Goal: Contribute content: Contribute content

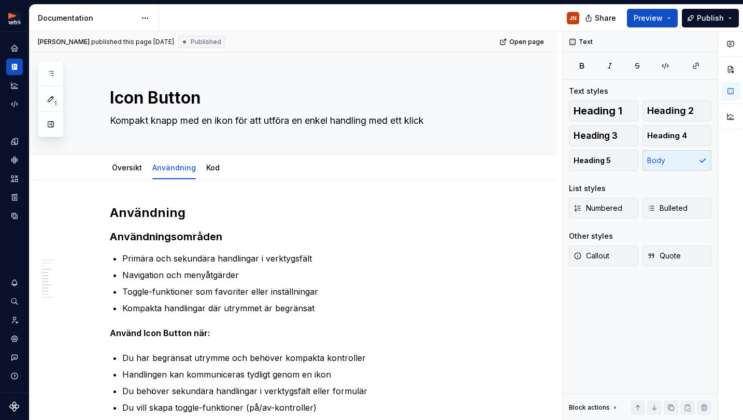
scroll to position [433, 0]
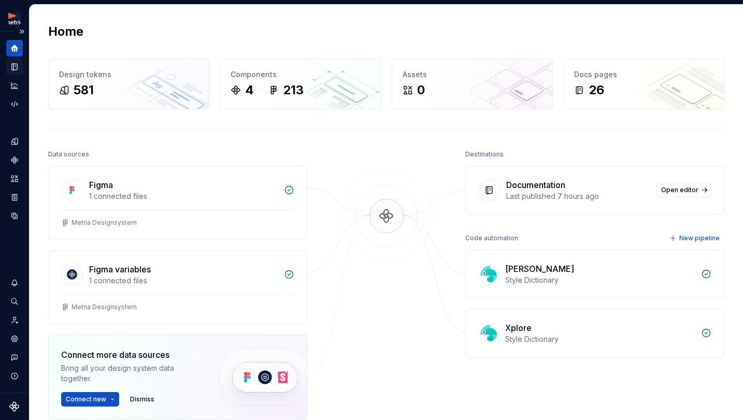
click at [17, 65] on icon "Documentation" at bounding box center [14, 67] width 5 height 7
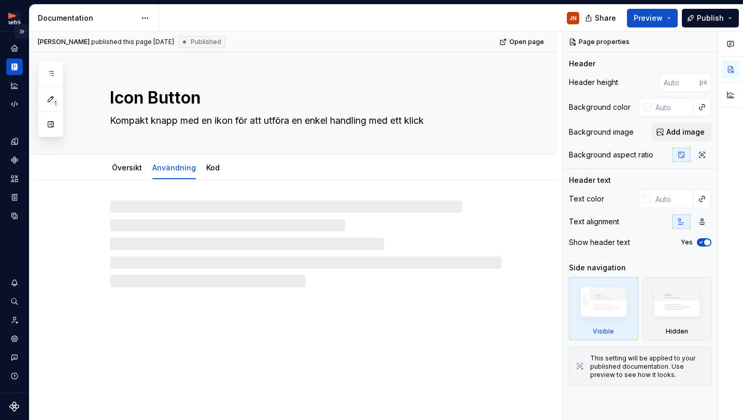
click at [21, 31] on button "Expand sidebar" at bounding box center [22, 31] width 15 height 15
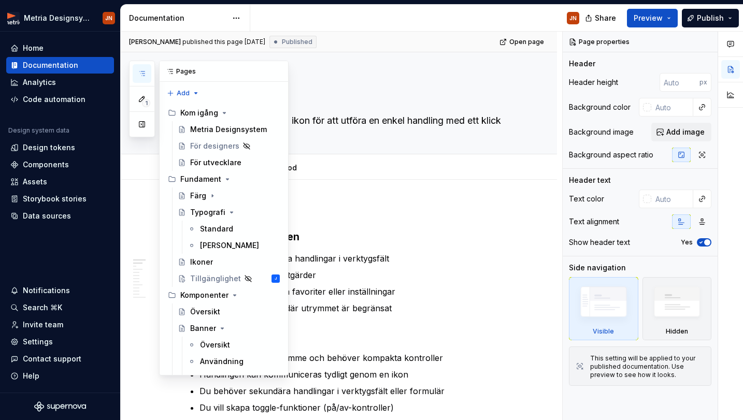
click at [146, 71] on button "button" at bounding box center [142, 73] width 19 height 19
click at [117, 32] on button "Collapse sidebar" at bounding box center [113, 31] width 15 height 15
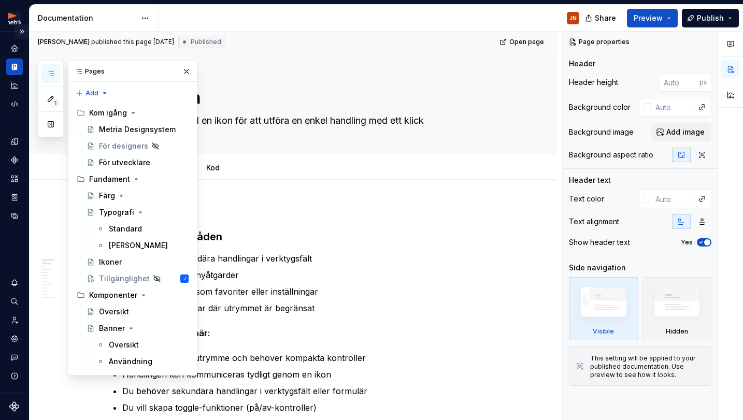
click at [19, 34] on button "Expand sidebar" at bounding box center [22, 31] width 15 height 15
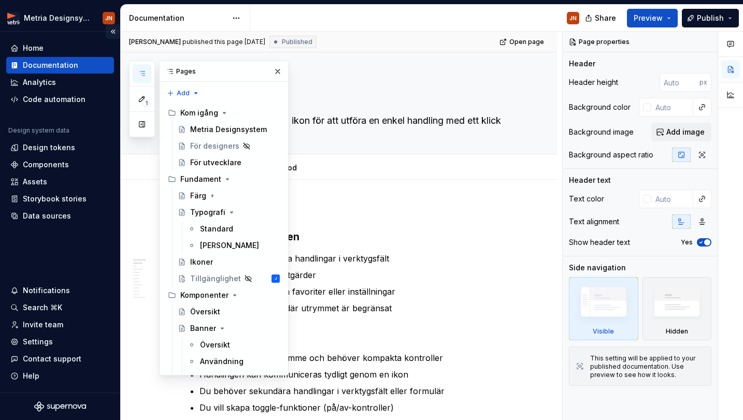
click at [117, 34] on button "Collapse sidebar" at bounding box center [113, 31] width 15 height 15
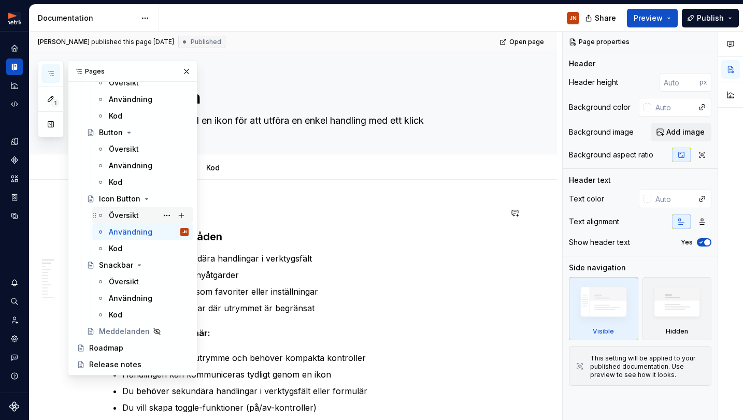
scroll to position [262, 0]
click at [168, 198] on button "Page tree" at bounding box center [167, 199] width 15 height 15
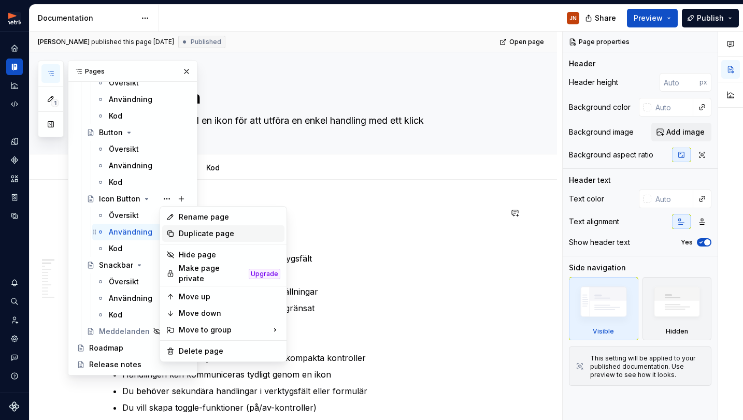
click at [191, 235] on div "Duplicate page" at bounding box center [230, 233] width 102 height 10
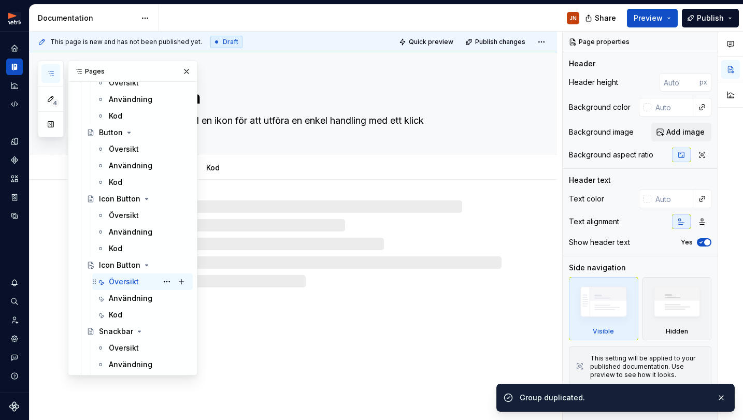
click at [135, 282] on div "Översikt" at bounding box center [124, 282] width 30 height 10
click at [170, 263] on button "Page tree" at bounding box center [167, 265] width 15 height 15
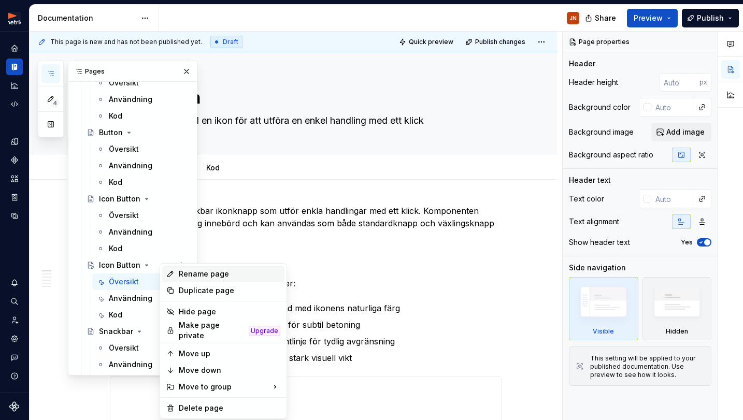
click at [189, 275] on div "Rename page" at bounding box center [230, 274] width 102 height 10
type textarea "*"
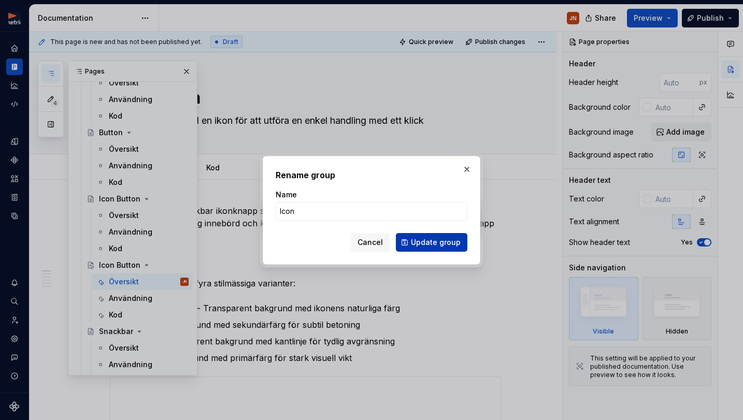
type input "Icon"
click at [433, 244] on span "Update group" at bounding box center [436, 242] width 50 height 10
type textarea "*"
type textarea "Icon"
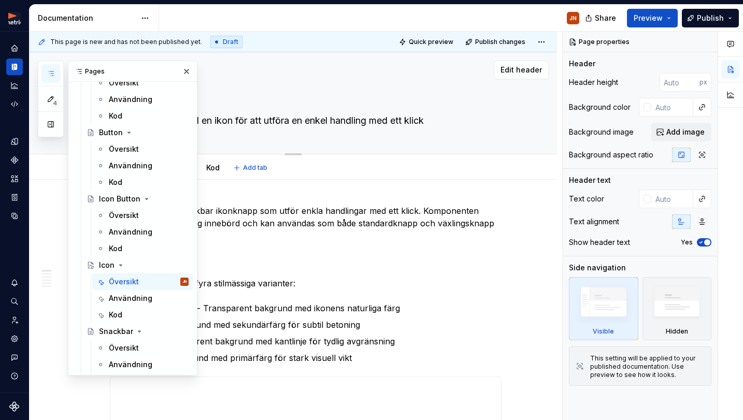
click at [251, 119] on textarea "Kompakt knapp med en ikon för att utföra en enkel handling med ett klick" at bounding box center [304, 120] width 392 height 17
click at [231, 108] on textarea "Icon" at bounding box center [304, 97] width 392 height 25
click at [183, 69] on button "button" at bounding box center [186, 71] width 15 height 15
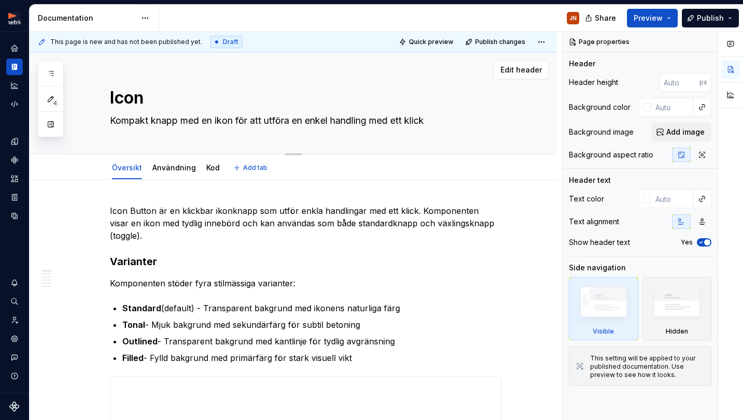
drag, startPoint x: 112, startPoint y: 123, endPoint x: 441, endPoint y: 118, distance: 328.5
click at [442, 118] on textarea "Kompakt knapp med en ikon för att utföra en enkel handling med ett klick" at bounding box center [304, 120] width 392 height 17
paste textarea "Icon-komponenten visar Material Symbols-ikoner i olika storlekar och färger."
type textarea "*"
type textarea "Icon-komponenten visar Material Symbols-ikoner i olika storlekar och färger."
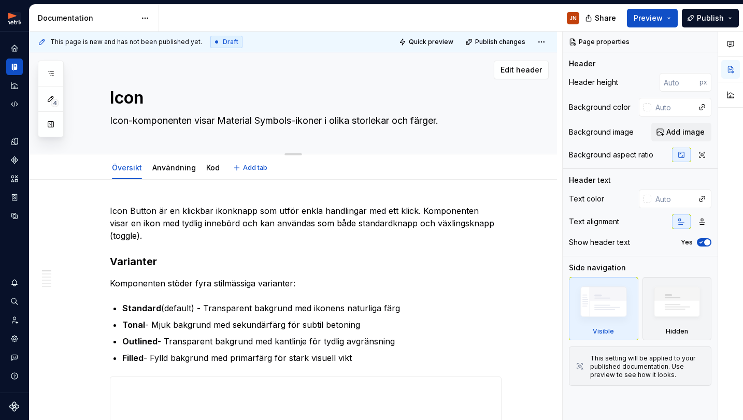
drag, startPoint x: 184, startPoint y: 120, endPoint x: 89, endPoint y: 121, distance: 94.8
click at [89, 121] on div "Icon Icon-komponenten visar Material Symbols-ikoner i olika storlekar och färge…" at bounding box center [293, 103] width 527 height 102
type textarea "*"
type textarea "visar Material Symbols-ikoner i olika storlekar och färger."
type textarea "*"
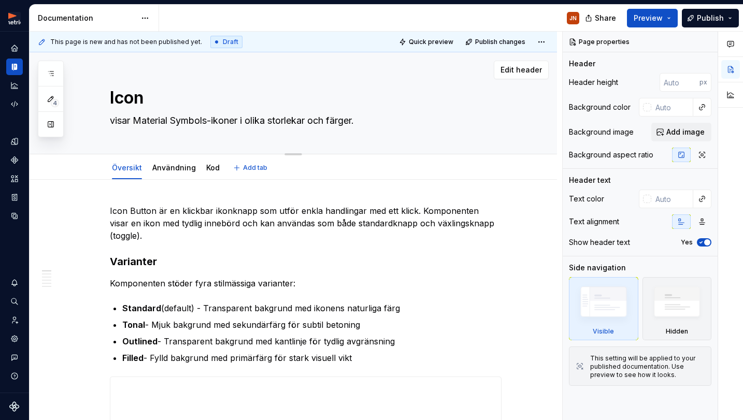
type textarea "isar Material Symbols-ikoner i olika storlekar och färger."
type textarea "*"
type textarea "Visar Material Symbols-ikoner i olika storlekar och färger."
type textarea "*"
type textarea "Visar aterial Symbols-ikoner i olika storlekar och färger."
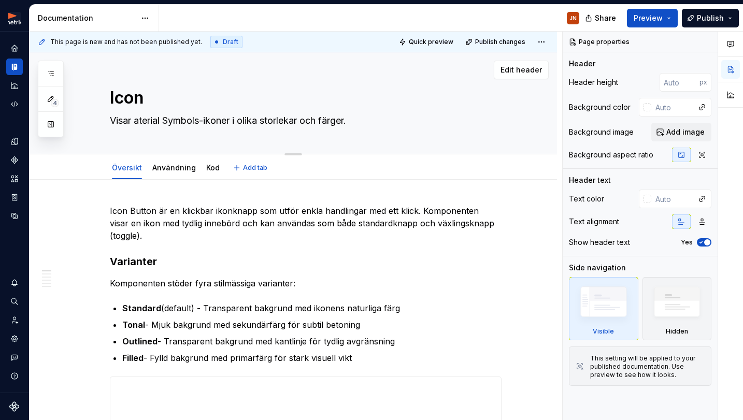
type textarea "*"
type textarea "Visar terial Symbols-ikoner i olika storlekar och färger."
type textarea "*"
type textarea "Visar erial Symbols-ikoner i olika storlekar och färger."
type textarea "*"
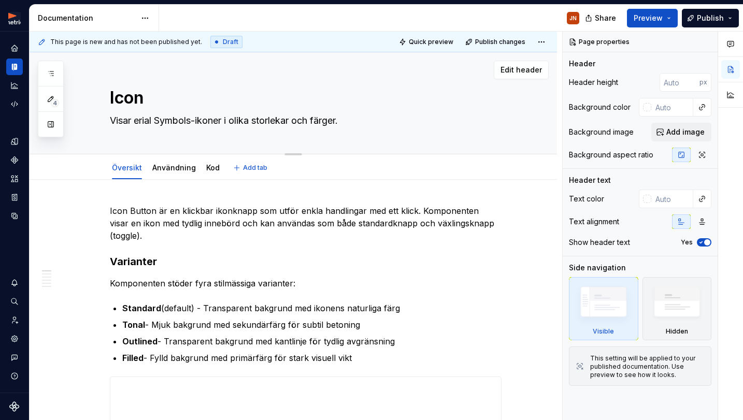
type textarea "Visar rial Symbols-ikoner i olika storlekar och färger."
type textarea "*"
type textarea "Visar ial Symbols-ikoner i olika storlekar och färger."
type textarea "*"
type textarea "Visar al Symbols-ikoner i olika storlekar och färger."
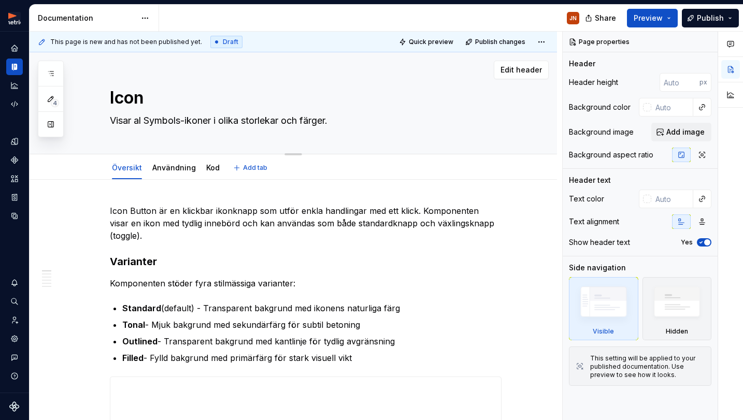
type textarea "*"
type textarea "Visar l Symbols-ikoner i olika storlekar och färger."
type textarea "*"
type textarea "Visar Symbols-ikoner i olika storlekar och färger."
type textarea "*"
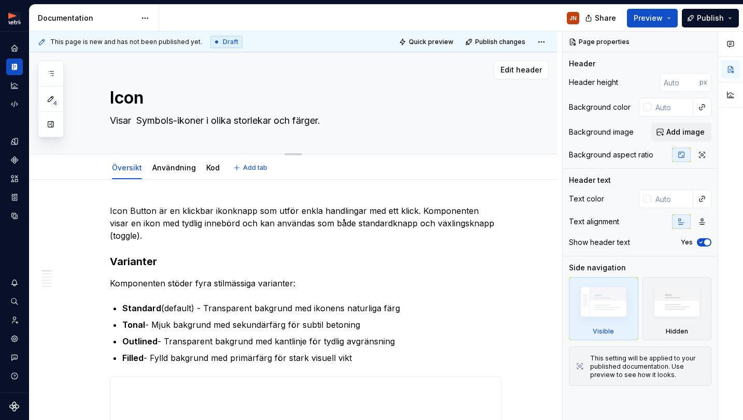
type textarea "Visar Symbols-ikoner i olika storlekar och färger."
type textarea "*"
type textarea "Visar ymbols-ikoner i olika storlekar och färger."
type textarea "*"
type textarea "Visar mbols-ikoner i olika storlekar och färger."
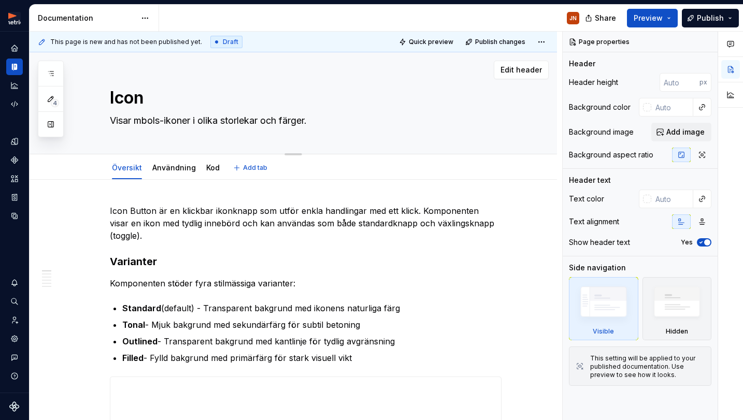
type textarea "*"
type textarea "Visar bols-ikoner i olika storlekar och färger."
type textarea "*"
type textarea "Visar ols-ikoner i olika storlekar och färger."
type textarea "*"
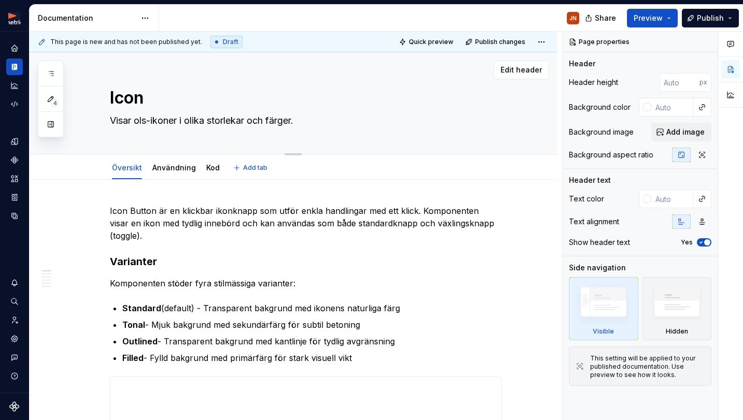
type textarea "Visar ls-ikoner i olika storlekar och färger."
type textarea "*"
type textarea "Visar s-ikoner i olika storlekar och färger."
type textarea "*"
type textarea "Visar -ikoner i olika storlekar och färger."
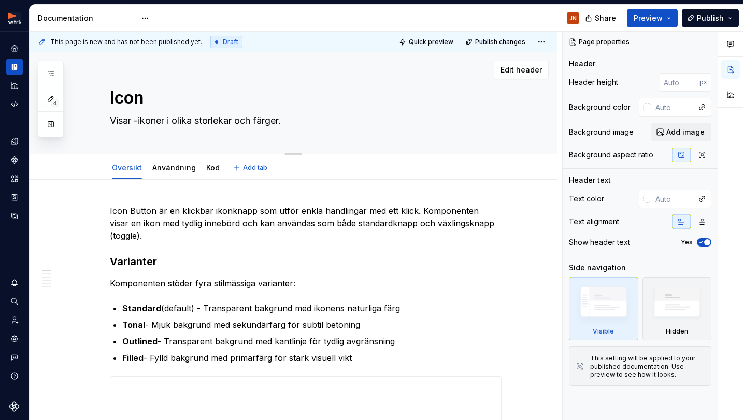
type textarea "*"
type textarea "Visar ikoner i olika storlekar och färger."
click at [196, 120] on textarea "Visar ikoner i olika storlekar och färger." at bounding box center [304, 120] width 392 height 17
type textarea "*"
type textarea "Visar ikoner i olika vstorlekar och färger."
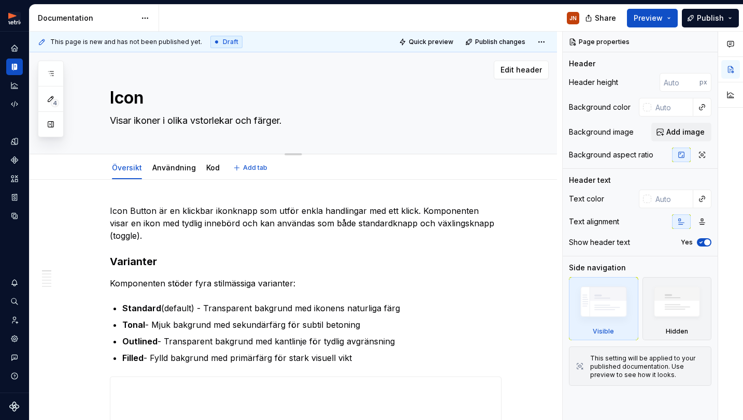
type textarea "*"
type textarea "Visar ikoner i olika vastorlekar och färger."
type textarea "*"
type textarea "Visar ikoner i olika varstorlekar och färger."
type textarea "*"
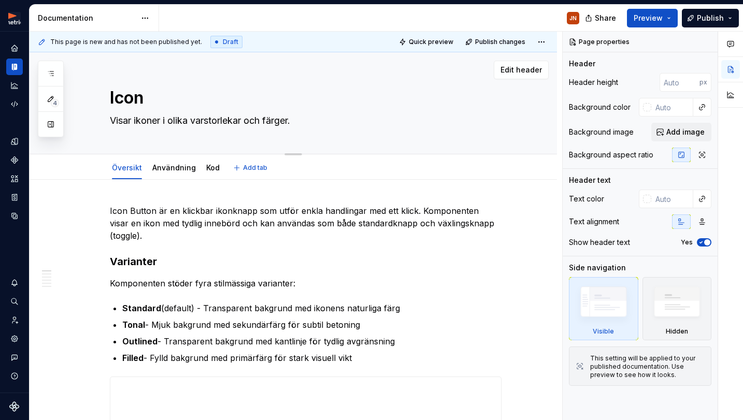
type textarea "Visar ikoner i olika varistorlekar och färger."
type textarea "*"
type textarea "Visar ikoner i olika variastorlekar och färger."
type textarea "*"
type textarea "Visar ikoner i olika varianstorlekar och färger."
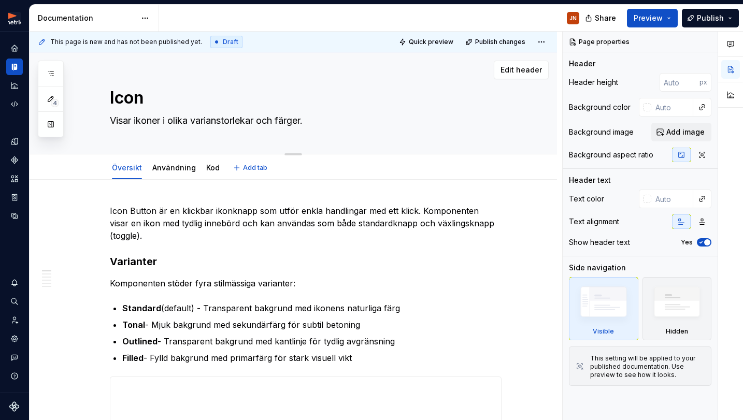
type textarea "*"
type textarea "Visar ikoner i olika variantstorlekar och färger."
type textarea "*"
type textarea "Visar ikoner i olika variantestorlekar och färger."
type textarea "*"
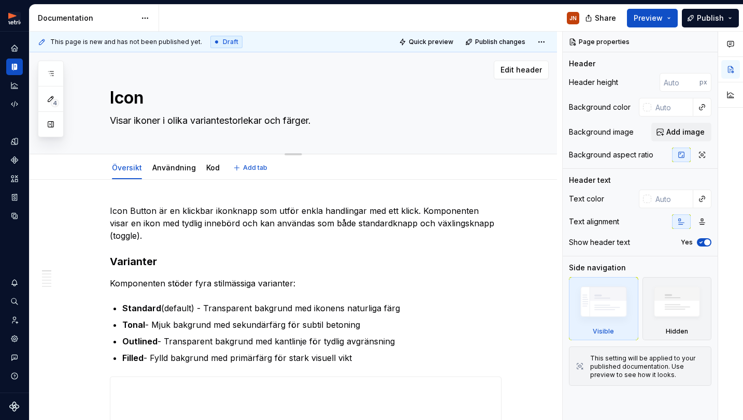
type textarea "Visar ikoner i olika varianterstorlekar och färger."
type textarea "*"
type textarea "Visar ikoner i olika varianter,storlekar och färger."
type textarea "*"
type textarea "Visar ikoner i olika varianter, storlekar och färger."
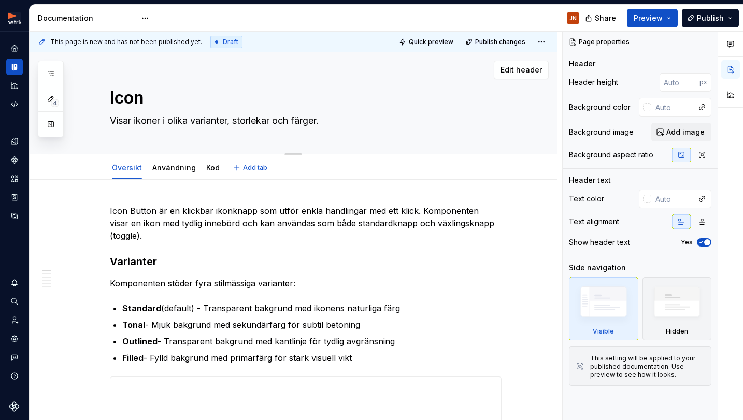
click at [327, 123] on textarea "Visar ikoner i olika varianter, storlekar och färger." at bounding box center [304, 120] width 392 height 17
type textarea "*"
type textarea "Visar ikoner i olika varianter, storlekar och färger"
click at [137, 120] on textarea "Visar ikoner i olika varianter, storlekar och färger" at bounding box center [304, 120] width 392 height 17
type textarea "*"
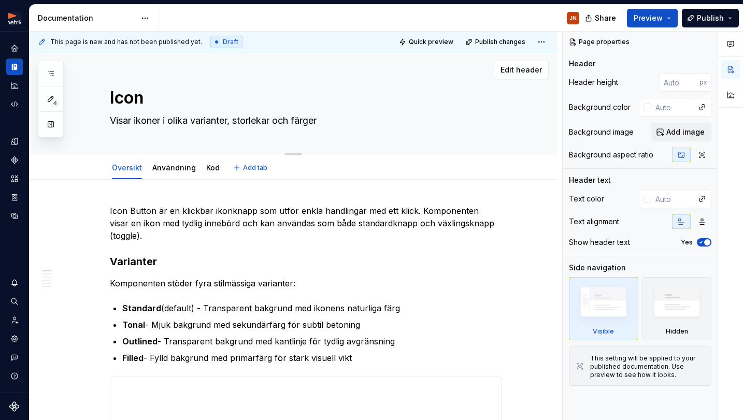
type textarea "Visar eikoner i olika varianter, storlekar och färger"
type textarea "*"
type textarea "Visar enikoner i olika varianter, storlekar och färger"
type textarea "*"
type textarea "Visar en ikoner i olika varianter, storlekar och färger"
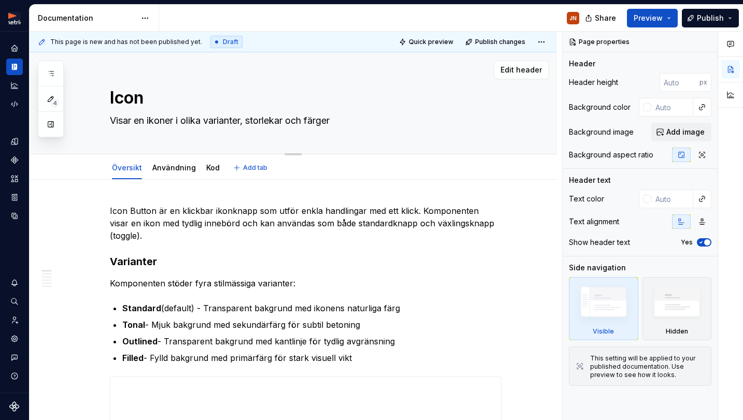
drag, startPoint x: 169, startPoint y: 121, endPoint x: 177, endPoint y: 125, distance: 9.3
click at [169, 121] on textarea "Visar en ikoner i olika varianter, storlekar och färger" at bounding box center [304, 120] width 392 height 17
type textarea "*"
type textarea "Visar en ikonr i olika varianter, storlekar och färger"
type textarea "*"
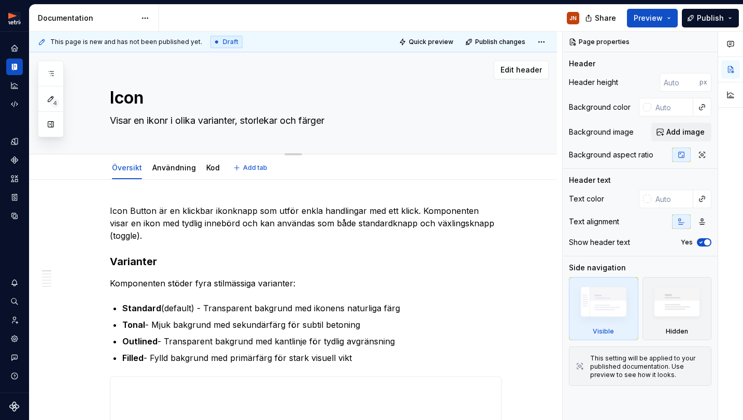
type textarea "Visar en ikon i olika varianter, storlekar och färger"
click at [155, 121] on textarea "Visar en ikon i olika varianter, storlekar och färger" at bounding box center [304, 120] width 392 height 17
paste textarea "An icon is a symbol representing a command, device, directory, or common action."
type textarea "*"
type textarea "An icon is a symbol representing a command, device, directory, or common action."
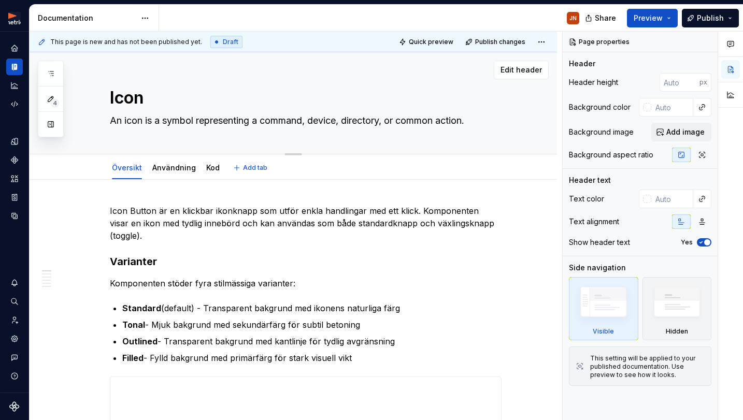
click at [141, 118] on textarea "An icon is a symbol representing a command, device, directory, or common action." at bounding box center [304, 120] width 392 height 17
click at [116, 119] on textarea "An icon is a symbol representing a command, device, directory, or common action." at bounding box center [304, 120] width 392 height 17
type textarea "*"
type textarea "EAn icon is a symbol representing a command, device, directory, or common actio…"
type textarea "*"
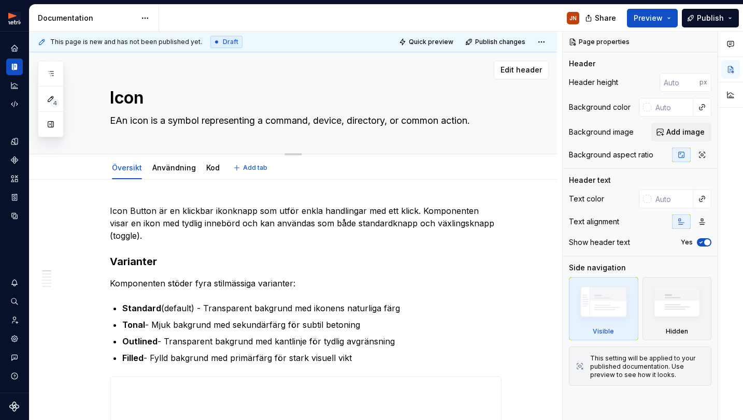
type textarea "EnAn icon is a symbol representing a command, device, directory, or common acti…"
type textarea "*"
type textarea "En An icon is a symbol representing a command, device, directory, or common act…"
type textarea "*"
type textarea "En iAn icon is a symbol representing a command, device, directory, or common ac…"
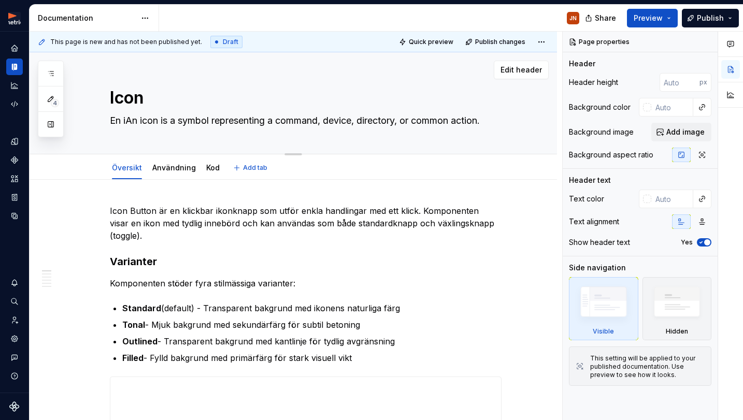
type textarea "*"
type textarea "En ikAn icon is a symbol representing a command, device, directory, or common a…"
type textarea "*"
type textarea "En ikoAn icon is a symbol representing a command, device, directory, or common …"
type textarea "*"
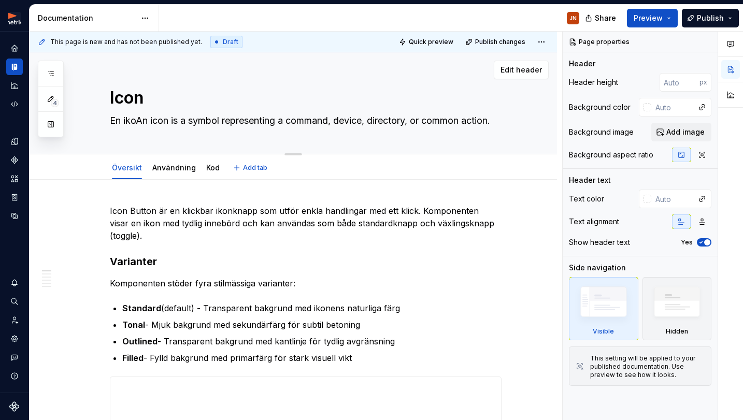
type textarea "En ikonAn icon is a symbol representing a command, device, directory, or common…"
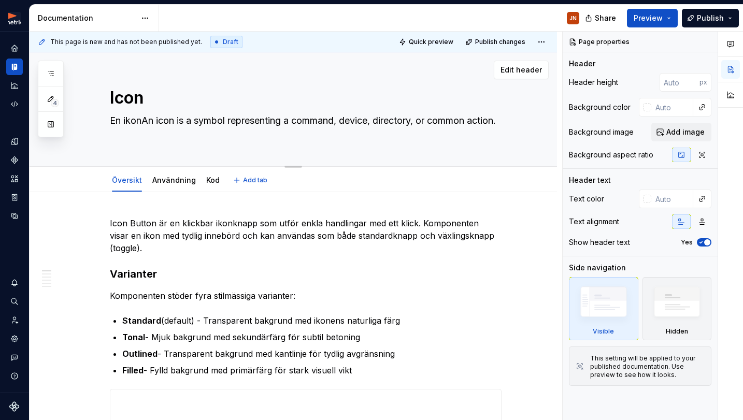
type textarea "*"
type textarea "En ikon An icon is a symbol representing a command, device, directory, or commo…"
type textarea "*"
type textarea "En ikon äAn icon is a symbol representing a command, device, directory, or comm…"
type textarea "*"
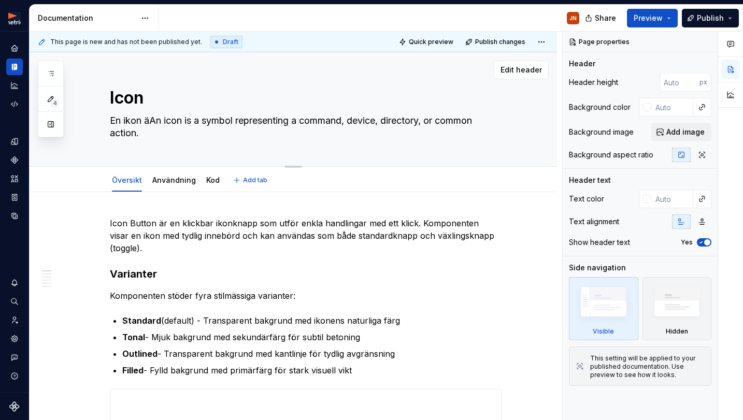
type textarea "En ikon ärAn icon is a symbol representing a command, device, directory, or com…"
type textarea "*"
type textarea "En ikon är An icon is a symbol representing a command, device, directory, or co…"
type textarea "*"
type textarea "En ikon är eAn icon is a symbol representing a command, device, directory, or c…"
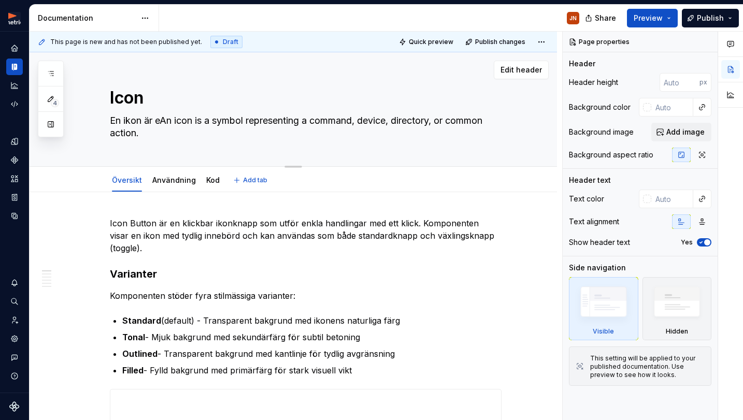
type textarea "*"
type textarea "En ikon är enAn icon is a symbol representing a command, device, directory, or …"
type textarea "*"
type textarea "En ikon är en An icon is a symbol representing a command, device, directory, or…"
type textarea "*"
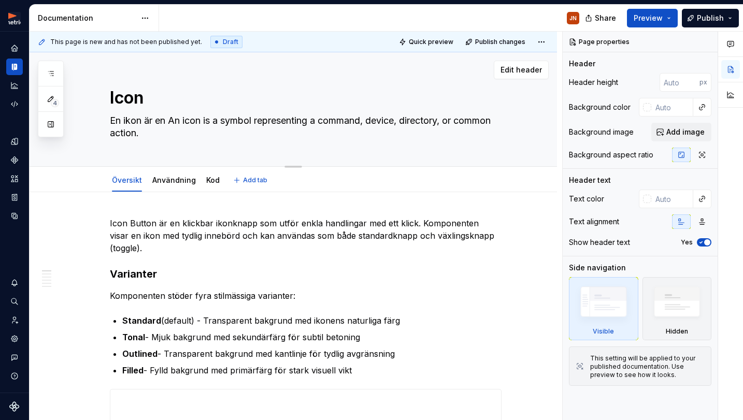
type textarea "En ikon är en sAn icon is a symbol representing a command, device, directory, o…"
type textarea "*"
type textarea "En ikon är en smAn icon is a symbol representing a command, device, directory, …"
type textarea "*"
type textarea "En ikon är en sAn icon is a symbol representing a command, device, directory, o…"
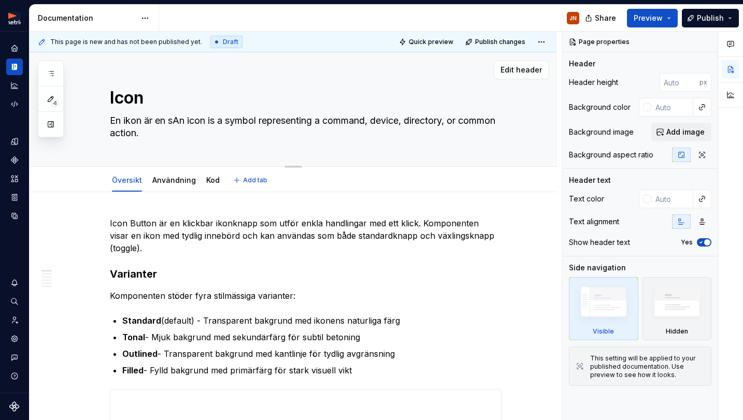
type textarea "*"
type textarea "En ikon är en [DEMOGRAPHIC_DATA] icon is a symbol representing a command, devic…"
type textarea "*"
type textarea "En ikon är en symAn icon is a symbol representing a command, device, directory,…"
type textarea "*"
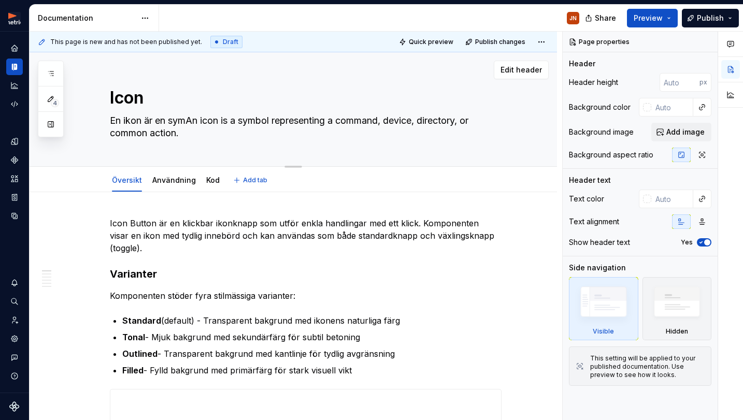
type textarea "En ikon är en symbAn icon is a symbol representing a command, device, directory…"
type textarea "*"
type textarea "En ikon är en symboAn icon is a symbol representing a command, device, director…"
type textarea "*"
type textarea "En ikon är en symbolAn icon is a symbol representing a command, device, directo…"
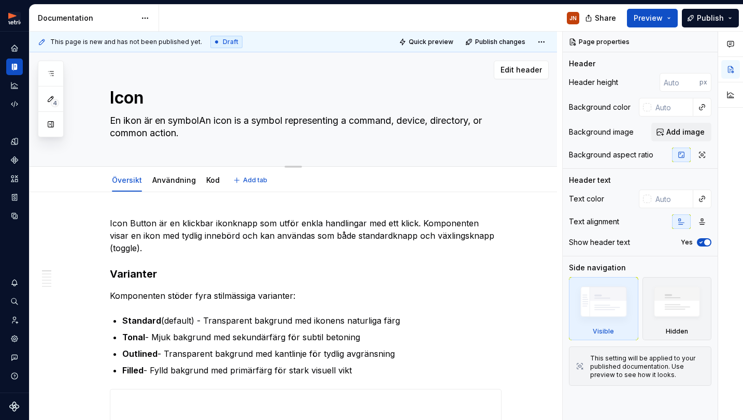
type textarea "*"
type textarea "En ikon är en symbol An icon is a symbol representing a command, device, direct…"
type textarea "*"
type textarea "En ikon är en symbol rAn icon is a symbol representing a command, device, direc…"
type textarea "*"
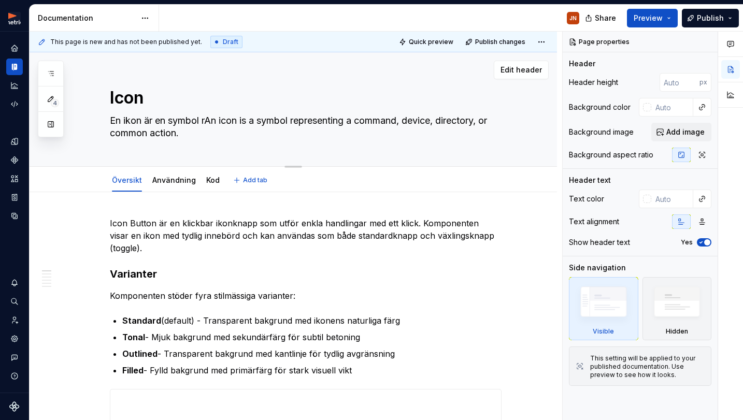
type textarea "En ikon är en symbol An icon is a symbol representing a command, device, direct…"
type textarea "*"
type textarea "En ikon är en symbol sAn icon is a symbol representing a command, device, direc…"
type textarea "*"
type textarea "En ikon är en symbol soAn icon is a symbol representing a command, device, dire…"
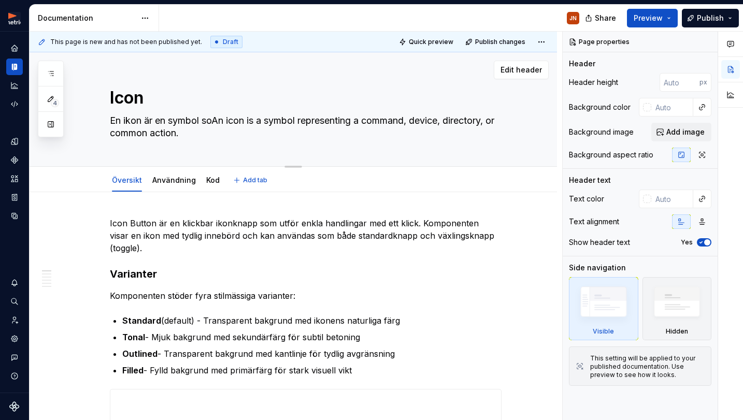
type textarea "*"
type textarea "En ikon är en symbol so An icon is a symbol representing a command, device, dir…"
type textarea "*"
type textarea "En ikon är en symbol soAn icon is a symbol representing a command, device, dire…"
type textarea "*"
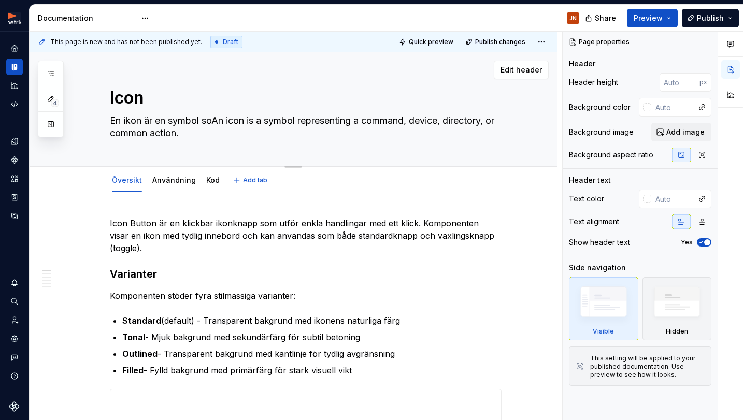
type textarea "En ikon är en symbol somAn icon is a symbol representing a command, device, dir…"
type textarea "*"
type textarea "En ikon är en symbol som An icon is a symbol representing a command, device, di…"
type textarea "*"
type textarea "En ikon är en symbol som rAn icon is a symbol representing a command, device, d…"
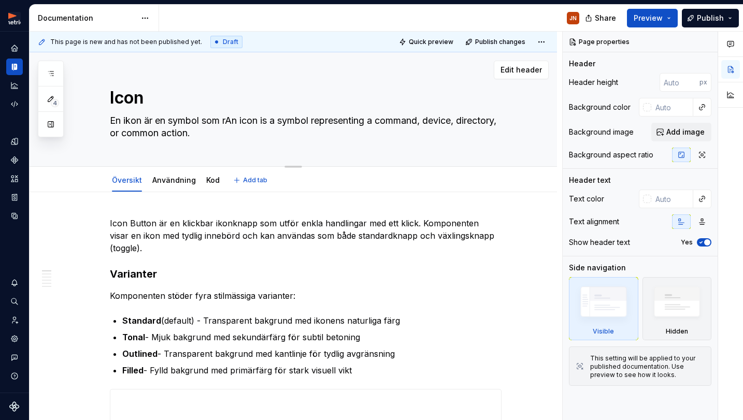
type textarea "*"
type textarea "En ikon är en symbol som reAn icon is a symbol representing a command, device, …"
type textarea "*"
type textarea "En ikon är en symbol som repAn icon is a symbol representing a command, device,…"
type textarea "*"
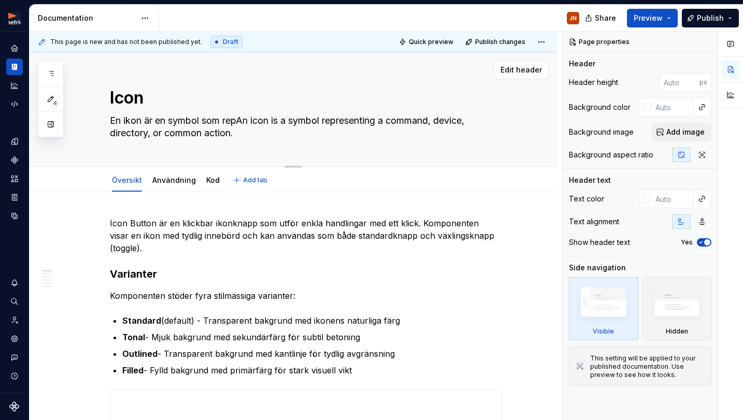
type textarea "En ikon är en symbol som reprAn icon is a symbol representing a command, device…"
type textarea "*"
type textarea "En ikon är en symbol som repreAn icon is a symbol representing a command, devic…"
type textarea "*"
type textarea "En ikon är en symbol som represAn icon is a symbol representing a command, devi…"
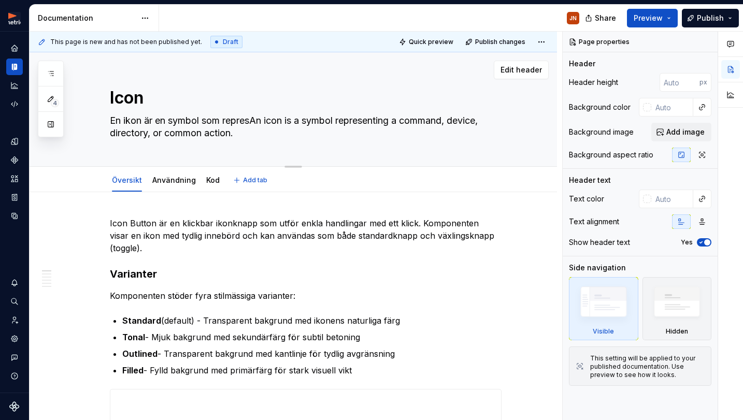
type textarea "*"
type textarea "En ikon är en symbol som represeAn icon is a symbol representing a command, dev…"
type textarea "*"
type textarea "En ikon är en symbol som represenAn icon is a symbol representing a command, de…"
type textarea "*"
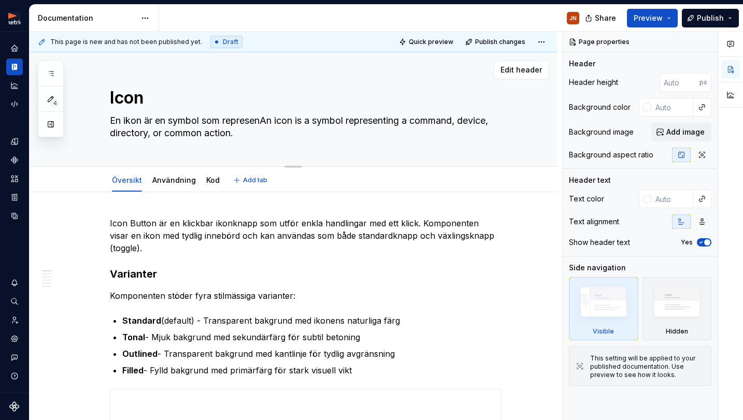
type textarea "En ikon är en symbol som representAn icon is a symbol representing a command, d…"
type textarea "*"
type textarea "En ikon är en symbol som representeAn icon is a symbol representing a command, …"
type textarea "*"
type textarea "En ikon är en symbol som representerAn icon is a symbol representing a command,…"
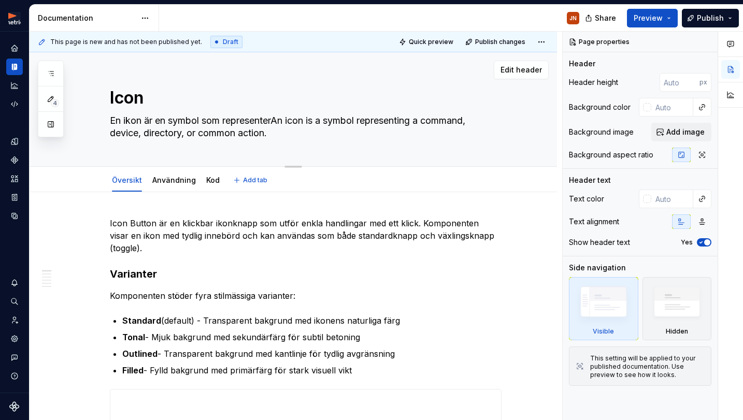
type textarea "*"
type textarea "En ikon är en symbol som representeraAn icon is a symbol representing a command…"
type textarea "*"
type textarea "En ikon är en symbol som representerarAn icon is a symbol representing a comman…"
type textarea "*"
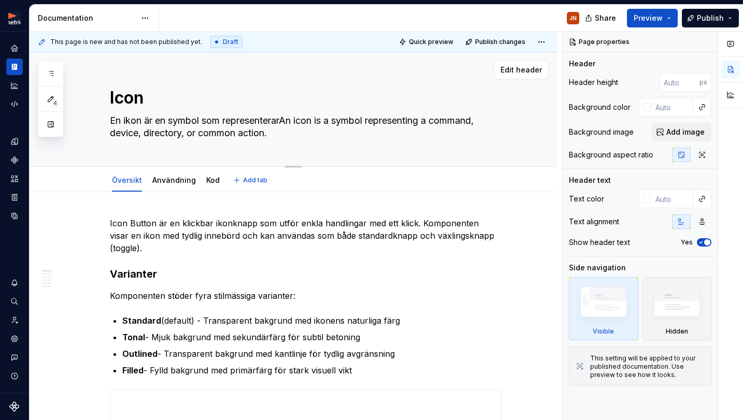
type textarea "En ikon är en symbol som representerar An icon is a symbol representing a comma…"
click at [278, 132] on textarea "En ikon är en symbol som representerar An icon is a symbol representing a comma…" at bounding box center [304, 126] width 392 height 29
drag, startPoint x: 280, startPoint y: 132, endPoint x: 113, endPoint y: 124, distance: 167.0
click at [113, 124] on textarea "En ikon är en symbol som representerar An icon is a symbol representing a comma…" at bounding box center [304, 126] width 392 height 29
paste textarea "ett objekt eller en handling"
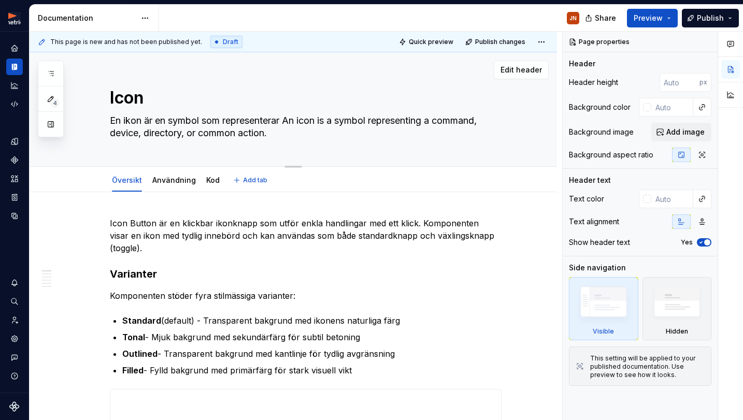
type textarea "*"
type textarea "En ikon är en symbol som representerar ett objekt eller en handling"
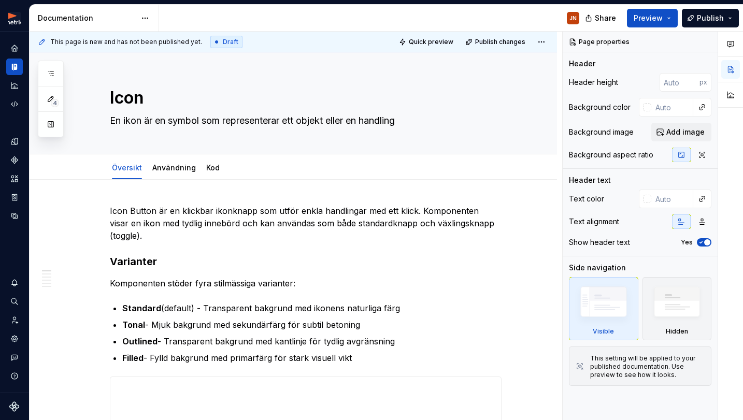
type textarea "*"
type textarea "En ikon är en symbol som representerar ett objekt eller en handling"
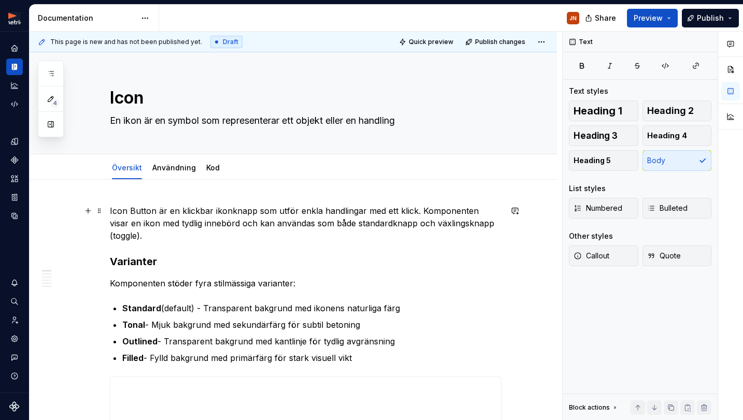
click at [300, 233] on p "Icon Button är en klickbar ikonknapp som utför enkla handlingar med ett klick. …" at bounding box center [306, 223] width 392 height 37
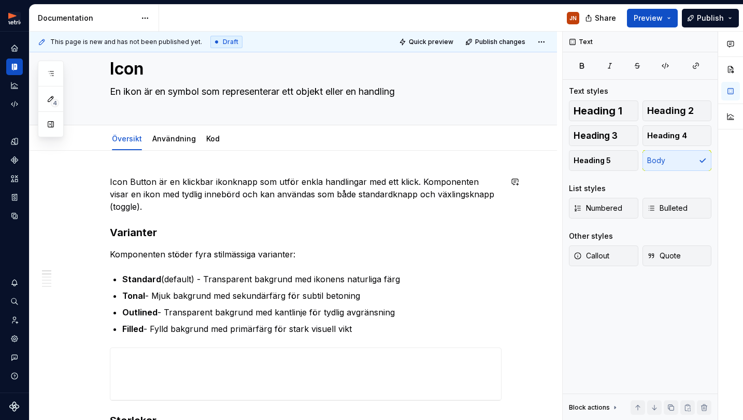
scroll to position [31, 0]
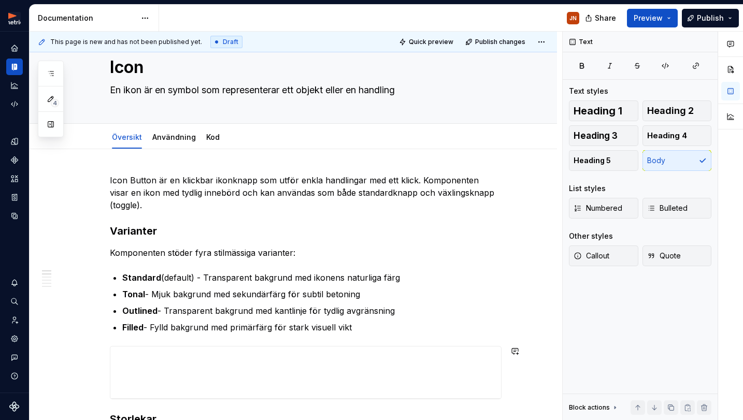
type textarea "*"
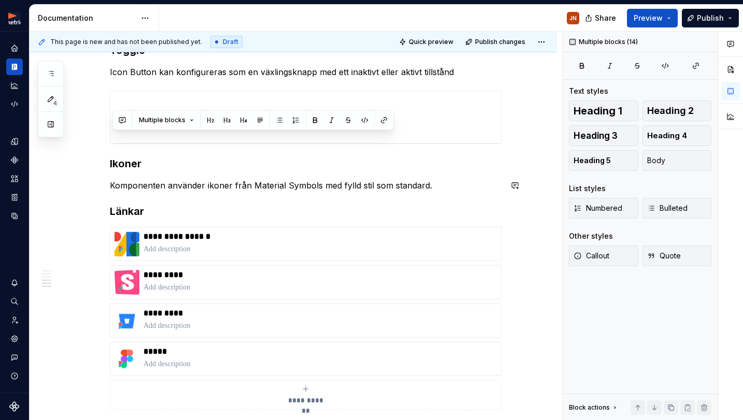
scroll to position [651, 0]
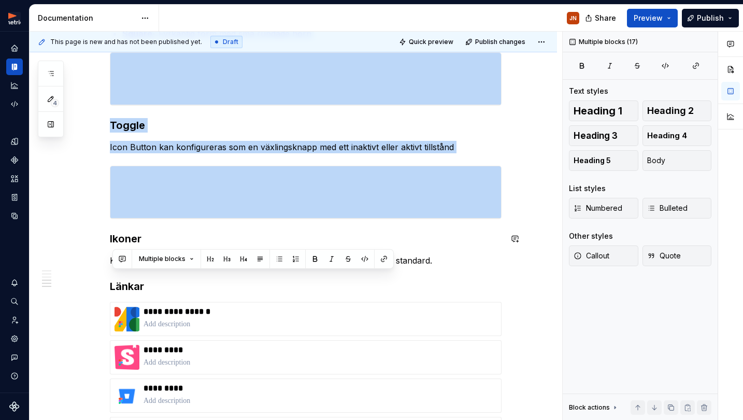
drag, startPoint x: 113, startPoint y: 180, endPoint x: 158, endPoint y: 227, distance: 64.9
click at [158, 227] on div "**********" at bounding box center [306, 41] width 392 height 975
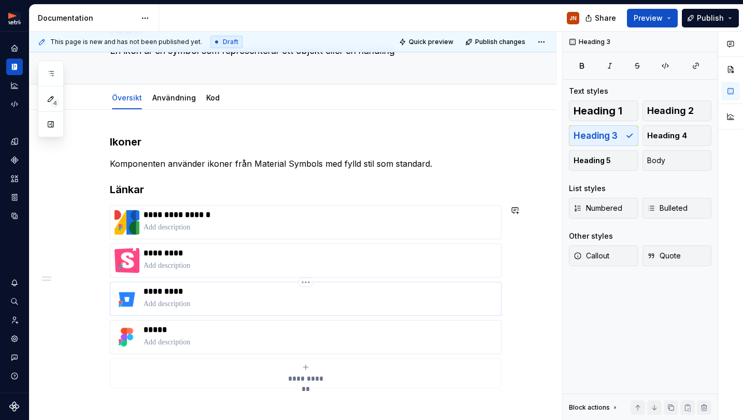
scroll to position [30, 0]
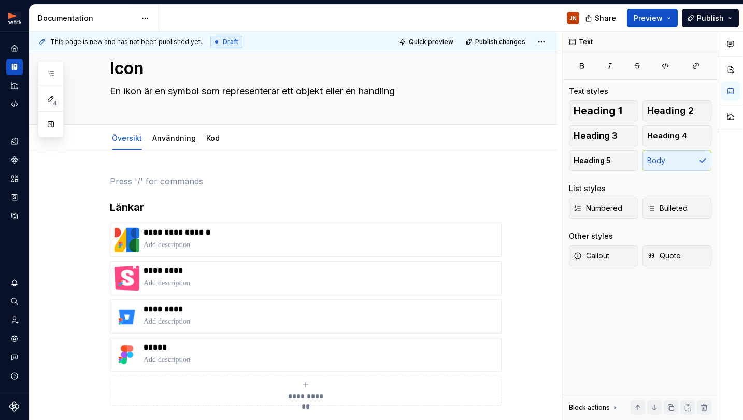
paste div
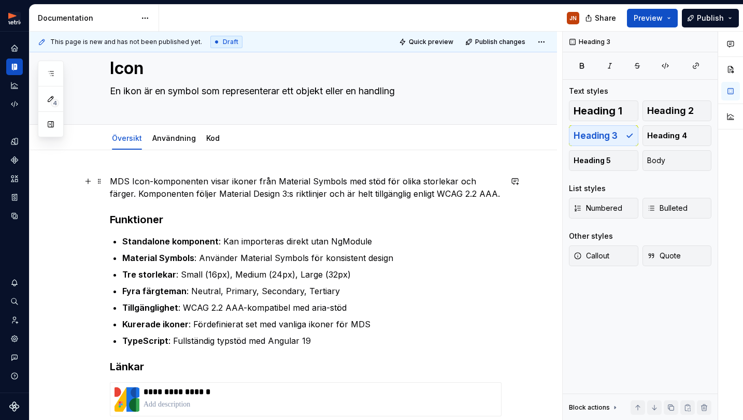
click at [121, 180] on p "MDS Icon-komponenten visar ikoner från Material Symbols med stöd för olika stor…" at bounding box center [306, 187] width 392 height 25
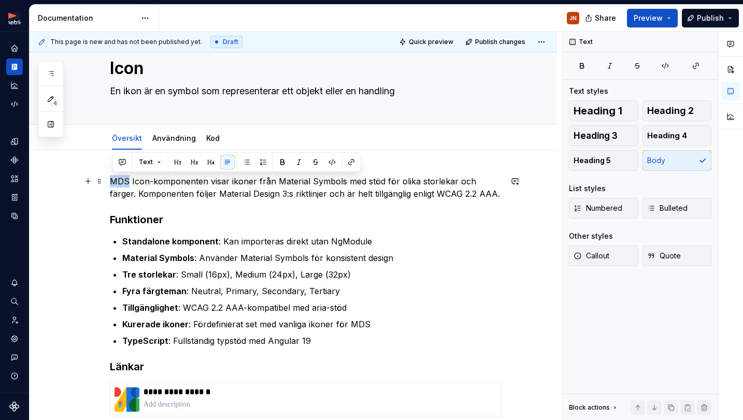
click at [121, 180] on p "MDS Icon-komponenten visar ikoner från Material Symbols med stöd för olika stor…" at bounding box center [306, 187] width 392 height 25
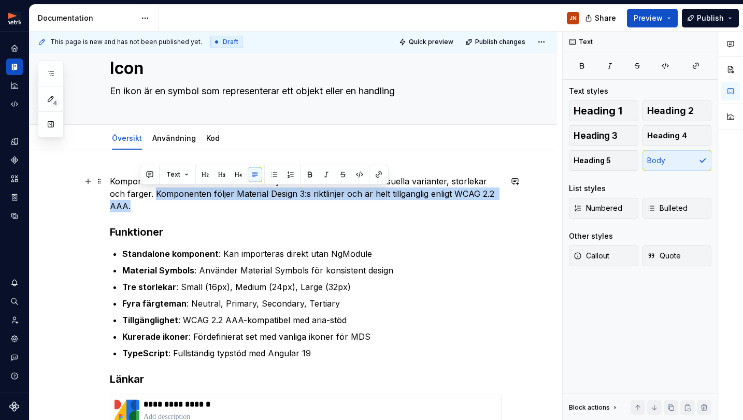
drag, startPoint x: 174, startPoint y: 195, endPoint x: 485, endPoint y: 193, distance: 311.4
click at [500, 194] on p "Komponenten visar ikoner från Material Symbols med stöd för olika visuella vari…" at bounding box center [306, 193] width 392 height 37
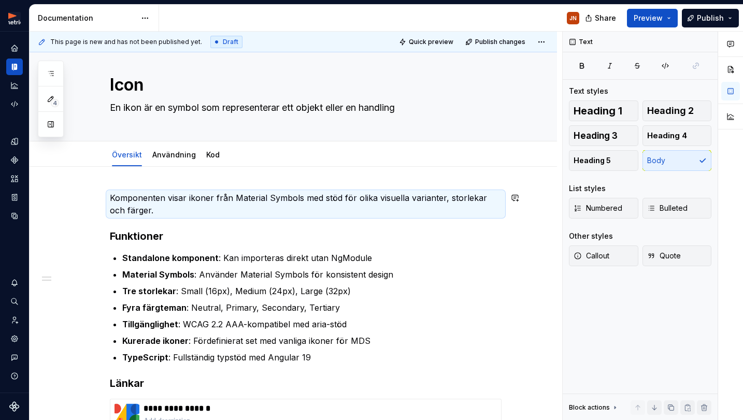
scroll to position [23, 0]
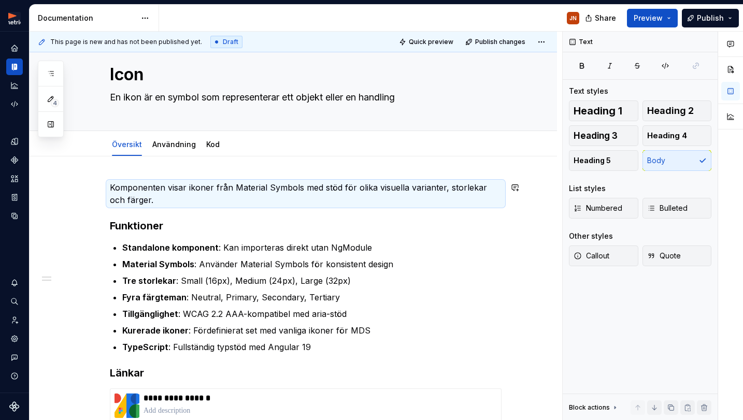
click at [187, 210] on div "**********" at bounding box center [306, 398] width 392 height 434
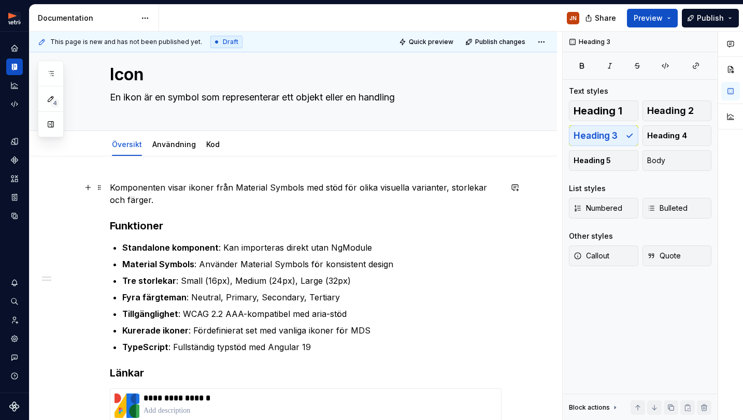
click at [191, 205] on p "Komponenten visar ikoner från Material Symbols med stöd för olika visuella vari…" at bounding box center [306, 193] width 392 height 25
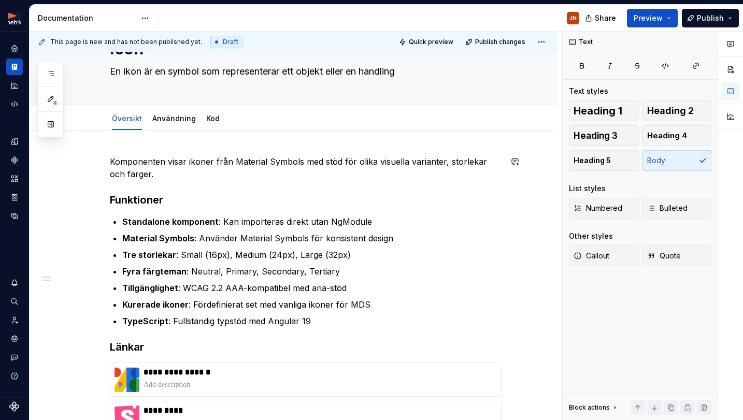
scroll to position [51, 0]
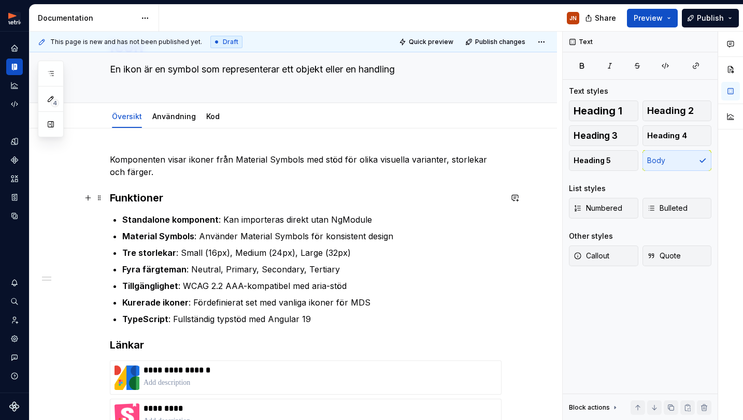
click at [137, 199] on h3 "Funktioner" at bounding box center [306, 198] width 392 height 15
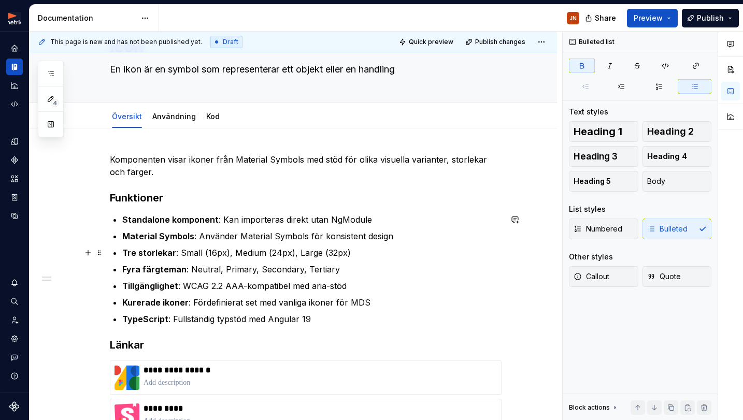
click at [196, 259] on ul "Standalone komponent : Kan importeras direkt utan NgModule Material Symbols : A…" at bounding box center [311, 269] width 379 height 112
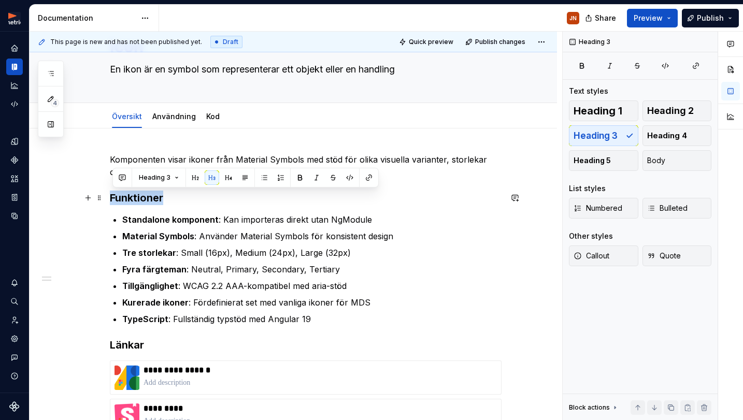
drag, startPoint x: 140, startPoint y: 196, endPoint x: 107, endPoint y: 196, distance: 32.6
click at [107, 196] on div "**********" at bounding box center [293, 426] width 527 height 597
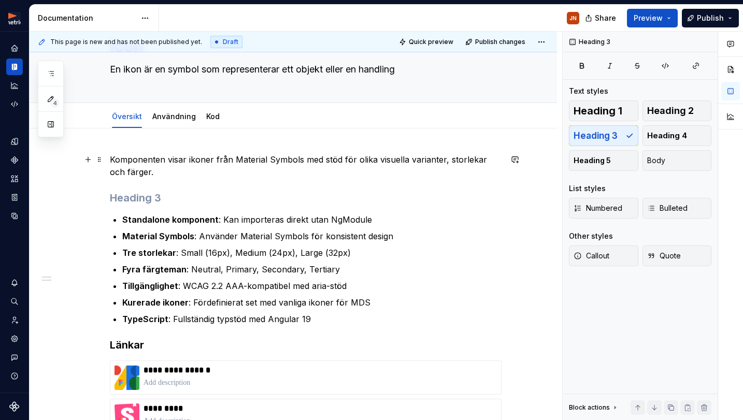
drag, startPoint x: 114, startPoint y: 158, endPoint x: 122, endPoint y: 158, distance: 8.3
click at [114, 157] on p "Komponenten visar ikoner från Material Symbols med stöd för olika visuella vari…" at bounding box center [306, 165] width 392 height 25
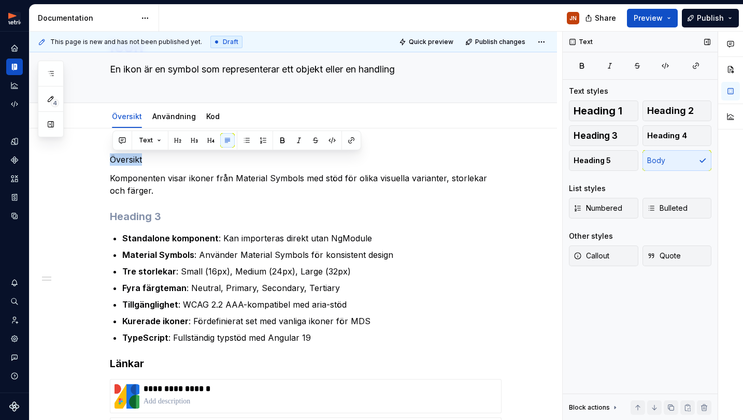
click at [661, 111] on span "Heading 2" at bounding box center [670, 111] width 47 height 10
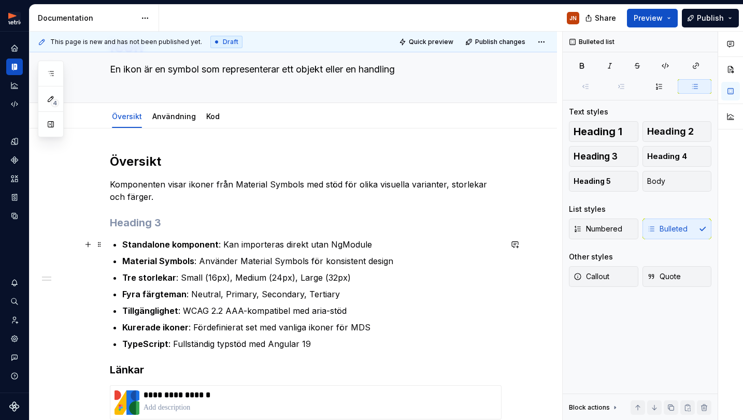
drag, startPoint x: 237, startPoint y: 245, endPoint x: 225, endPoint y: 246, distance: 12.0
click at [237, 245] on p "Standalone komponent : Kan importeras direkt utan NgModule" at bounding box center [311, 244] width 379 height 12
click at [200, 196] on p "Komponenten visar ikoner från Material Symbols med stöd för olika visuella vari…" at bounding box center [306, 190] width 392 height 25
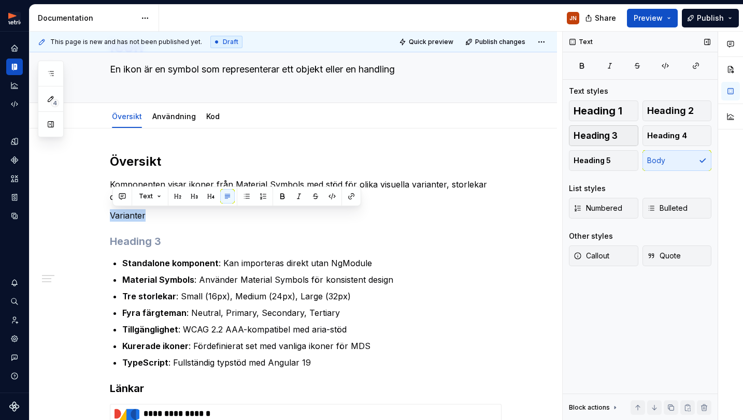
click at [614, 138] on span "Heading 3" at bounding box center [596, 136] width 44 height 10
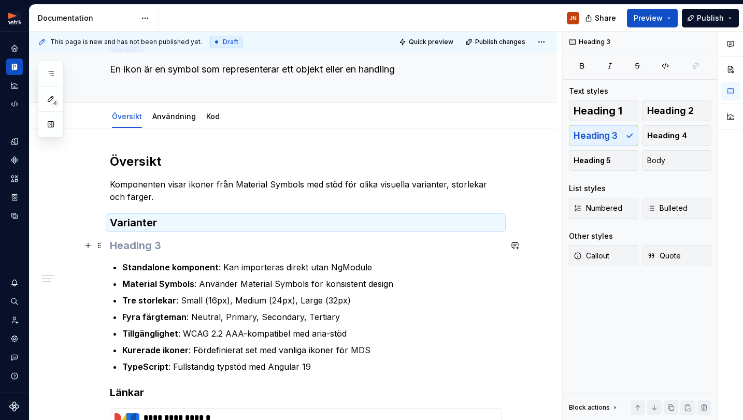
click at [178, 241] on h3 at bounding box center [306, 245] width 392 height 15
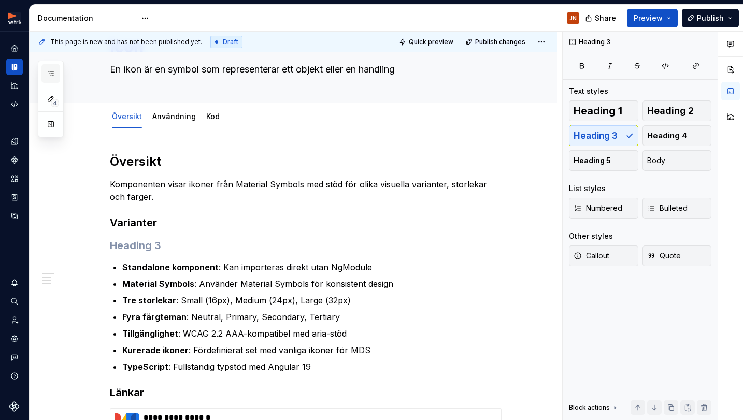
click at [53, 78] on button "button" at bounding box center [50, 73] width 19 height 19
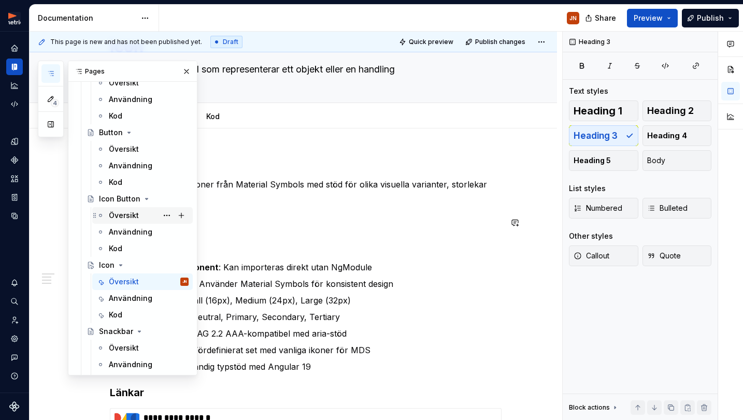
click at [132, 218] on div "Översikt" at bounding box center [124, 215] width 30 height 10
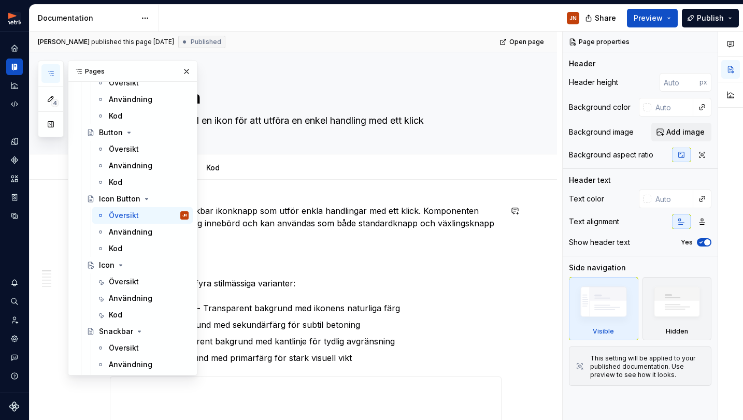
click at [249, 217] on p "Icon Button är en klickbar ikonknapp som utför enkla handlingar med ett klick. …" at bounding box center [306, 223] width 392 height 37
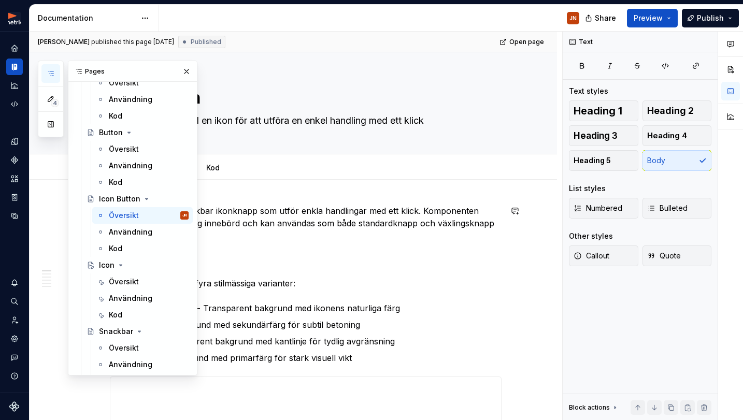
click at [242, 236] on p "Icon Button är en klickbar ikonknapp som utför enkla handlingar med ett klick. …" at bounding box center [306, 223] width 392 height 37
click at [48, 75] on icon "button" at bounding box center [51, 73] width 8 height 8
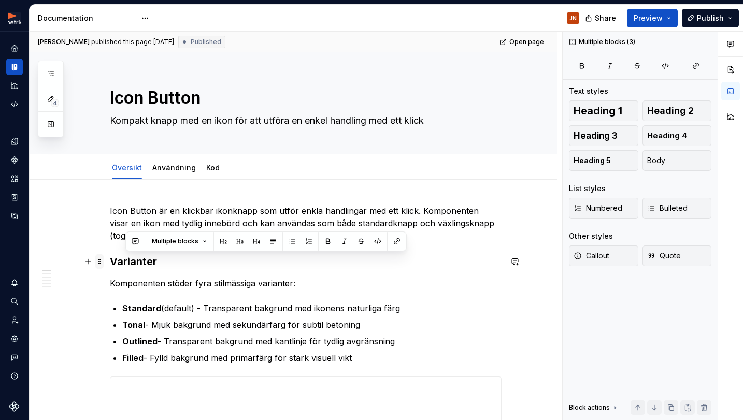
drag, startPoint x: 367, startPoint y: 352, endPoint x: 104, endPoint y: 262, distance: 278.2
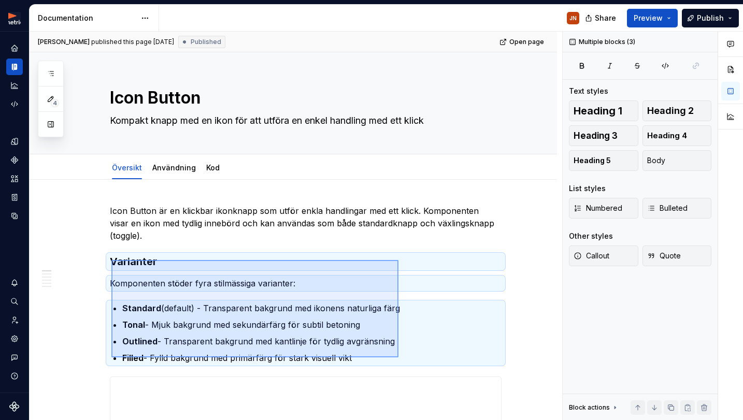
drag, startPoint x: 111, startPoint y: 260, endPoint x: 398, endPoint y: 357, distance: 303.1
click at [398, 357] on div "[PERSON_NAME] published this page [DATE] Published Open page Icon Button Kompak…" at bounding box center [296, 226] width 533 height 389
copy div "Varianter Komponenten stöder fyra stilmässiga varianter: Standard (default) - T…"
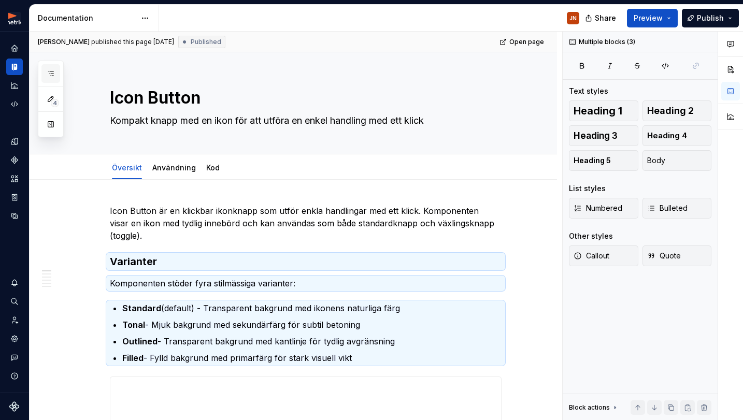
click at [49, 78] on button "button" at bounding box center [50, 73] width 19 height 19
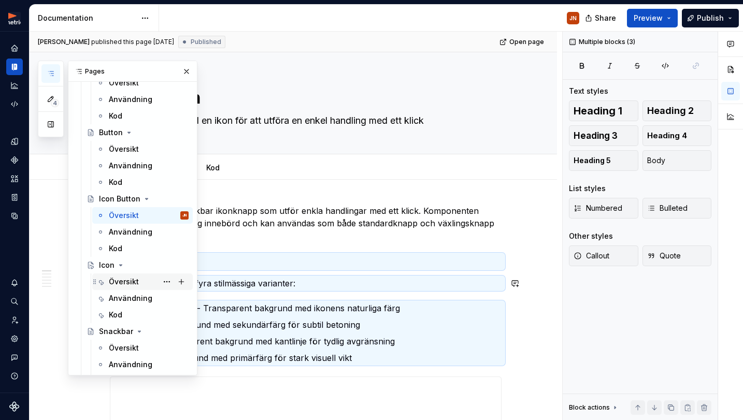
drag, startPoint x: 132, startPoint y: 280, endPoint x: 145, endPoint y: 279, distance: 13.0
click at [132, 280] on div "Översikt" at bounding box center [124, 282] width 30 height 10
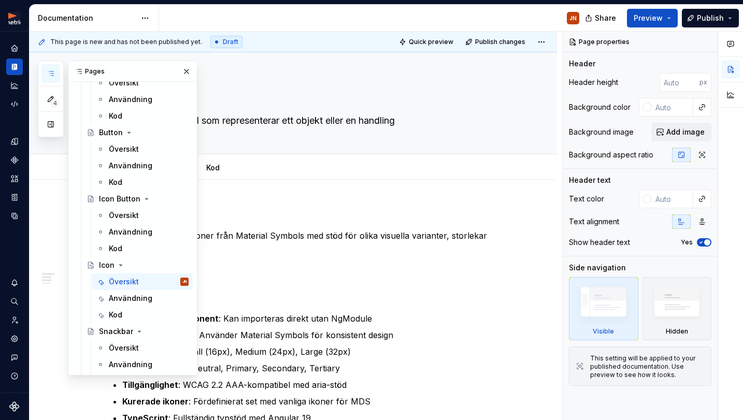
click at [49, 68] on button "button" at bounding box center [50, 73] width 19 height 19
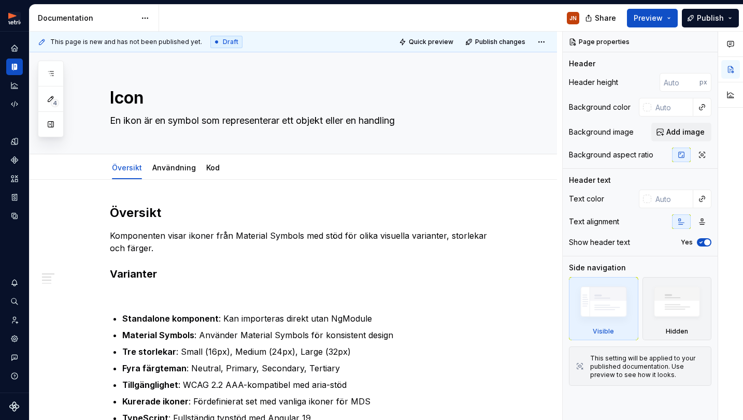
type textarea "*"
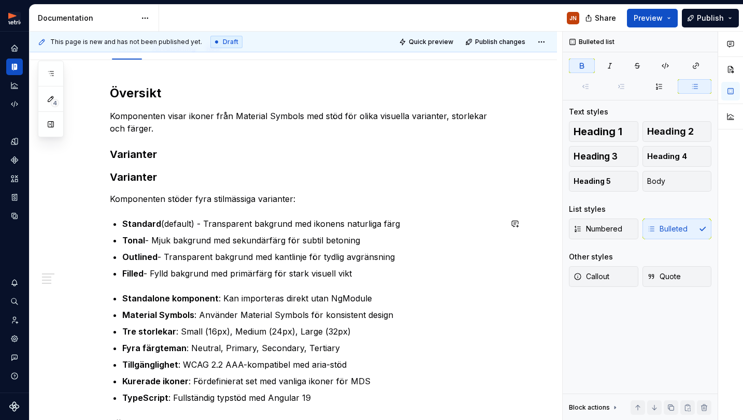
scroll to position [121, 0]
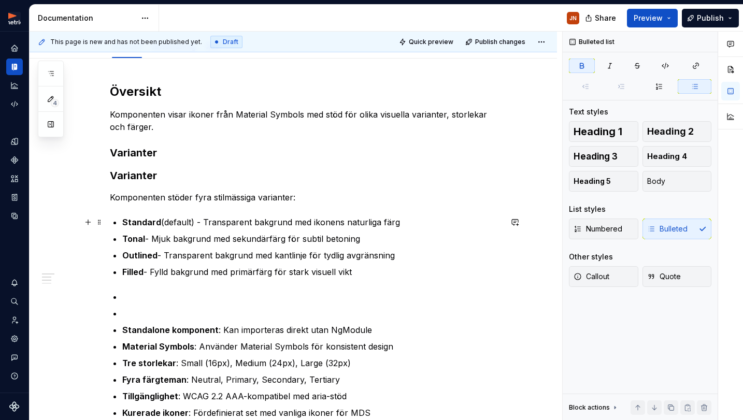
click at [146, 223] on strong "Standard" at bounding box center [141, 222] width 39 height 10
click at [135, 235] on strong "Tonal" at bounding box center [133, 239] width 23 height 10
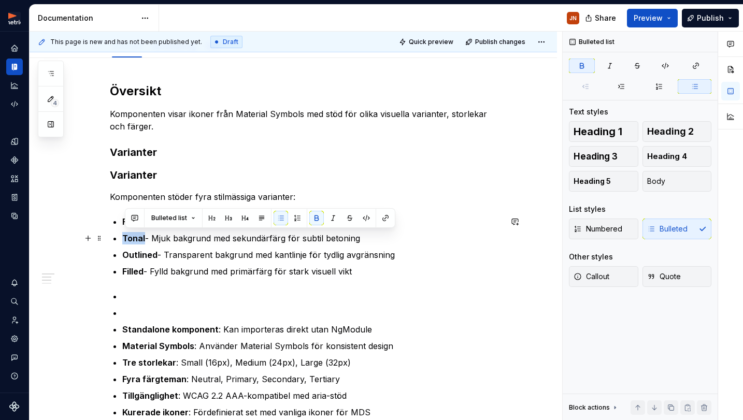
click at [135, 235] on strong "Tonal" at bounding box center [133, 238] width 23 height 10
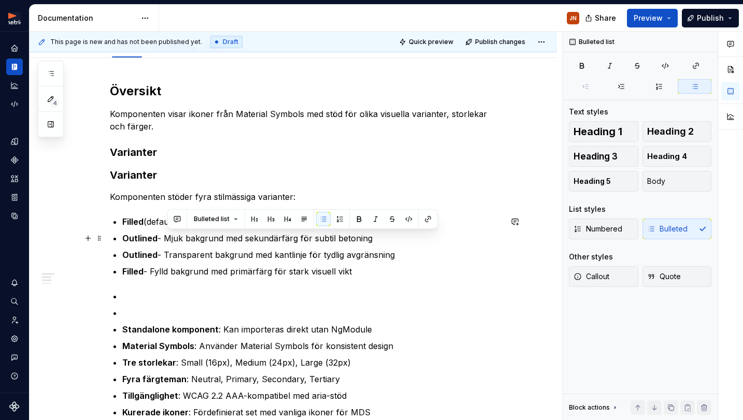
type textarea "*"
drag, startPoint x: 195, startPoint y: 238, endPoint x: 374, endPoint y: 237, distance: 178.7
click at [374, 237] on p "Outlined - Mjuk bakgrund med sekundärfärg för subtil betoning" at bounding box center [311, 238] width 379 height 12
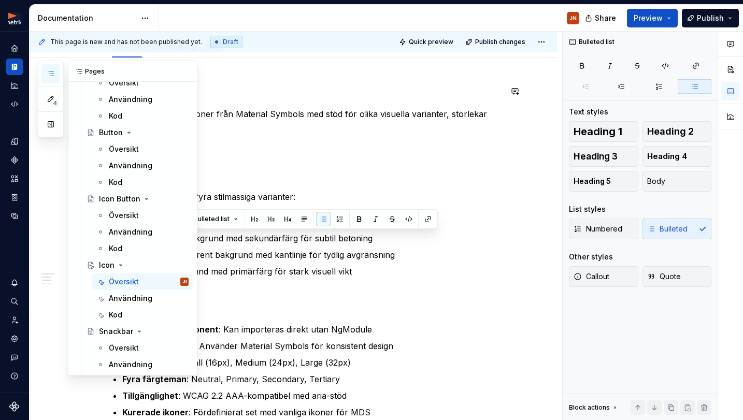
click at [50, 69] on icon "button" at bounding box center [51, 73] width 8 height 8
click at [130, 217] on div "Översikt" at bounding box center [124, 215] width 30 height 10
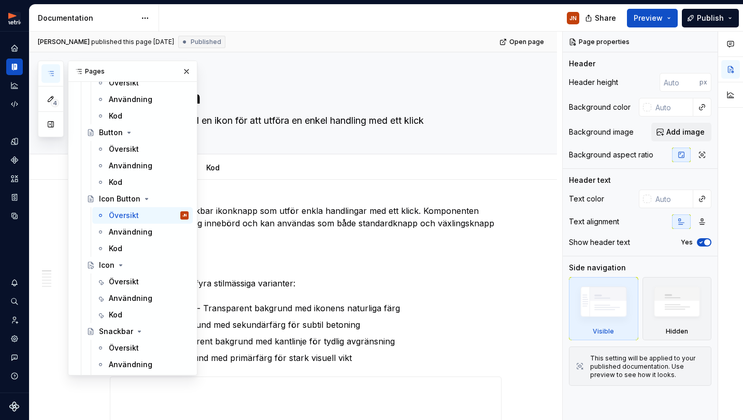
click at [52, 73] on icon "button" at bounding box center [51, 73] width 8 height 8
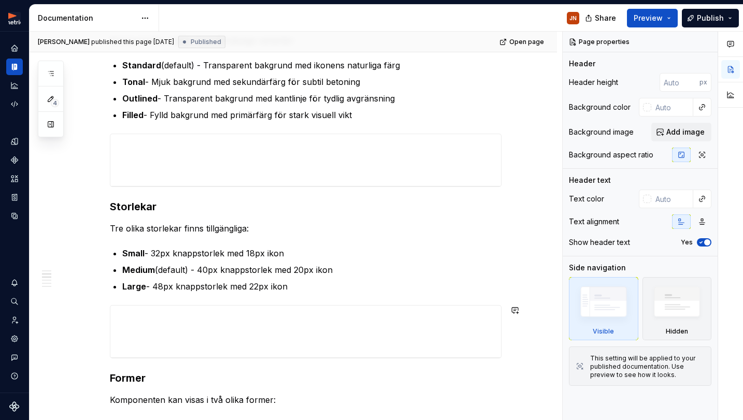
scroll to position [154, 0]
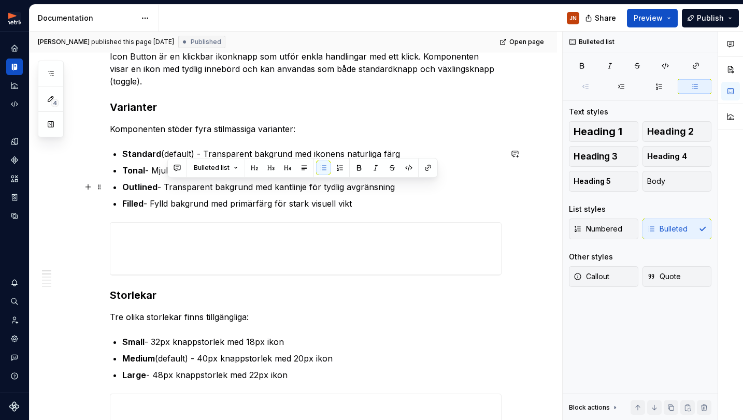
drag, startPoint x: 169, startPoint y: 185, endPoint x: 424, endPoint y: 187, distance: 254.4
click at [427, 185] on p "Outlined - Transparent bakgrund med kantlinje för tydlig avgränsning" at bounding box center [311, 187] width 379 height 12
copy p "Transparent bakgrund med kantlinje för tydlig avgränsning"
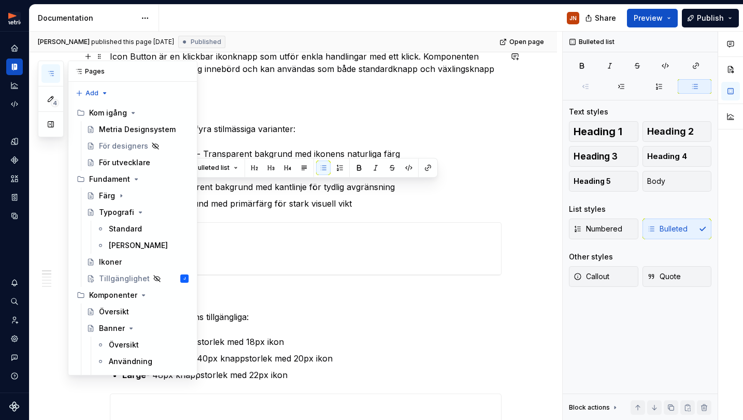
click at [46, 73] on button "button" at bounding box center [50, 73] width 19 height 19
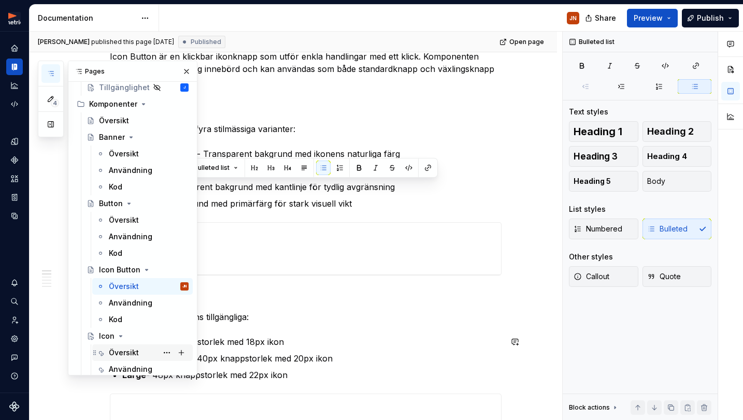
click at [123, 353] on div "Översikt" at bounding box center [124, 353] width 30 height 10
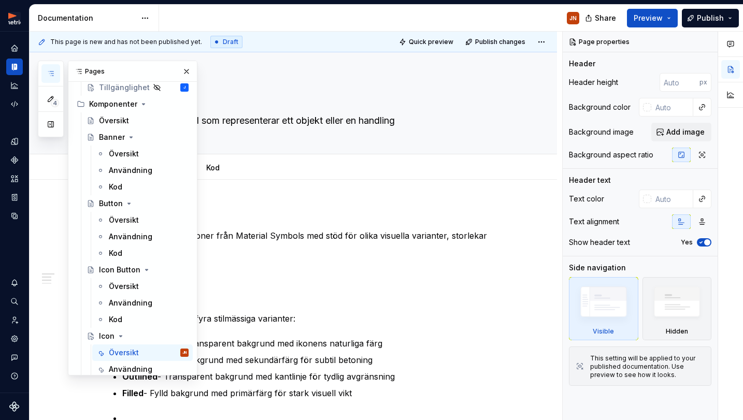
click at [46, 74] on button "button" at bounding box center [50, 73] width 19 height 19
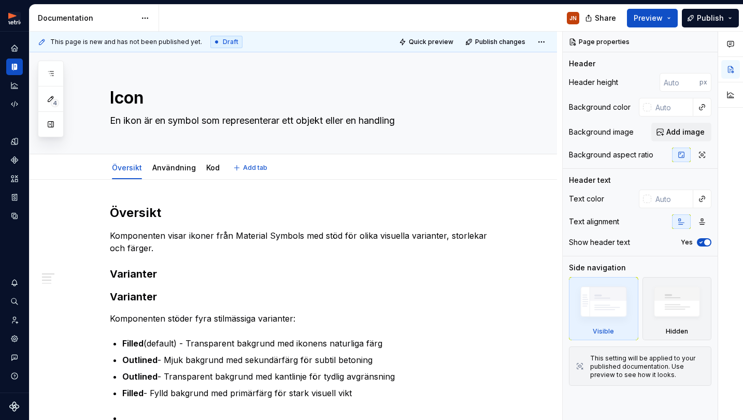
type textarea "*"
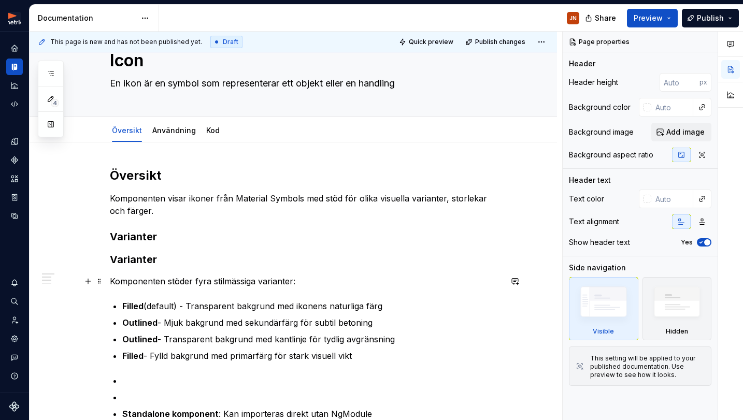
scroll to position [53, 0]
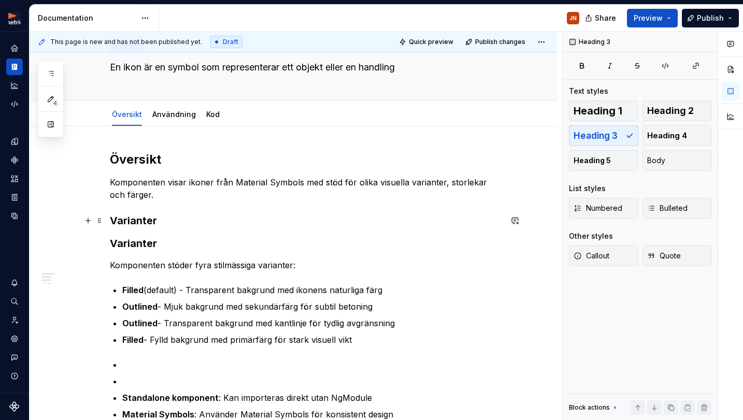
click at [141, 216] on h3 "Varianter" at bounding box center [306, 220] width 392 height 15
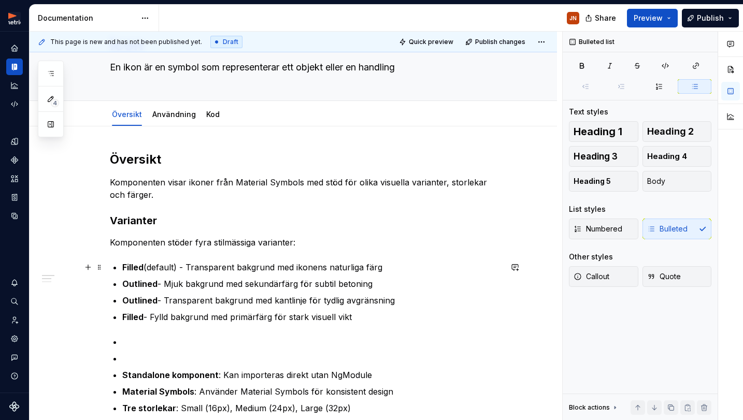
click at [298, 268] on p "Filled (default) - Transparent bakgrund med ikonens naturliga färg" at bounding box center [311, 267] width 379 height 12
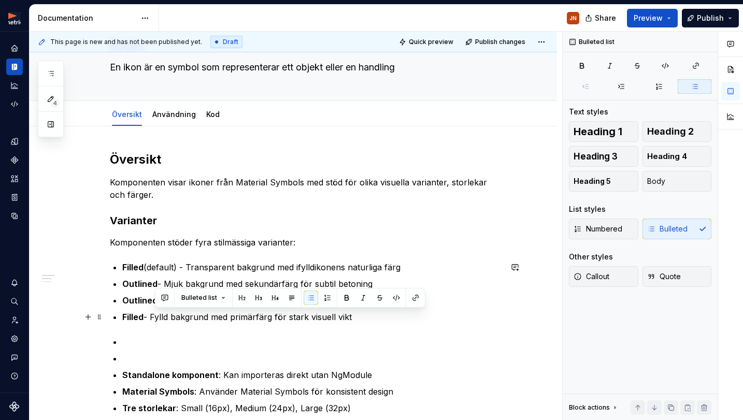
drag, startPoint x: 155, startPoint y: 317, endPoint x: 365, endPoint y: 320, distance: 210.4
click at [365, 320] on p "Filled - Fylld bakgrund med primärfärg för stark visuell vikt" at bounding box center [311, 317] width 379 height 12
copy p "Fylld bakgrund med primärfärg för stark visuell vikt"
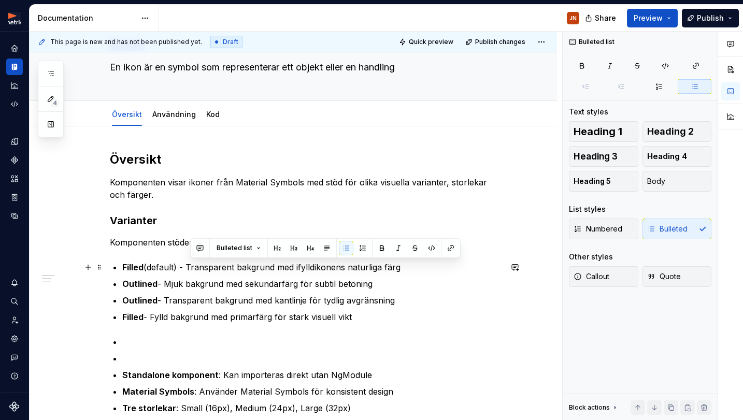
drag, startPoint x: 191, startPoint y: 269, endPoint x: 461, endPoint y: 270, distance: 269.9
click at [463, 270] on p "Filled (default) - Transparent bakgrund med ifylldikonens naturliga färg" at bounding box center [311, 267] width 379 height 12
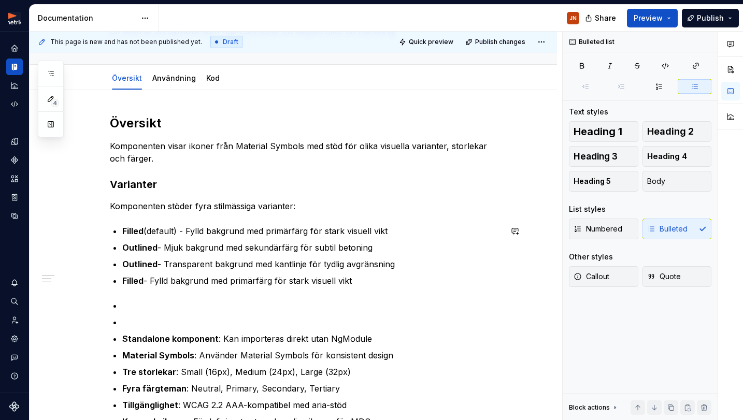
scroll to position [91, 0]
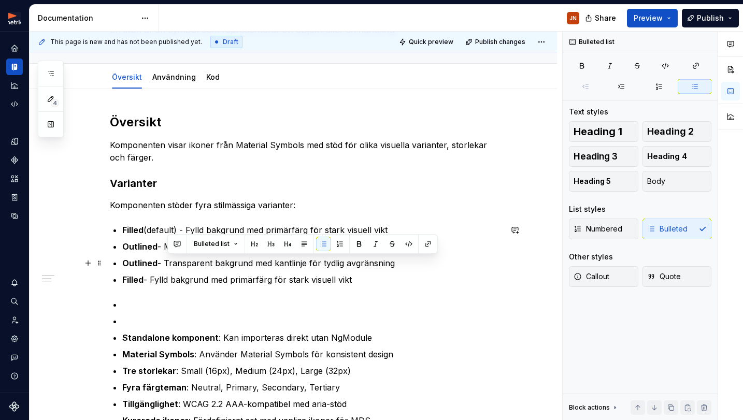
drag, startPoint x: 169, startPoint y: 265, endPoint x: 362, endPoint y: 266, distance: 192.7
click at [449, 266] on p "Outlined - Transparent bakgrund med kantlinje för tydlig avgränsning" at bounding box center [311, 263] width 379 height 12
copy p "Transparent bakgrund med kantlinje för tydlig avgränsning"
click at [250, 285] on div "**********" at bounding box center [306, 410] width 392 height 592
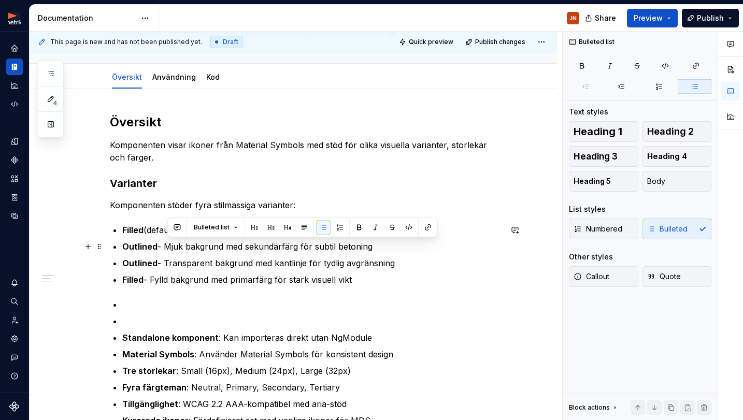
drag, startPoint x: 169, startPoint y: 249, endPoint x: 411, endPoint y: 247, distance: 241.9
click at [411, 247] on p "Outlined - Mjuk bakgrund med sekundärfärg för subtil betoning" at bounding box center [311, 246] width 379 height 12
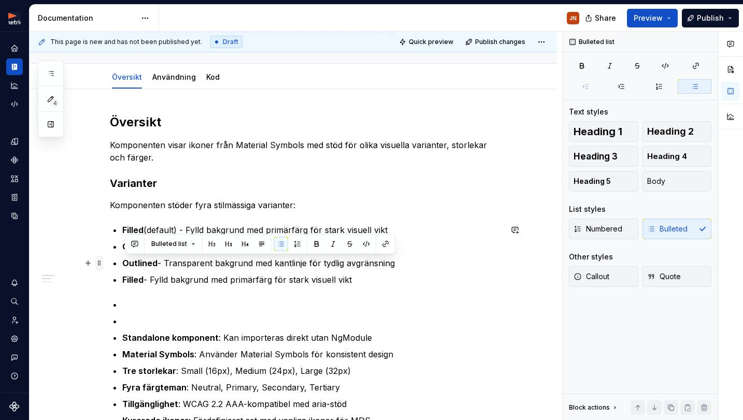
drag, startPoint x: 310, startPoint y: 276, endPoint x: 104, endPoint y: 263, distance: 206.6
click at [110, 263] on div "**********" at bounding box center [306, 416] width 392 height 604
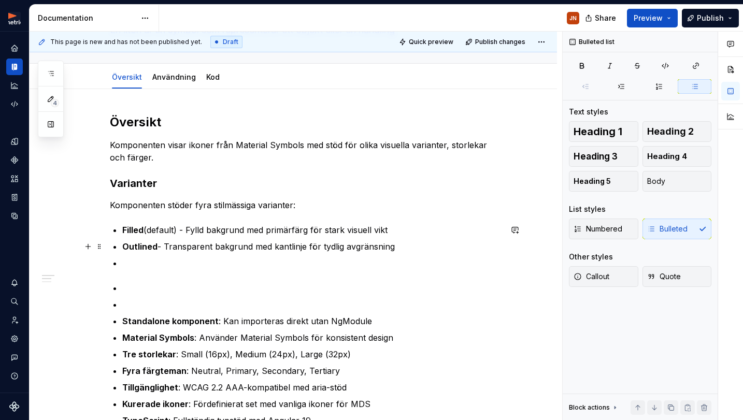
drag, startPoint x: 433, startPoint y: 246, endPoint x: 414, endPoint y: 249, distance: 19.4
click at [433, 246] on p "Outlined - Transparent bakgrund med kantlinje för tydlig avgränsning" at bounding box center [311, 246] width 379 height 12
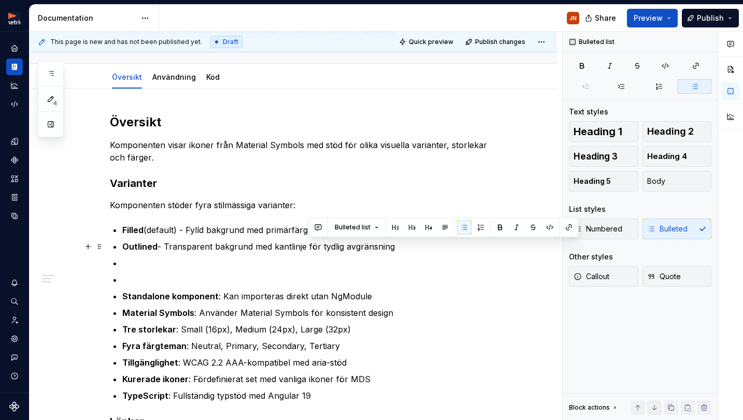
drag, startPoint x: 309, startPoint y: 248, endPoint x: 400, endPoint y: 258, distance: 91.8
click at [404, 245] on p "Outlined - Transparent bakgrund med kantlinje för tydlig avgränsning" at bounding box center [311, 246] width 379 height 12
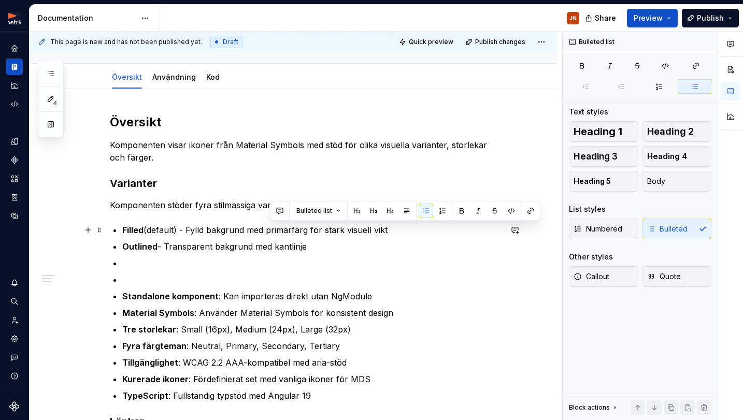
drag, startPoint x: 271, startPoint y: 228, endPoint x: 395, endPoint y: 228, distance: 123.8
click at [395, 228] on p "Filled (default) - Fylld bakgrund med primärfärg för stark visuell vikt" at bounding box center [311, 230] width 379 height 12
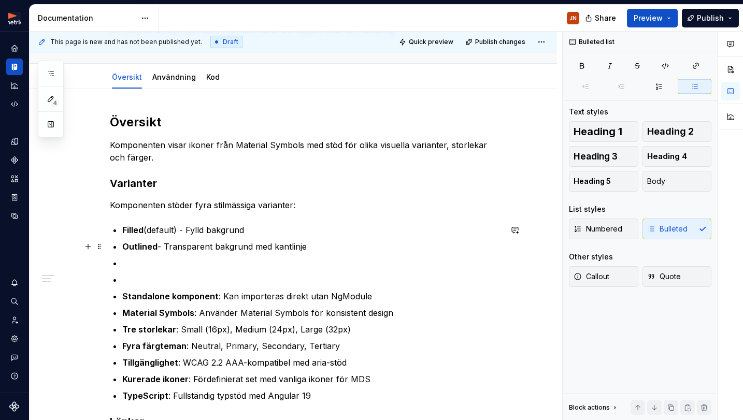
drag, startPoint x: 368, startPoint y: 248, endPoint x: 358, endPoint y: 249, distance: 9.9
click at [368, 249] on p "Outlined - Transparent bakgrund med kantlinje" at bounding box center [311, 246] width 379 height 12
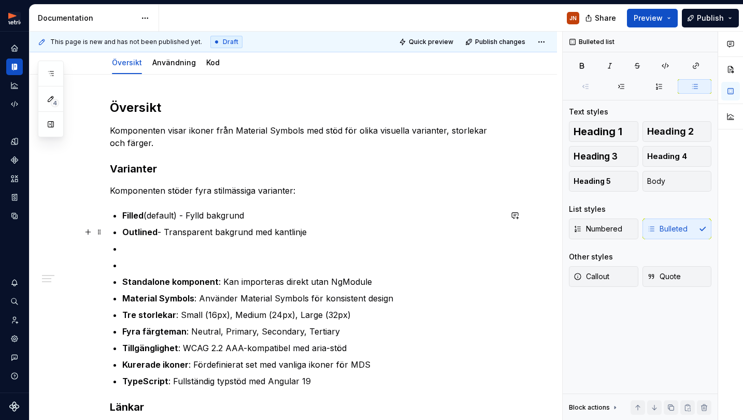
scroll to position [107, 0]
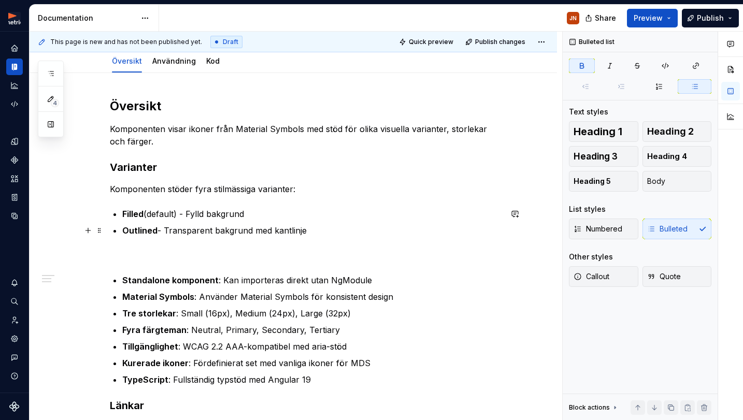
click at [310, 230] on p "Outlined - Transparent bakgrund med kantlinje" at bounding box center [311, 230] width 379 height 12
click at [286, 263] on div "**********" at bounding box center [306, 373] width 392 height 550
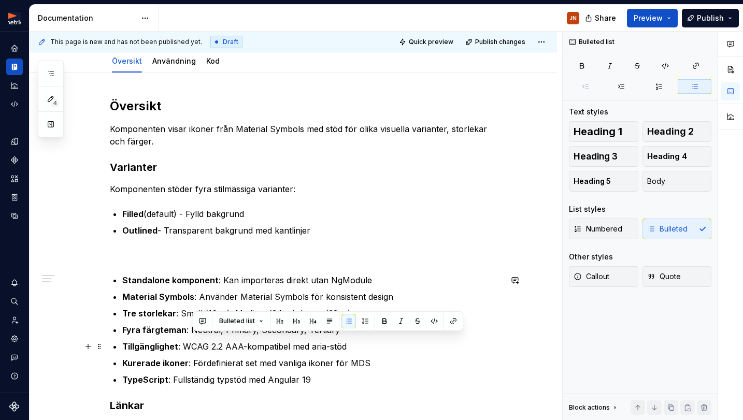
scroll to position [113, 0]
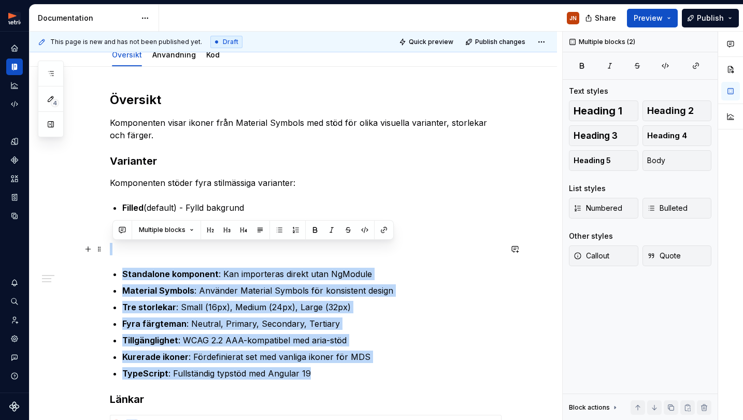
drag, startPoint x: 219, startPoint y: 353, endPoint x: 108, endPoint y: 254, distance: 148.6
click at [108, 254] on div "**********" at bounding box center [293, 423] width 527 height 713
click at [206, 322] on p "Fyra färgteman : Neutral, Primary, Secondary, Tertiary" at bounding box center [311, 324] width 379 height 12
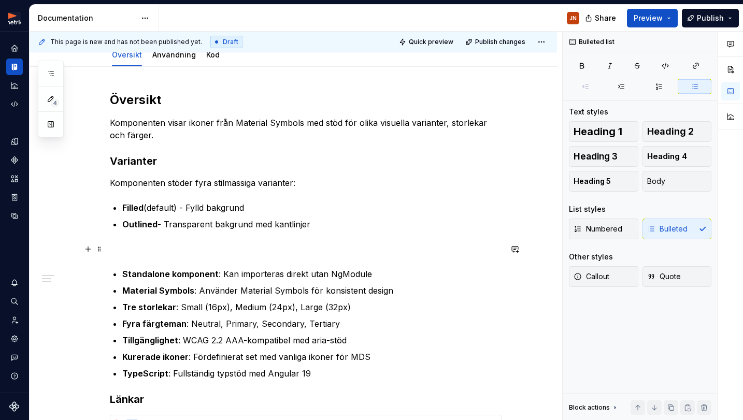
click at [134, 241] on div "**********" at bounding box center [306, 367] width 392 height 550
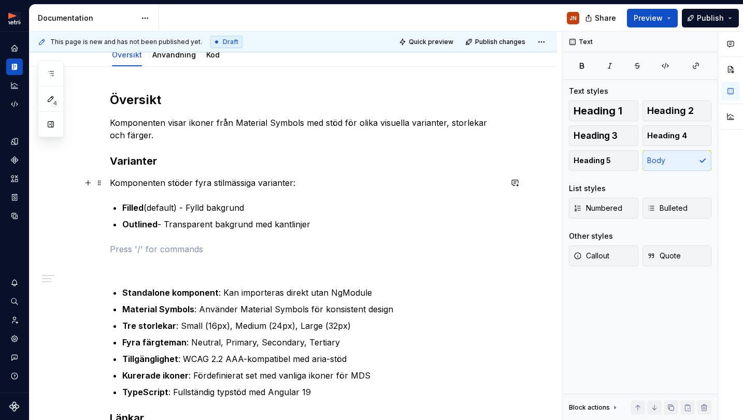
click at [193, 184] on p "Komponenten stöder fyra stilmässiga varianter:" at bounding box center [306, 183] width 392 height 12
click at [198, 183] on p "Komponenten stöder fyra stilmässiga varianter:" at bounding box center [306, 183] width 392 height 12
drag, startPoint x: 305, startPoint y: 184, endPoint x: 262, endPoint y: 165, distance: 47.1
click at [305, 184] on p "Komponenten stöder två stilmässiga varianter:" at bounding box center [306, 183] width 392 height 12
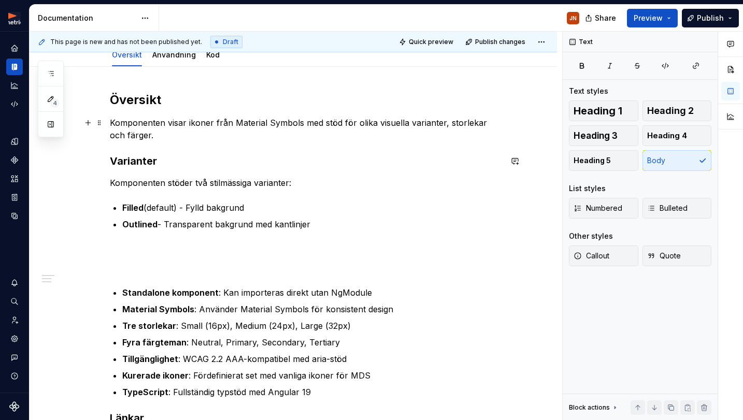
drag, startPoint x: 216, startPoint y: 140, endPoint x: 200, endPoint y: 147, distance: 17.6
click at [216, 140] on p "Komponenten visar ikoner från Material Symbols med stöd för olika visuella vari…" at bounding box center [306, 129] width 392 height 25
click at [128, 248] on p at bounding box center [306, 249] width 392 height 12
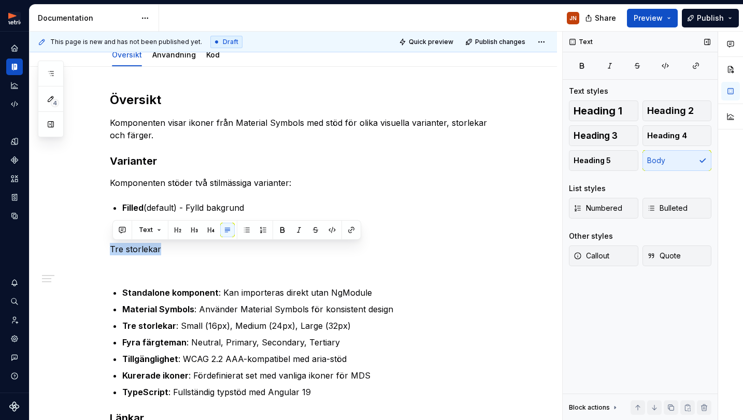
click at [611, 135] on span "Heading 3" at bounding box center [596, 136] width 44 height 10
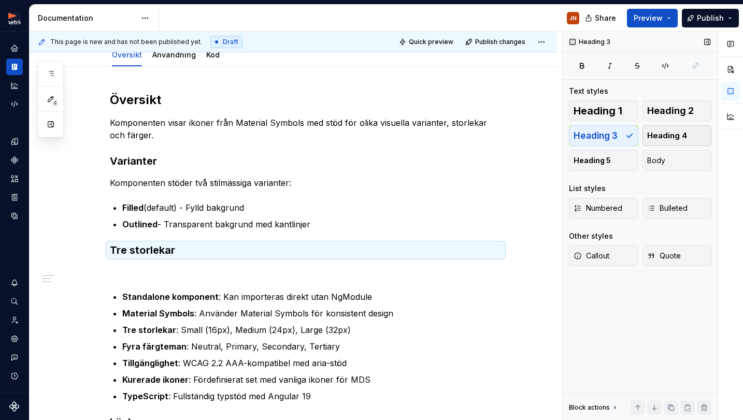
click at [668, 130] on button "Heading 4" at bounding box center [676, 135] width 69 height 21
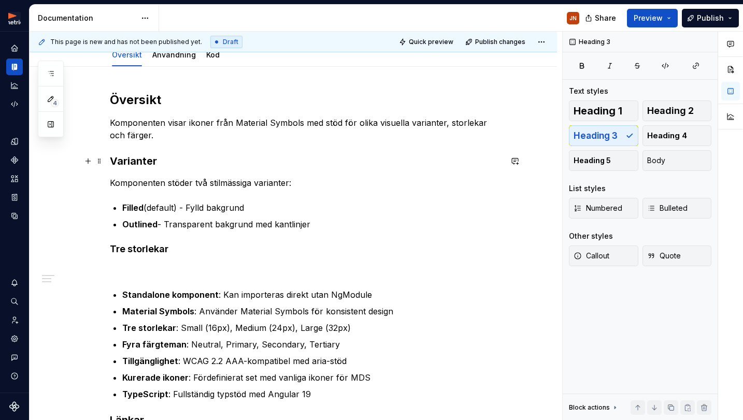
click at [139, 159] on h3 "Varianter" at bounding box center [306, 161] width 392 height 15
click at [144, 109] on div "**********" at bounding box center [306, 377] width 392 height 571
click at [144, 105] on h2 "Översikt" at bounding box center [306, 100] width 392 height 17
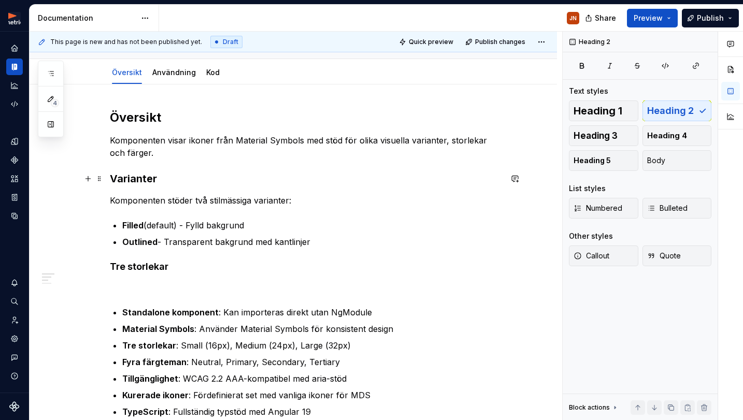
scroll to position [97, 0]
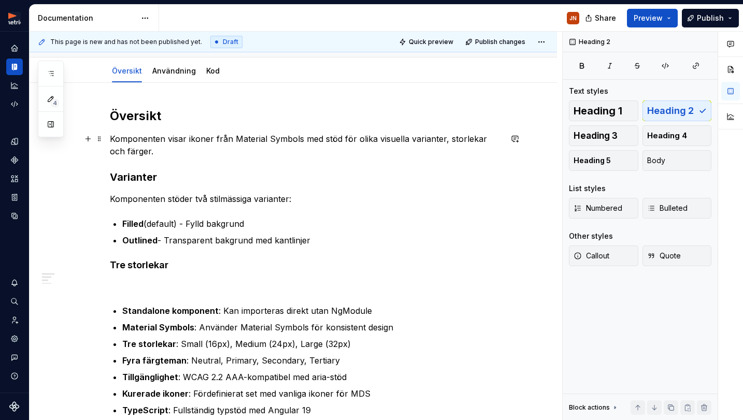
click at [177, 139] on p "Komponenten visar ikoner från Material Symbols med stöd för olika visuella vari…" at bounding box center [306, 145] width 392 height 25
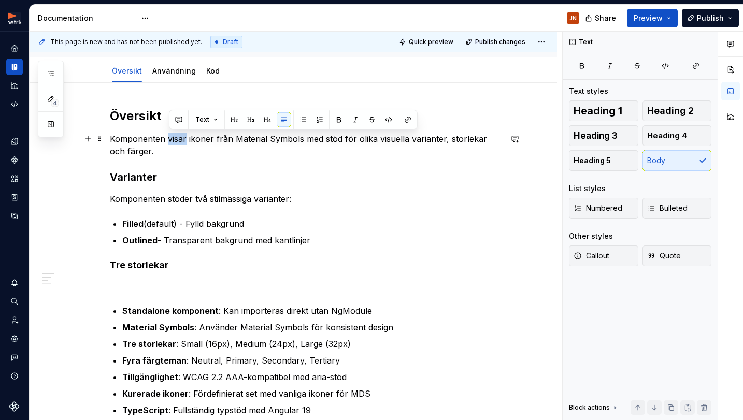
click at [177, 139] on p "Komponenten visar ikoner från Material Symbols med stöd för olika visuella vari…" at bounding box center [306, 145] width 392 height 25
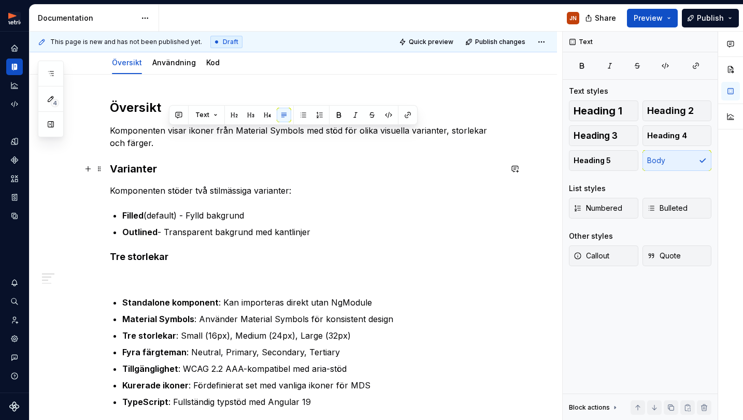
click at [174, 177] on div "**********" at bounding box center [306, 384] width 392 height 571
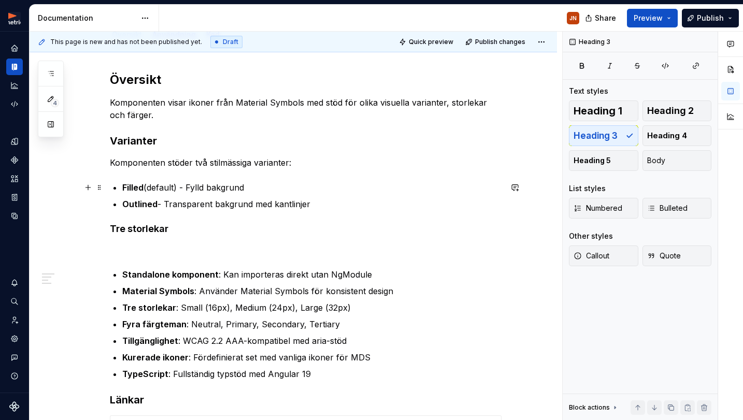
scroll to position [134, 0]
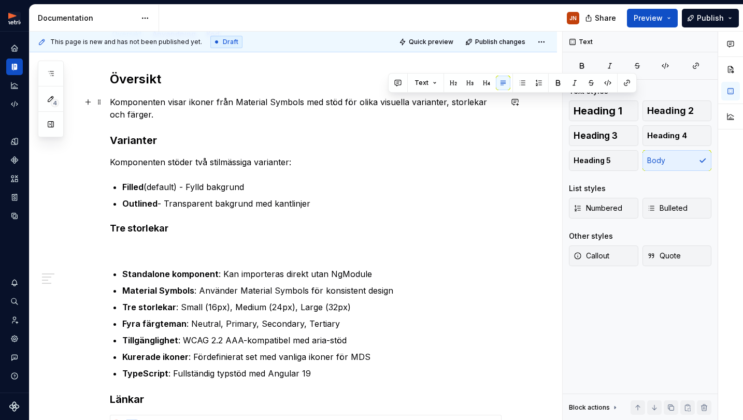
click at [391, 98] on p "Komponenten visar ikoner från Material Symbols med stöd för olika visuella vari…" at bounding box center [306, 108] width 392 height 25
click at [386, 101] on p "Komponenten visar ikoner från Material Symbols med stöd för olika vissella vari…" at bounding box center [306, 108] width 392 height 25
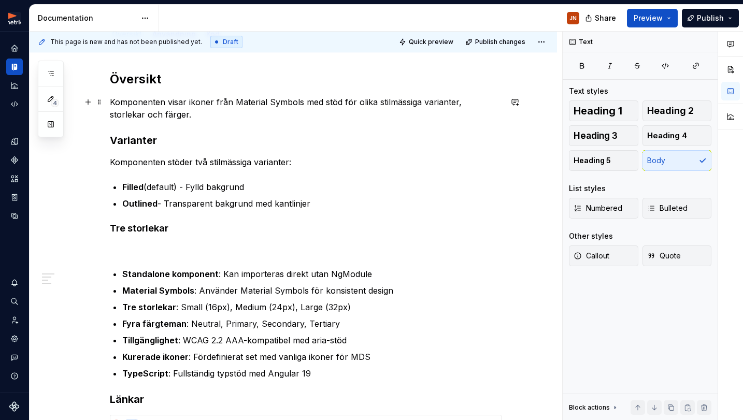
click at [405, 108] on p "Komponenten visar ikoner från Material Symbols med stöd för olika stilmässiga v…" at bounding box center [306, 108] width 392 height 25
click at [327, 121] on div "**********" at bounding box center [306, 356] width 392 height 571
click at [161, 238] on div "**********" at bounding box center [306, 356] width 392 height 571
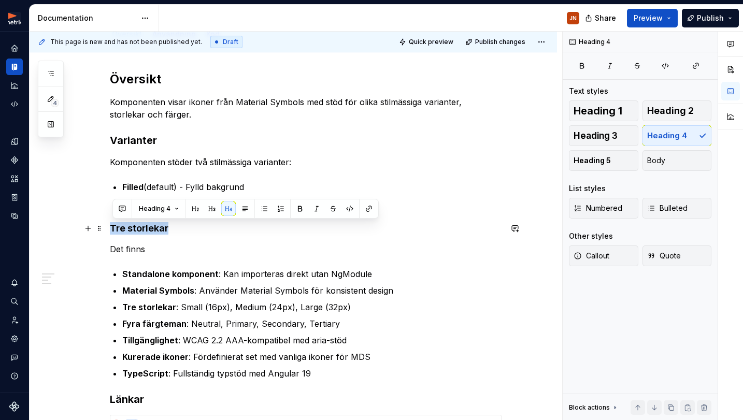
drag, startPoint x: 152, startPoint y: 226, endPoint x: 112, endPoint y: 226, distance: 40.4
click at [112, 226] on div "**********" at bounding box center [293, 413] width 527 height 734
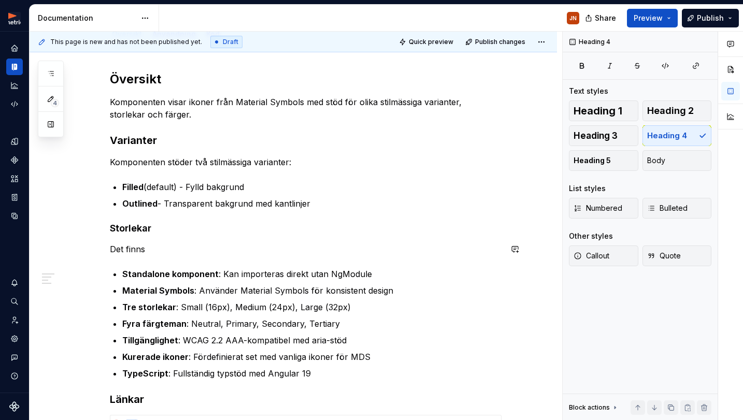
drag, startPoint x: 178, startPoint y: 256, endPoint x: 178, endPoint y: 248, distance: 8.8
click at [178, 256] on div "**********" at bounding box center [306, 356] width 392 height 571
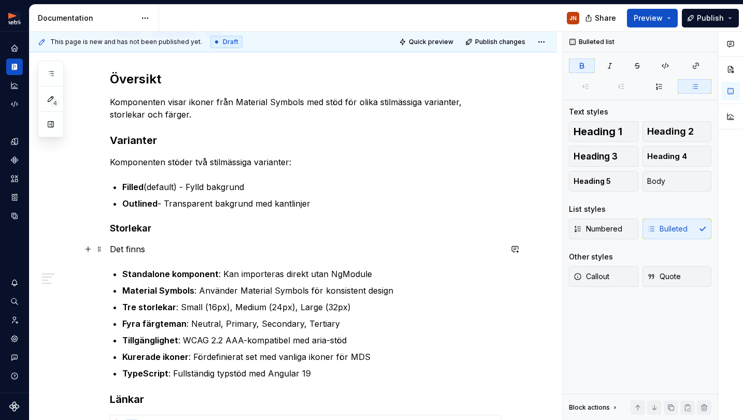
click at [178, 247] on p "Det finns" at bounding box center [306, 249] width 392 height 12
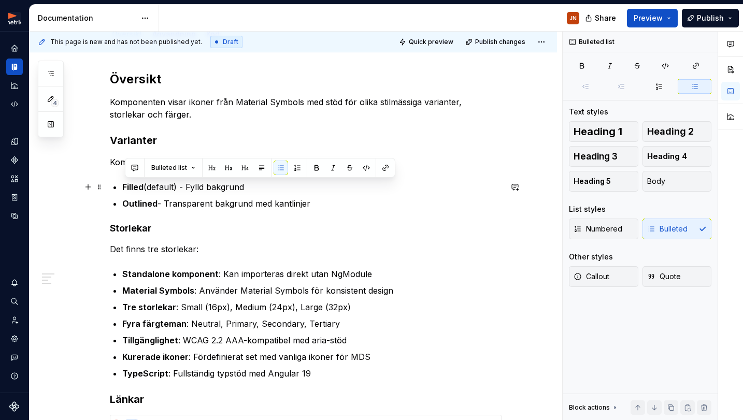
drag, startPoint x: 251, startPoint y: 204, endPoint x: 124, endPoint y: 193, distance: 127.4
click at [123, 190] on div "**********" at bounding box center [306, 356] width 392 height 571
copy ul "Filled (default) - Fylld bakgrund Outlined - Transparent bakgrund med kantlinjer"
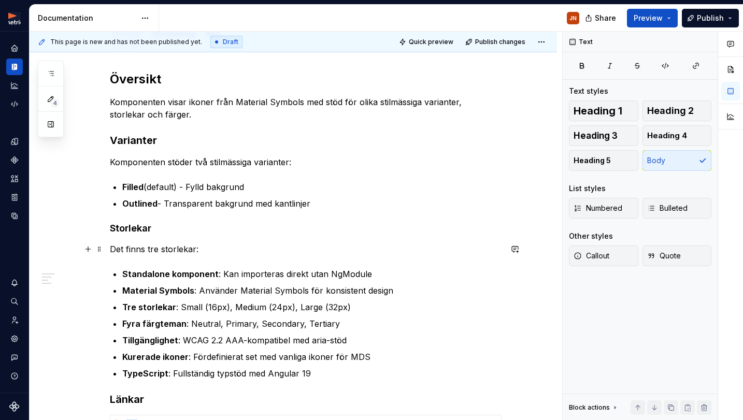
click at [230, 251] on p "Det finns tre storlekar:" at bounding box center [306, 249] width 392 height 12
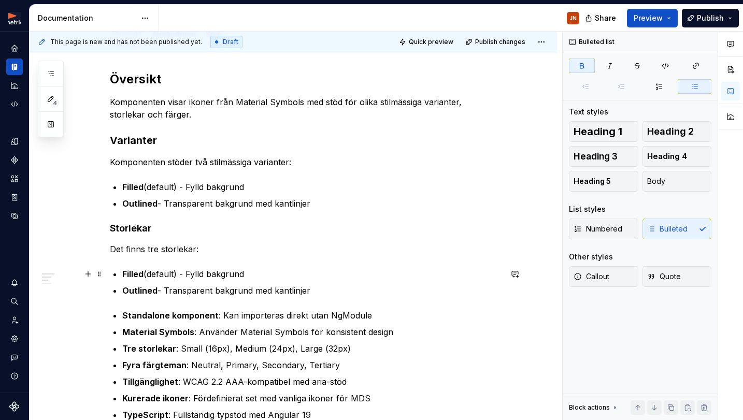
click at [134, 270] on strong "Filled" at bounding box center [132, 274] width 21 height 10
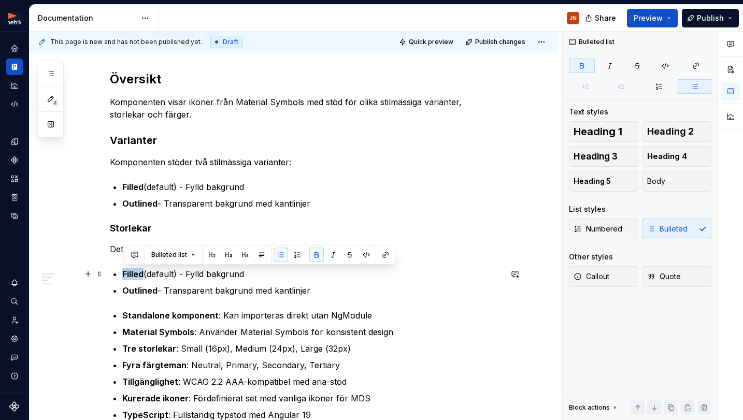
click at [134, 270] on strong "Filled" at bounding box center [132, 274] width 21 height 10
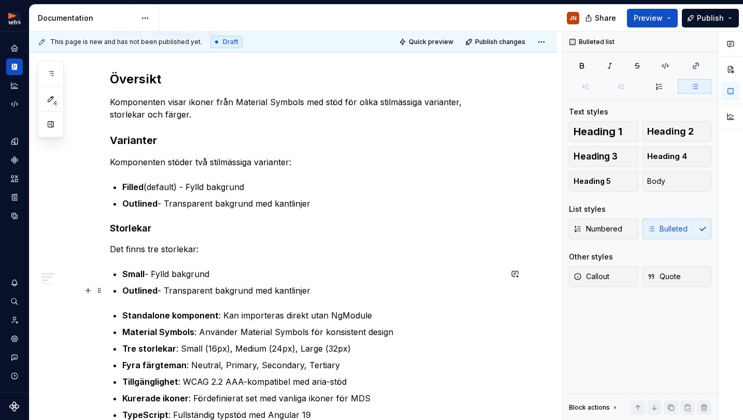
scroll to position [160, 0]
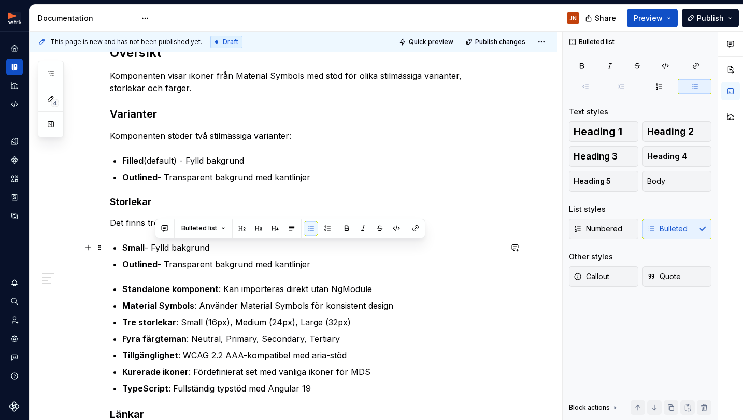
drag, startPoint x: 156, startPoint y: 246, endPoint x: 221, endPoint y: 247, distance: 64.8
click at [221, 247] on p "Small - Fylld bakgrund" at bounding box center [311, 247] width 379 height 12
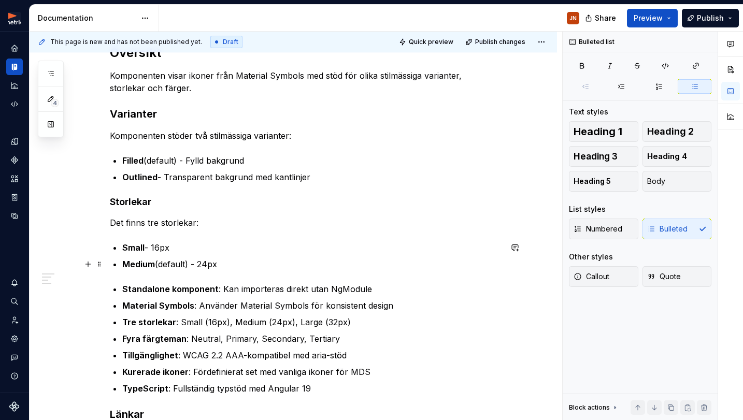
click at [254, 263] on p "Medium (default) - 24px" at bounding box center [311, 264] width 379 height 12
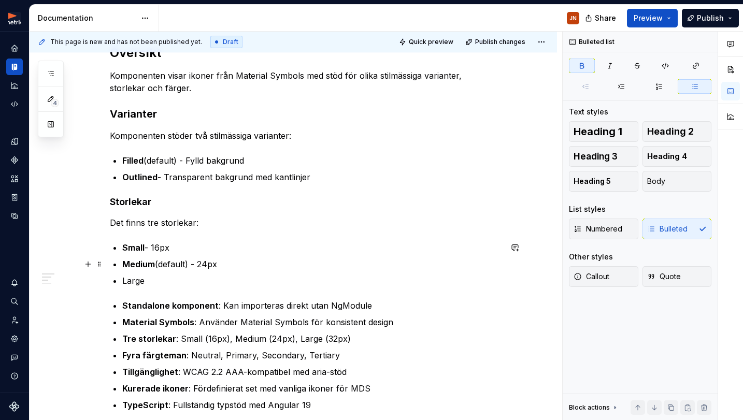
click at [138, 265] on strong "Medium" at bounding box center [138, 264] width 33 height 10
click at [137, 273] on ul "Small - 16px Medium (default) - 24px Large" at bounding box center [311, 264] width 379 height 46
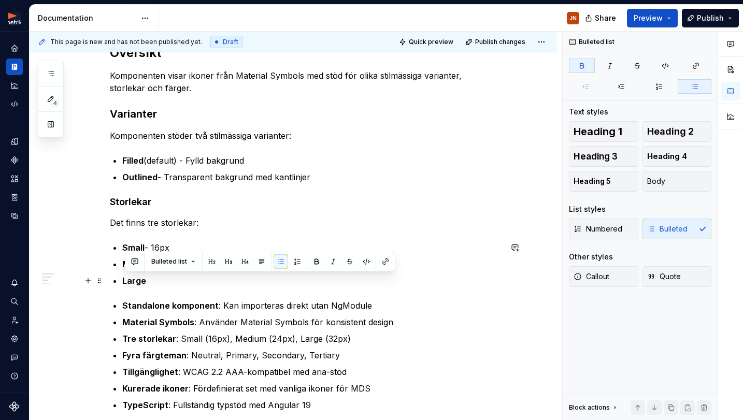
click at [177, 279] on p "Large" at bounding box center [311, 281] width 379 height 12
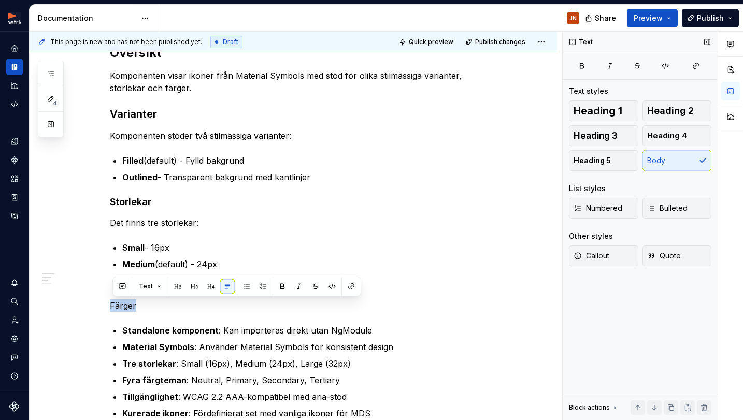
click at [670, 132] on span "Heading 4" at bounding box center [667, 136] width 40 height 10
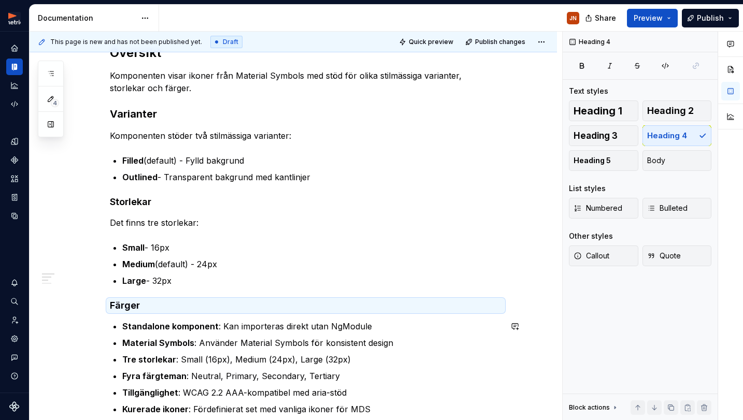
click at [153, 314] on div "**********" at bounding box center [306, 370] width 392 height 650
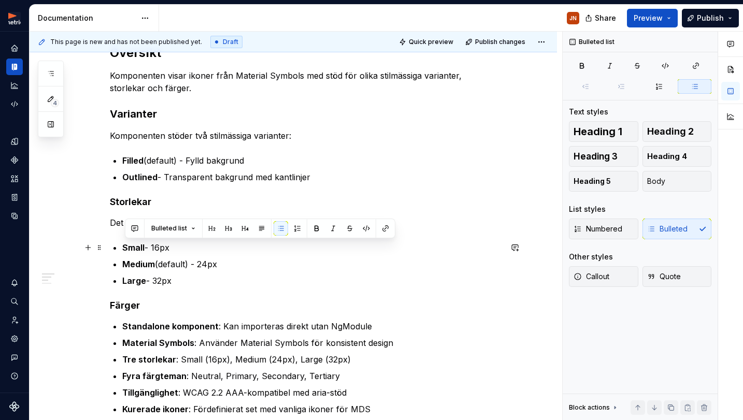
drag, startPoint x: 185, startPoint y: 277, endPoint x: 132, endPoint y: 271, distance: 53.7
click at [122, 249] on div "**********" at bounding box center [306, 370] width 392 height 650
copy ul "Small - 16px Medium (default) - 24px Large - 32px"
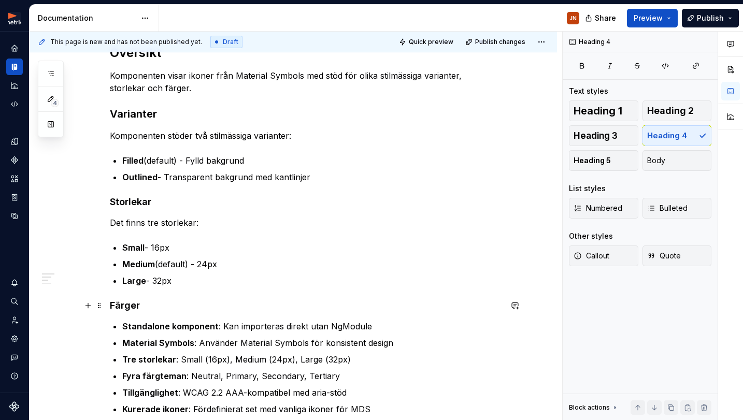
click at [161, 306] on h4 "Färger" at bounding box center [306, 305] width 392 height 12
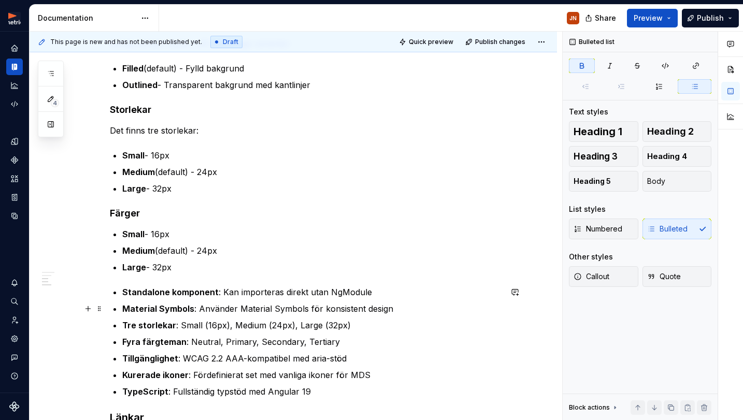
scroll to position [254, 0]
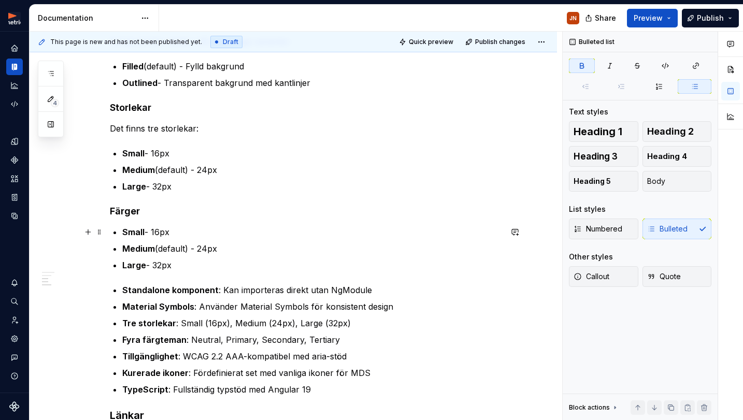
click at [141, 233] on strong "Small" at bounding box center [133, 232] width 22 height 10
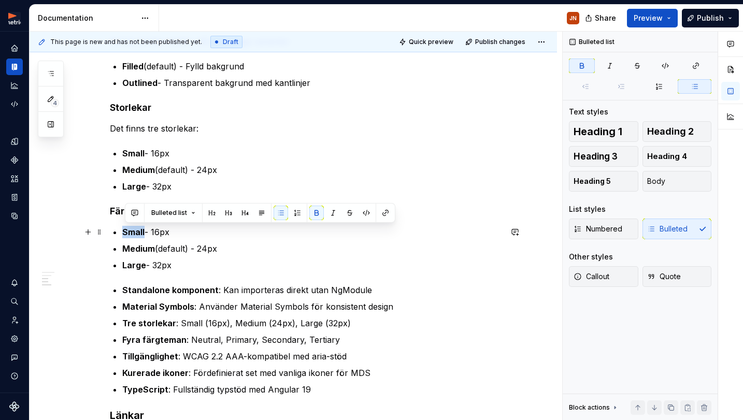
click at [141, 233] on strong "Small" at bounding box center [133, 232] width 22 height 10
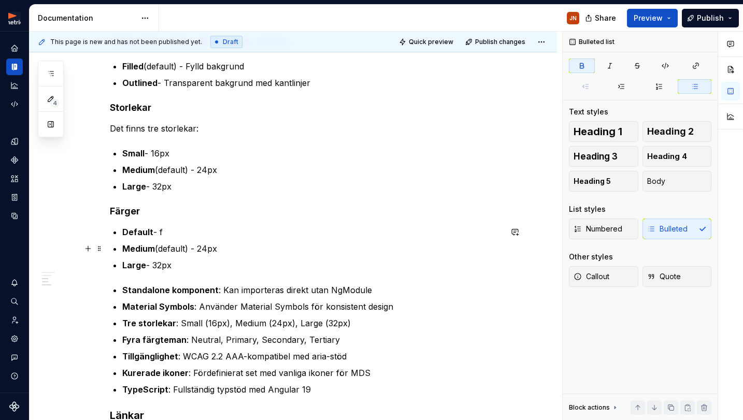
click at [153, 250] on strong "Medium" at bounding box center [138, 248] width 33 height 10
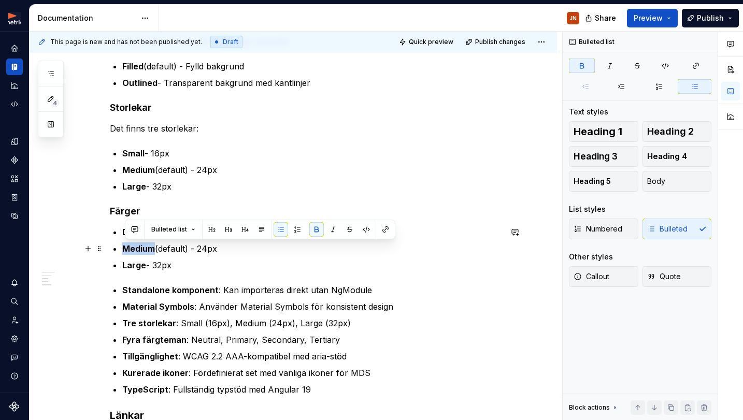
click at [162, 250] on p "Medium (default) - 24px" at bounding box center [311, 248] width 379 height 12
drag, startPoint x: 166, startPoint y: 250, endPoint x: 192, endPoint y: 248, distance: 25.5
click at [192, 248] on p "Medium (default) - 24px" at bounding box center [311, 248] width 379 height 12
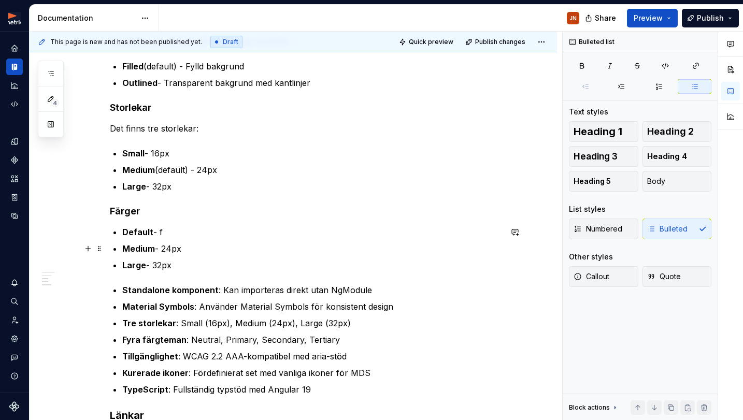
click at [137, 247] on strong "Medium" at bounding box center [138, 248] width 33 height 10
click at [211, 262] on p "Large - 32px" at bounding box center [311, 265] width 379 height 12
click at [179, 228] on p "Default - f" at bounding box center [311, 232] width 379 height 12
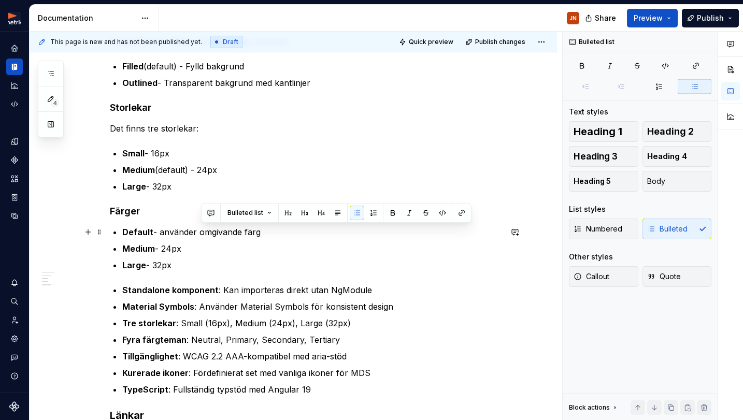
drag, startPoint x: 216, startPoint y: 234, endPoint x: 266, endPoint y: 233, distance: 50.3
click at [266, 233] on p "Default - använder omgivande färg" at bounding box center [311, 232] width 379 height 12
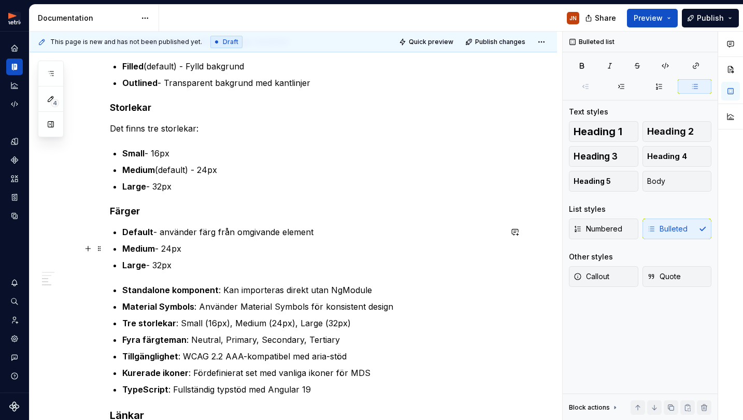
click at [301, 245] on p "Medium - 24px" at bounding box center [311, 248] width 379 height 12
click at [284, 208] on h4 "Färger" at bounding box center [306, 211] width 392 height 12
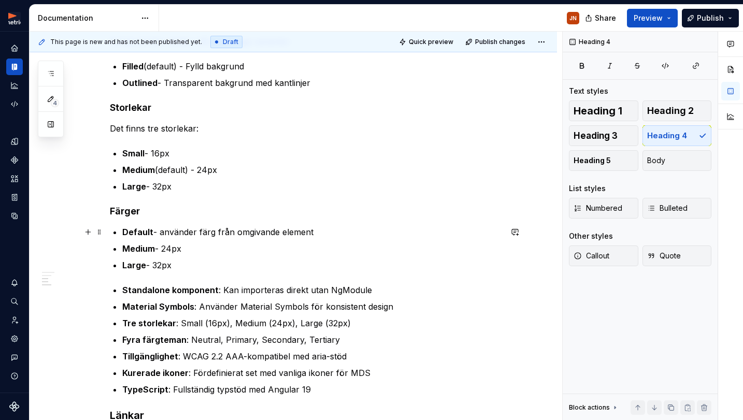
click at [202, 235] on p "Default - använder färg från omgivande element" at bounding box center [311, 232] width 379 height 12
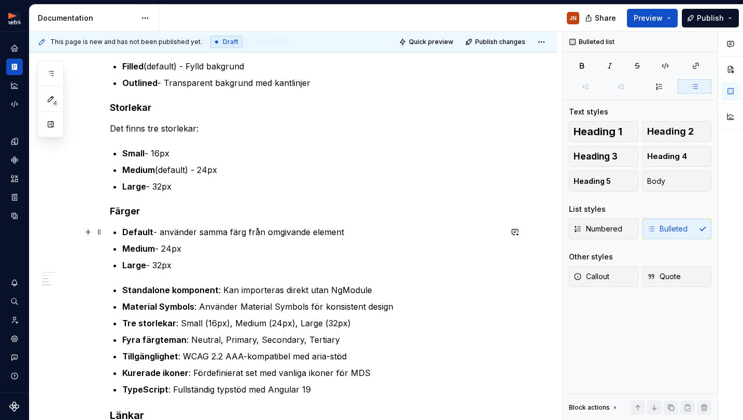
click at [260, 229] on p "Default - använder samma färg från omgivande element" at bounding box center [311, 232] width 379 height 12
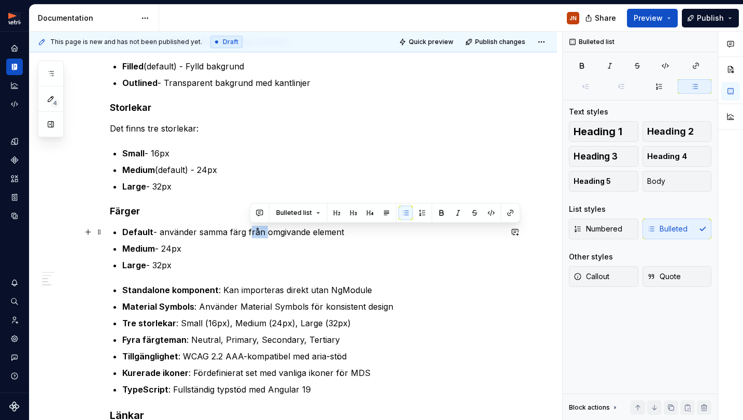
click at [260, 229] on p "Default - använder samma färg från omgivande element" at bounding box center [311, 232] width 379 height 12
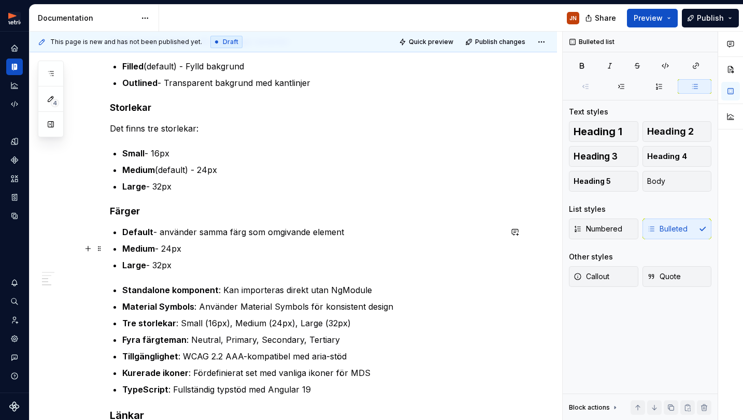
click at [255, 250] on p "Medium - 24px" at bounding box center [311, 248] width 379 height 12
click at [177, 233] on p "Default - använder samma färg som omgivande element" at bounding box center [311, 232] width 379 height 12
click at [203, 246] on p "Medium - 24px" at bounding box center [311, 248] width 379 height 12
click at [136, 250] on strong "Medium" at bounding box center [138, 248] width 33 height 10
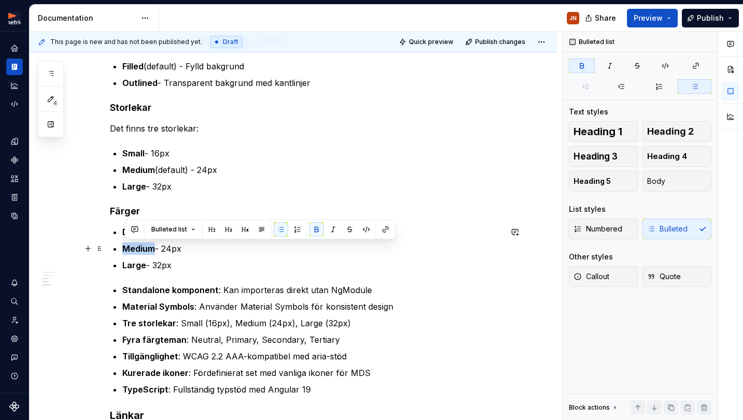
click at [136, 250] on strong "Medium" at bounding box center [138, 248] width 33 height 10
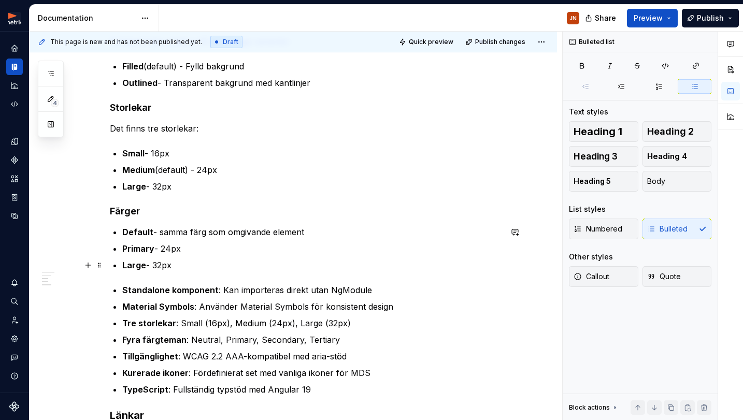
click at [135, 271] on p "Large - 32px" at bounding box center [311, 265] width 379 height 12
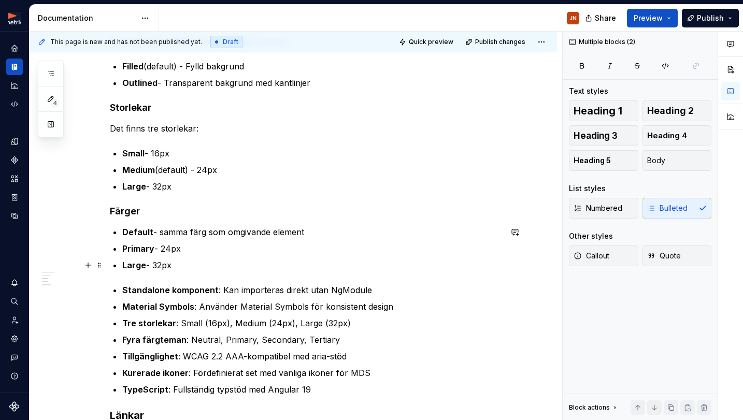
click at [134, 267] on strong "Large" at bounding box center [134, 265] width 24 height 10
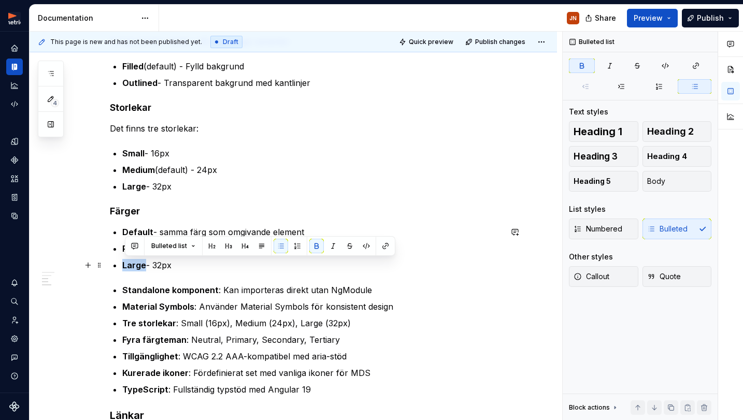
click at [134, 267] on strong "Large" at bounding box center [134, 265] width 24 height 10
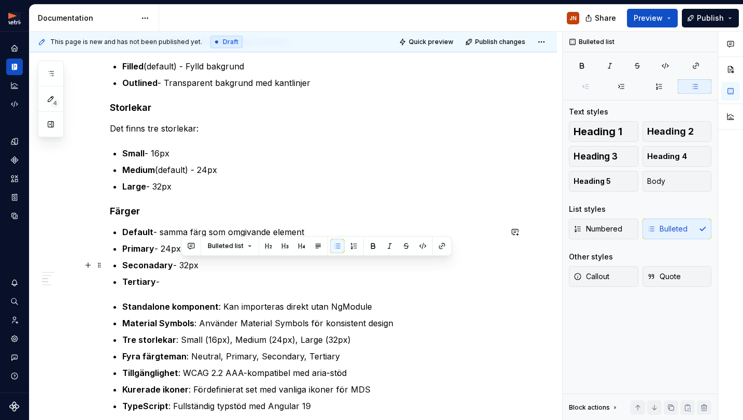
drag, startPoint x: 194, startPoint y: 265, endPoint x: 204, endPoint y: 265, distance: 10.4
click at [205, 265] on p "Seconadary - 32px" at bounding box center [311, 265] width 379 height 12
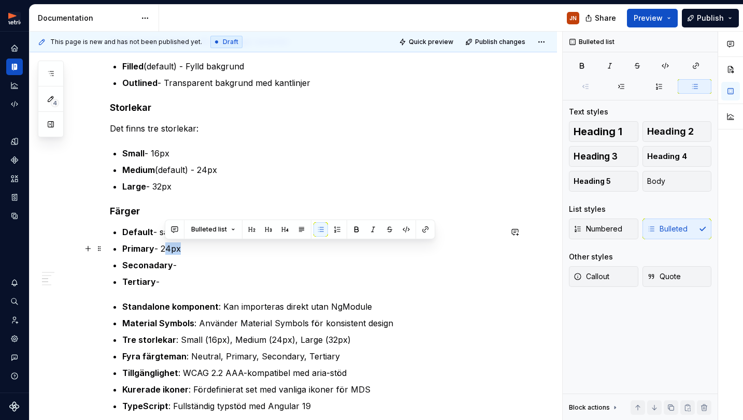
drag, startPoint x: 175, startPoint y: 248, endPoint x: 181, endPoint y: 248, distance: 5.7
click at [181, 248] on p "Primary - 24px" at bounding box center [311, 248] width 379 height 12
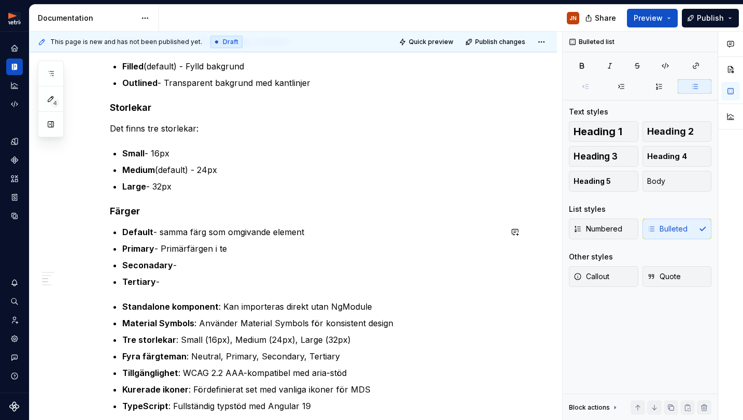
click at [164, 216] on h4 "Färger" at bounding box center [306, 211] width 392 height 12
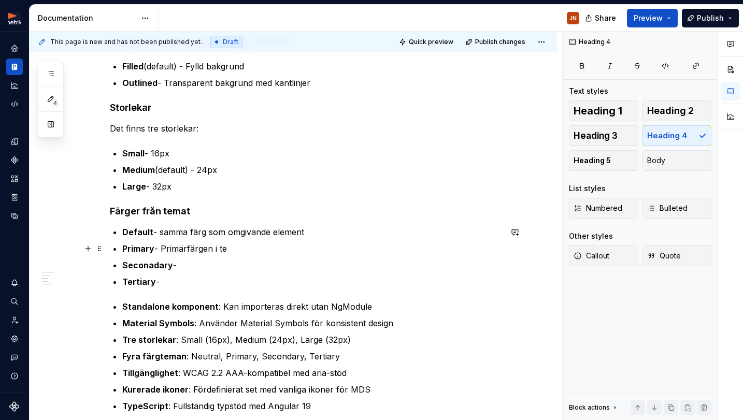
click at [257, 246] on p "Primary - Primärfärgen i te" at bounding box center [311, 248] width 379 height 12
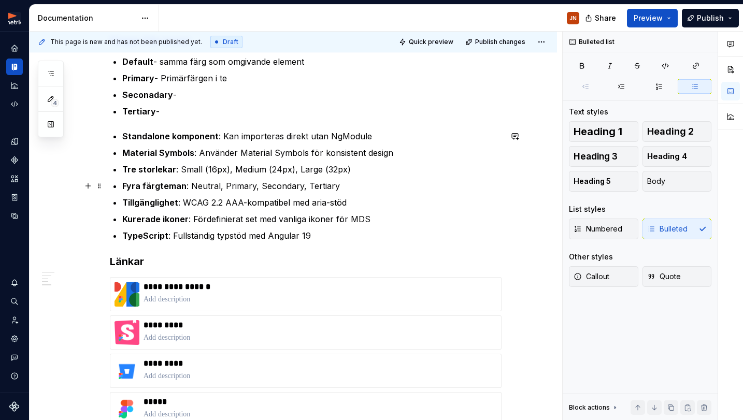
scroll to position [404, 0]
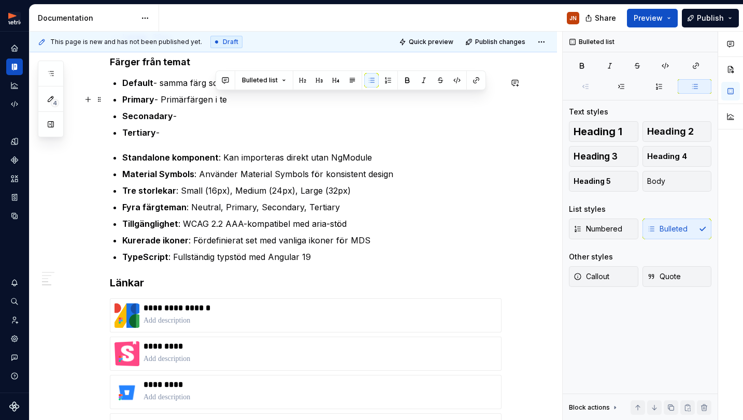
drag, startPoint x: 214, startPoint y: 101, endPoint x: 234, endPoint y: 98, distance: 19.3
click at [234, 98] on p "Primary - Primärfärgen i te" at bounding box center [311, 99] width 379 height 12
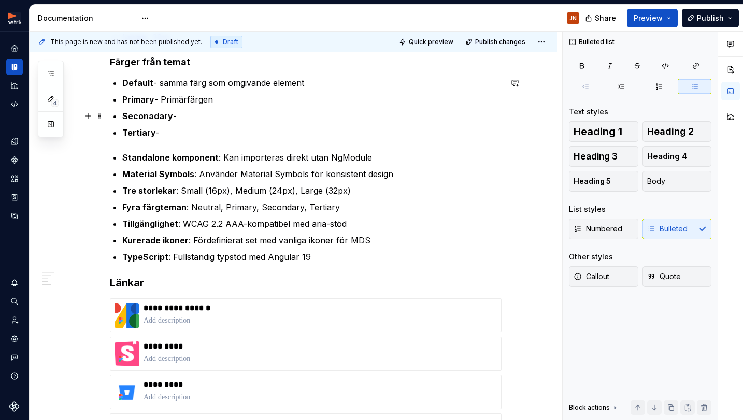
click at [202, 116] on p "Seconadary -" at bounding box center [311, 116] width 379 height 12
drag, startPoint x: 147, startPoint y: 116, endPoint x: 161, endPoint y: 118, distance: 14.1
click at [148, 116] on strong "Seconadary" at bounding box center [147, 116] width 51 height 10
click at [225, 157] on p "Standalone komponent : Kan importeras direkt utan NgModule" at bounding box center [311, 157] width 379 height 12
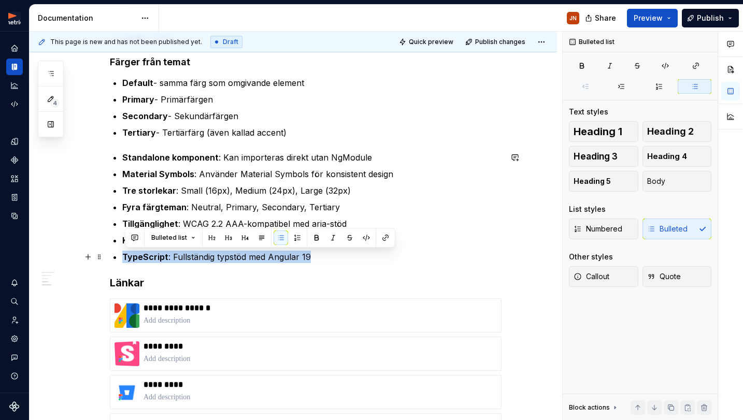
drag, startPoint x: 310, startPoint y: 249, endPoint x: 131, endPoint y: 247, distance: 178.7
click at [127, 248] on ul "Standalone komponent : Kan importeras direkt utan NgModule Material Symbols : A…" at bounding box center [311, 207] width 379 height 112
click at [112, 222] on div "**********" at bounding box center [306, 163] width 392 height 724
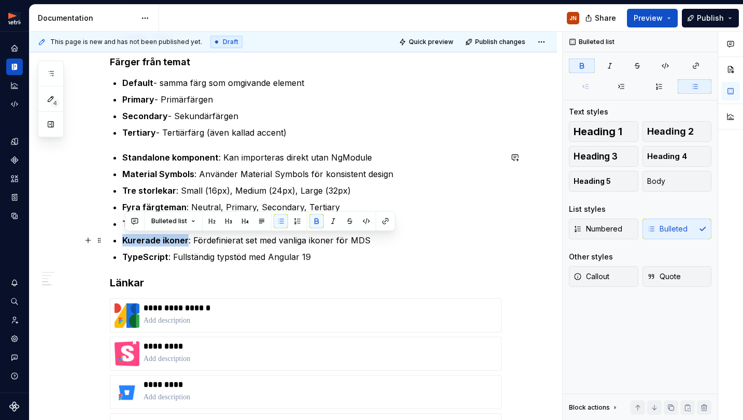
drag, startPoint x: 157, startPoint y: 238, endPoint x: 188, endPoint y: 237, distance: 30.6
click at [188, 237] on div "**********" at bounding box center [306, 163] width 392 height 724
copy strong "Kurerade ikoner"
click at [341, 132] on p "Tertiary - Tertiärfärg (även kallad accent)" at bounding box center [311, 132] width 379 height 12
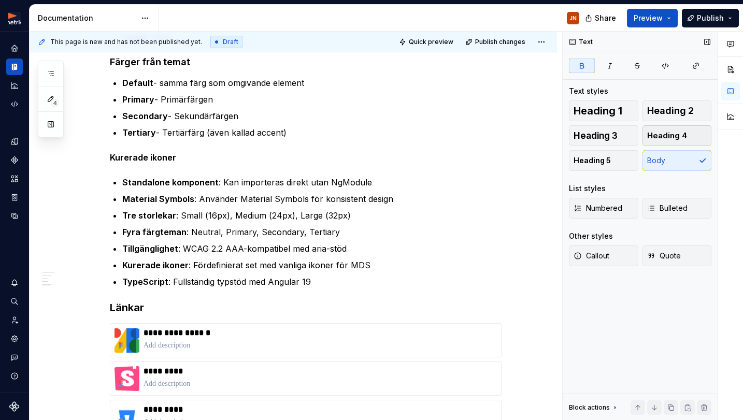
click at [672, 137] on span "Heading 4" at bounding box center [667, 136] width 40 height 10
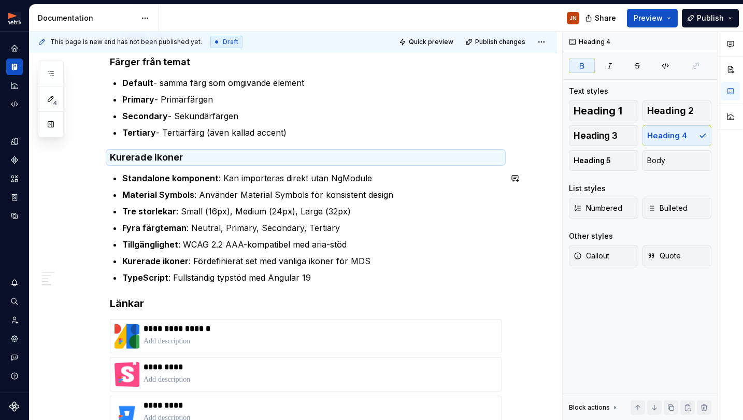
click at [241, 165] on div "**********" at bounding box center [306, 173] width 392 height 745
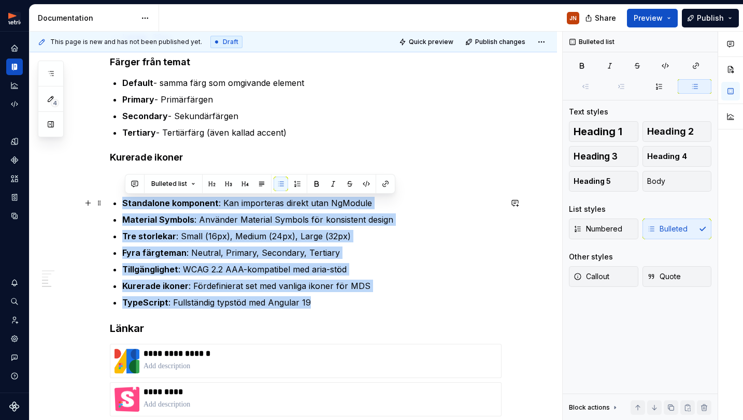
drag, startPoint x: 327, startPoint y: 297, endPoint x: 127, endPoint y: 208, distance: 218.9
click at [122, 206] on ul "Standalone komponent : Kan importeras direkt utan NgModule Material Symbols : A…" at bounding box center [311, 253] width 379 height 112
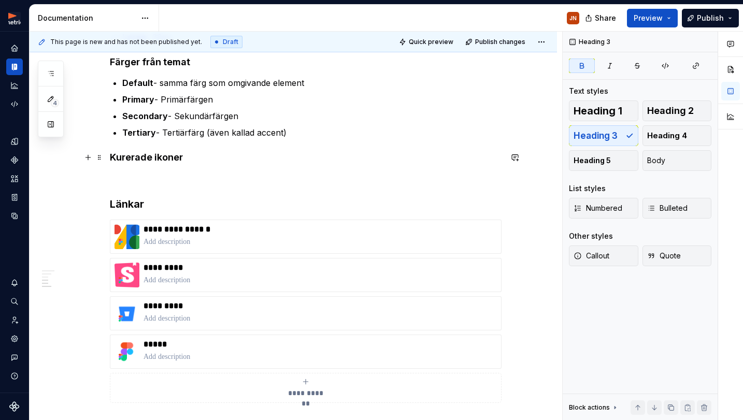
click at [114, 160] on strong "Kurerade ikoner" at bounding box center [146, 157] width 73 height 11
click at [260, 199] on h3 "Länkar" at bounding box center [306, 204] width 392 height 15
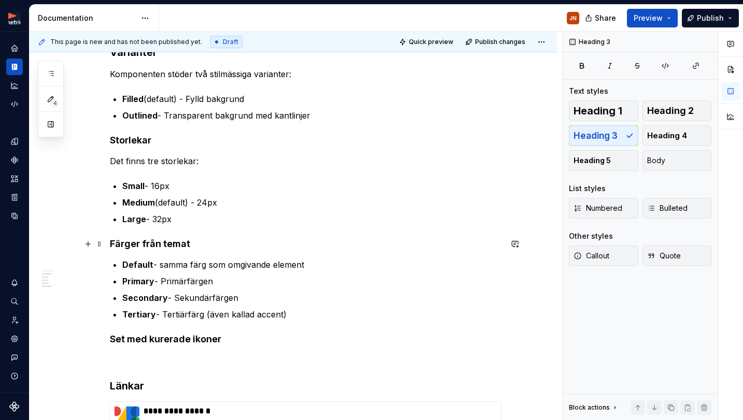
scroll to position [223, 0]
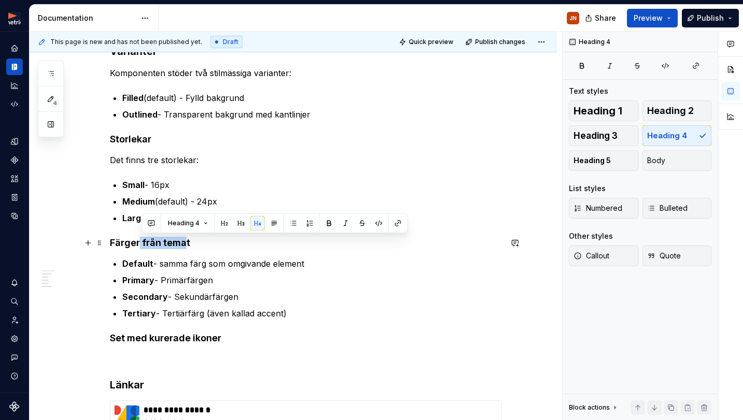
drag, startPoint x: 141, startPoint y: 242, endPoint x: 192, endPoint y: 241, distance: 50.3
click at [188, 241] on h4 "Färger från temat" at bounding box center [306, 243] width 392 height 12
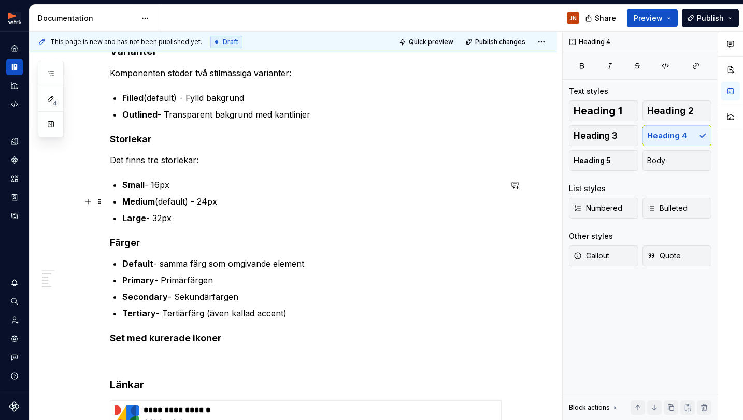
click at [273, 198] on p "Medium (default) - 24px" at bounding box center [311, 201] width 379 height 12
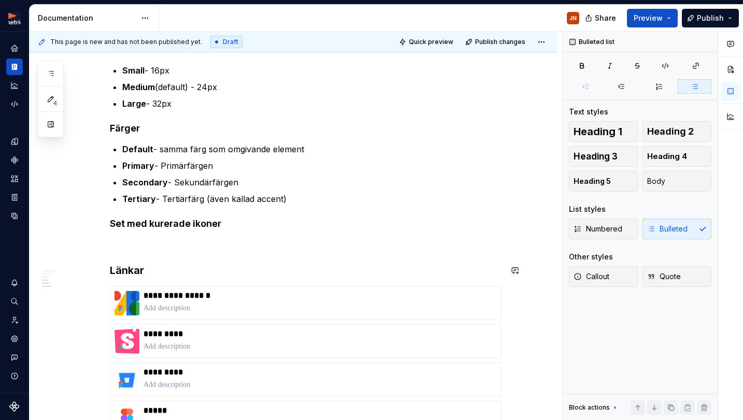
scroll to position [339, 0]
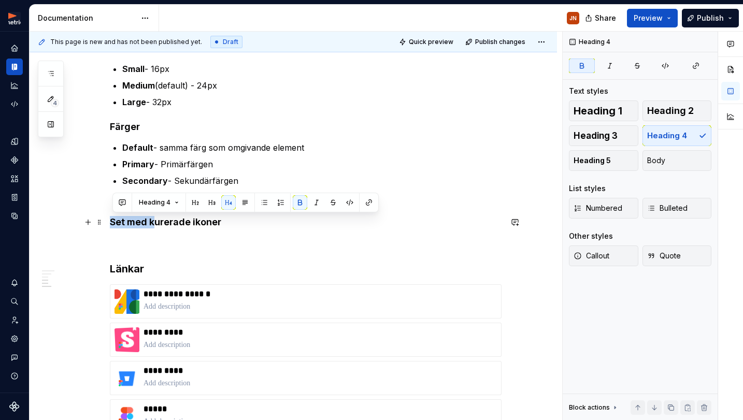
drag, startPoint x: 131, startPoint y: 224, endPoint x: 112, endPoint y: 224, distance: 19.2
click at [112, 224] on div "**********" at bounding box center [293, 245] width 527 height 809
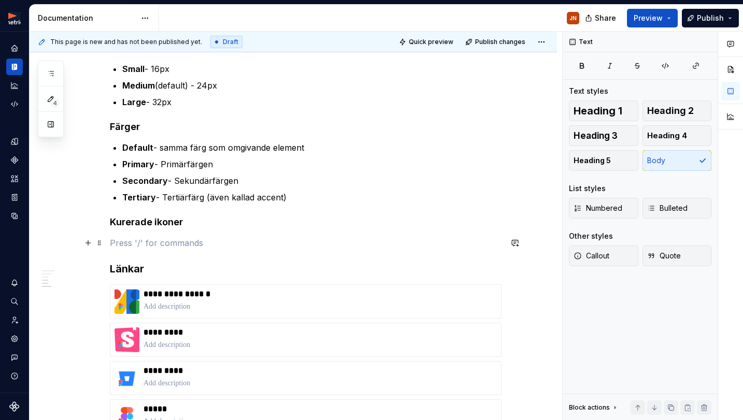
click at [181, 245] on p at bounding box center [306, 243] width 392 height 12
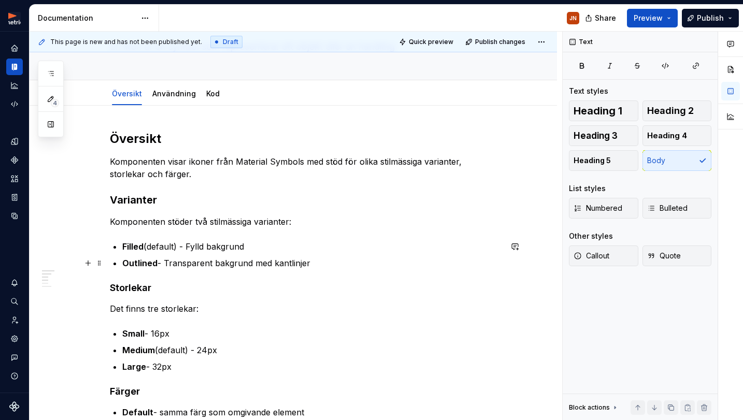
scroll to position [79, 0]
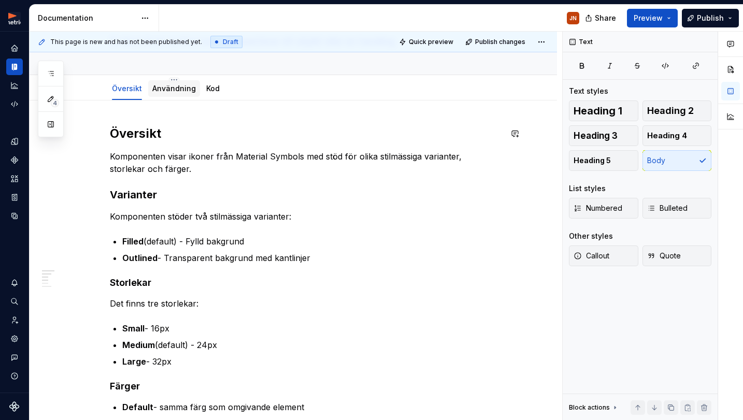
drag, startPoint x: 168, startPoint y: 100, endPoint x: 167, endPoint y: 92, distance: 7.8
click at [168, 100] on div "Översikt Användning Kod" at bounding box center [293, 87] width 527 height 25
click at [167, 88] on link "Användning" at bounding box center [174, 88] width 44 height 9
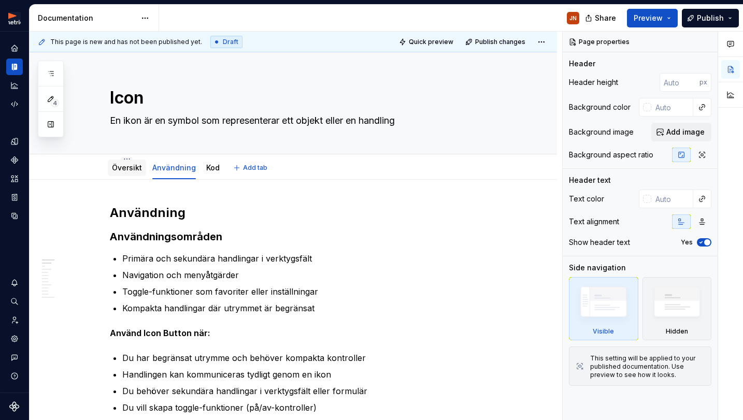
click at [124, 165] on link "Översikt" at bounding box center [127, 167] width 30 height 9
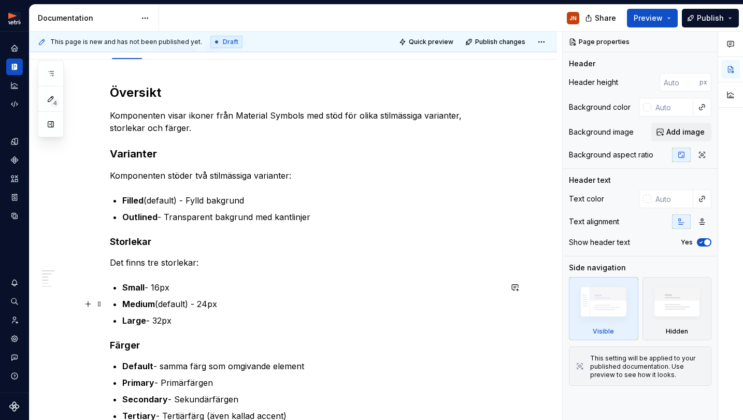
scroll to position [166, 0]
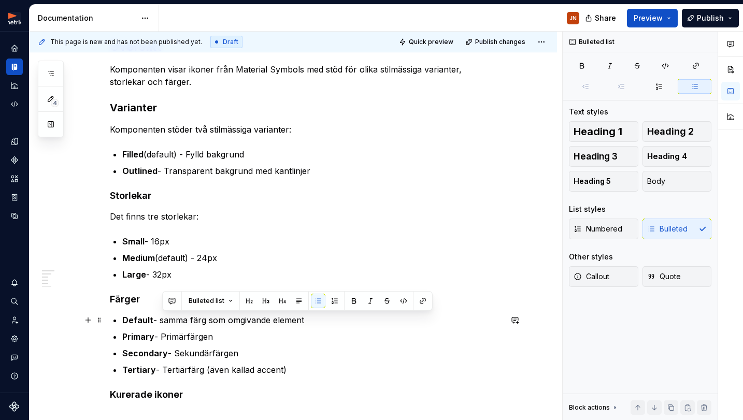
drag, startPoint x: 164, startPoint y: 323, endPoint x: 311, endPoint y: 317, distance: 147.3
click at [311, 317] on p "Default - samma färg som omgivande element" at bounding box center [311, 320] width 379 height 12
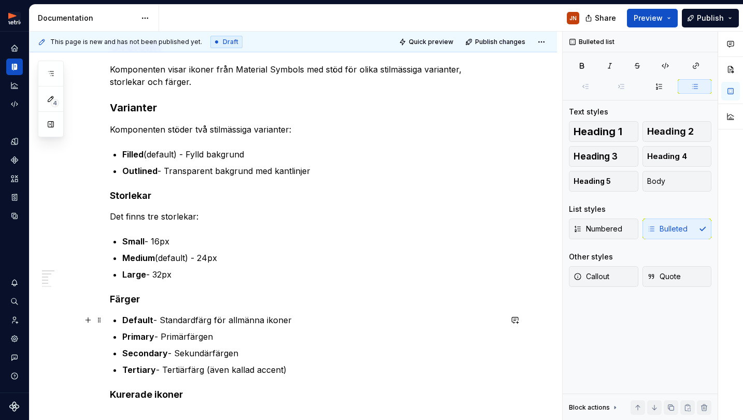
type textarea "*"
click at [188, 339] on p "Primary - Primärfärgen" at bounding box center [311, 337] width 379 height 12
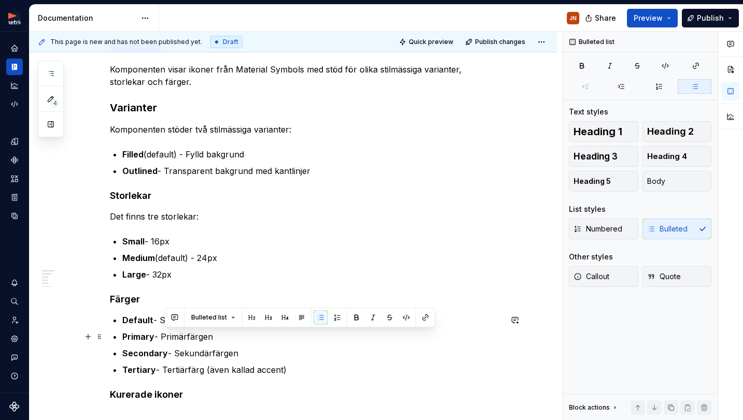
click at [238, 340] on p "Primary - Primärfärgen" at bounding box center [311, 337] width 379 height 12
click at [233, 338] on p "Primary - Primärfärgen" at bounding box center [311, 337] width 379 height 12
click at [205, 341] on p "Primary - Primärfärgen" at bounding box center [311, 337] width 379 height 12
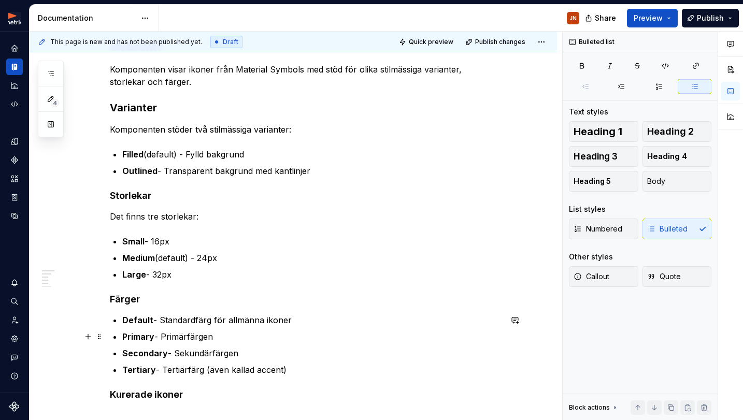
scroll to position [167, 0]
click at [251, 322] on p "Default - Standardfärg för allmänna ikoner" at bounding box center [311, 319] width 379 height 12
drag, startPoint x: 304, startPoint y: 340, endPoint x: 294, endPoint y: 327, distance: 16.0
click at [304, 340] on p "Primary - Primärfärgen" at bounding box center [311, 336] width 379 height 12
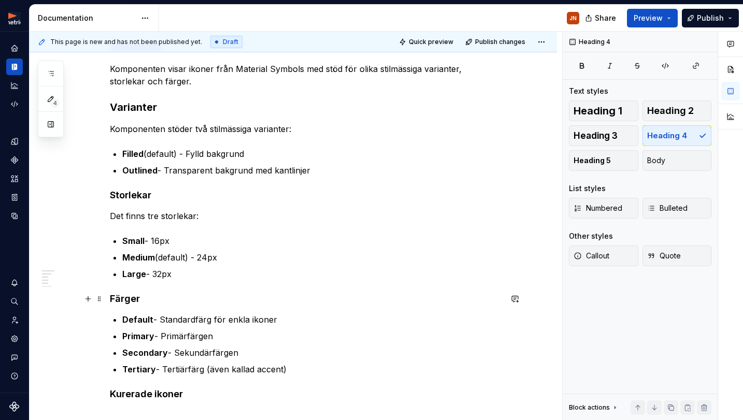
drag, startPoint x: 268, startPoint y: 294, endPoint x: 254, endPoint y: 301, distance: 15.1
click at [267, 294] on h4 "Färger" at bounding box center [306, 299] width 392 height 12
click at [236, 338] on p "Primary - Primärfärgen" at bounding box center [311, 336] width 379 height 12
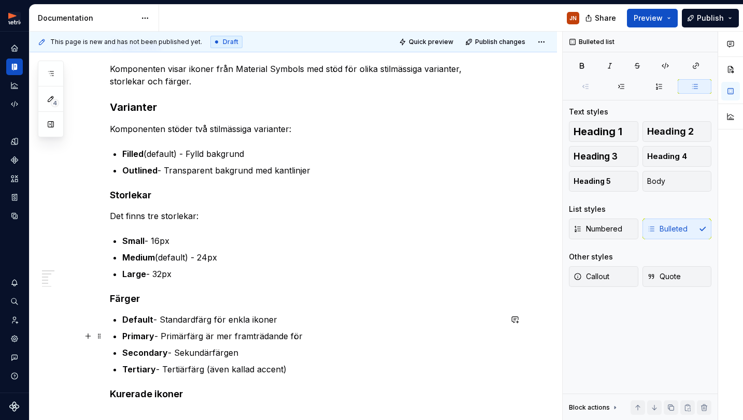
click at [191, 334] on p "Primary - Primärfärg är mer framträdande för" at bounding box center [311, 336] width 379 height 12
click at [183, 355] on p "Secondary - Sekundärfärgen" at bounding box center [311, 353] width 379 height 12
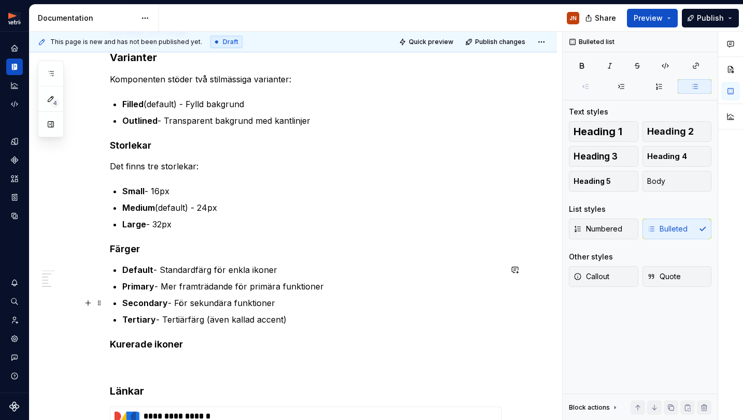
scroll to position [218, 0]
click at [318, 321] on p "Tertiary - Tertiärfärg (även kallad accent)" at bounding box center [311, 318] width 379 height 12
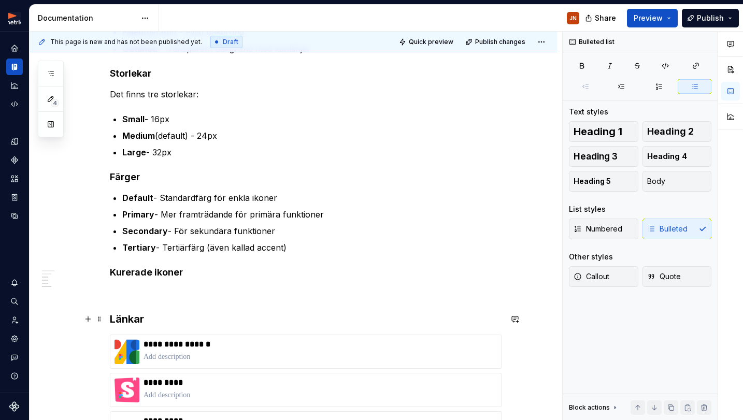
scroll to position [294, 0]
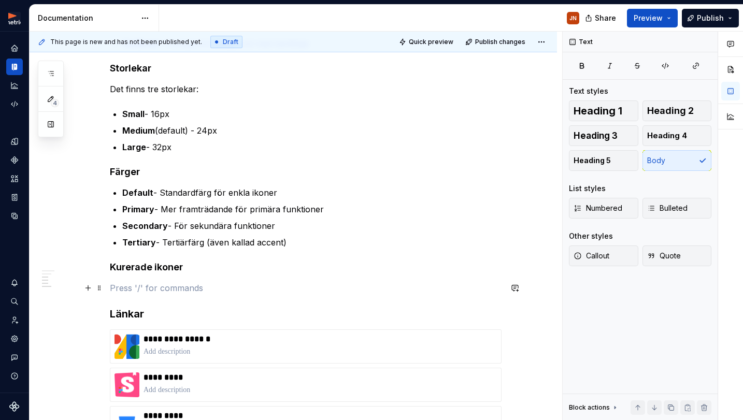
click at [171, 288] on p at bounding box center [306, 288] width 392 height 12
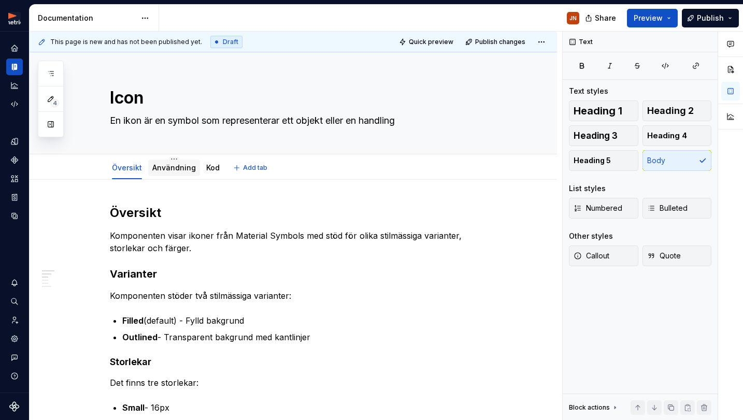
scroll to position [0, 0]
click at [180, 173] on div "Användning" at bounding box center [174, 168] width 44 height 10
drag, startPoint x: 158, startPoint y: 163, endPoint x: 162, endPoint y: 169, distance: 7.2
click at [158, 163] on link "Användning" at bounding box center [174, 167] width 44 height 9
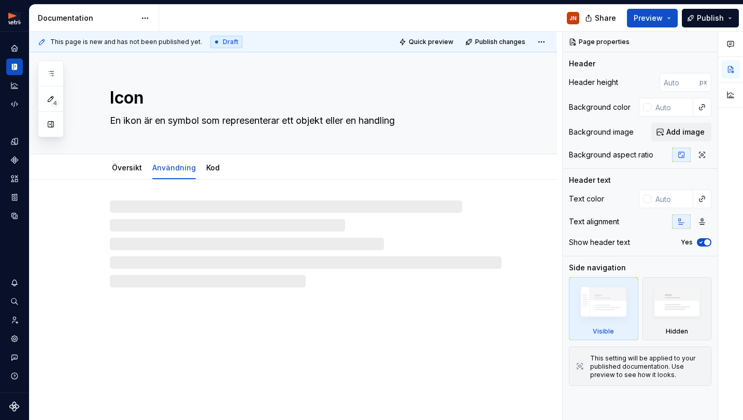
type textarea "*"
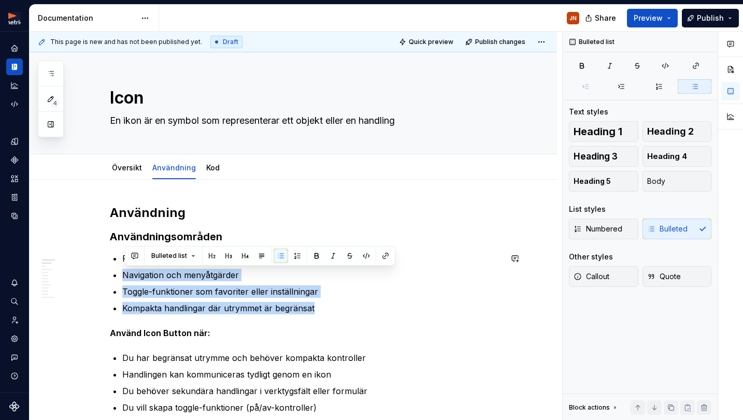
drag, startPoint x: 330, startPoint y: 304, endPoint x: 121, endPoint y: 274, distance: 210.9
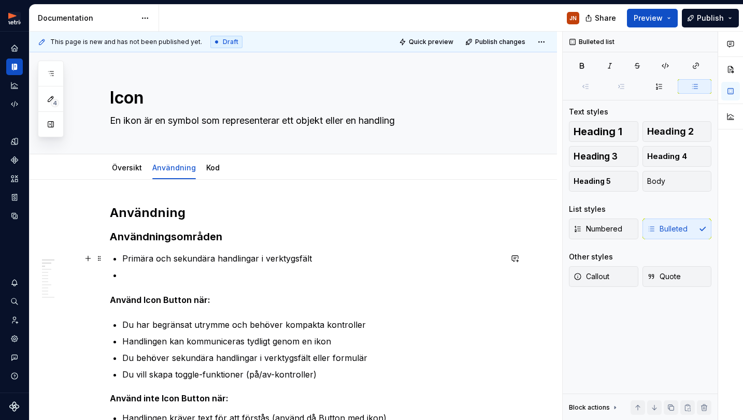
click at [127, 256] on p "Primära och sekundära handlingar i verktygsfält" at bounding box center [311, 258] width 379 height 12
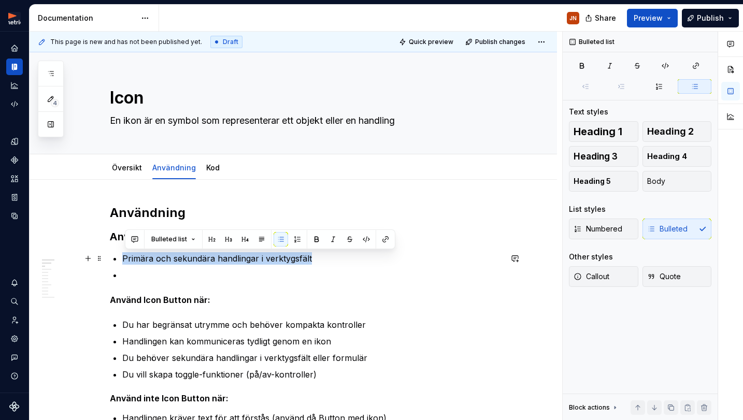
drag, startPoint x: 125, startPoint y: 257, endPoint x: 325, endPoint y: 253, distance: 200.5
click at [326, 253] on p "Primära och sekundära handlingar i verktygsfält" at bounding box center [311, 258] width 379 height 12
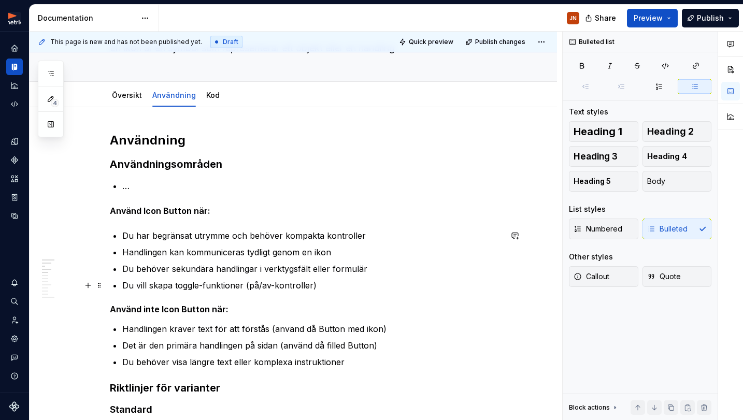
scroll to position [76, 0]
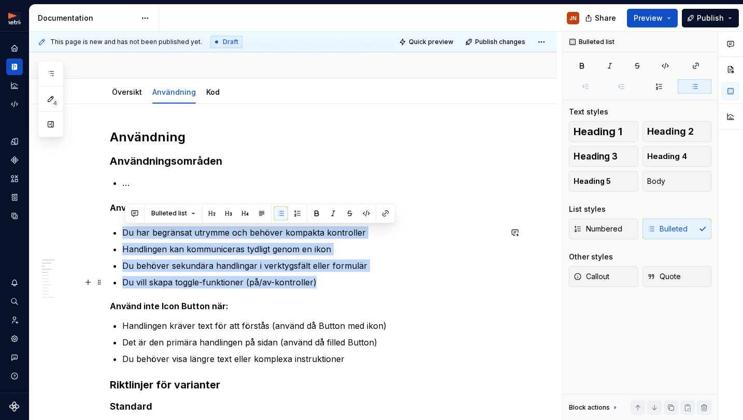
drag, startPoint x: 125, startPoint y: 233, endPoint x: 339, endPoint y: 279, distance: 219.5
click at [339, 279] on ul "Du har begränsat utrymme och behöver kompakta kontroller Handlingen kan kommuni…" at bounding box center [311, 257] width 379 height 62
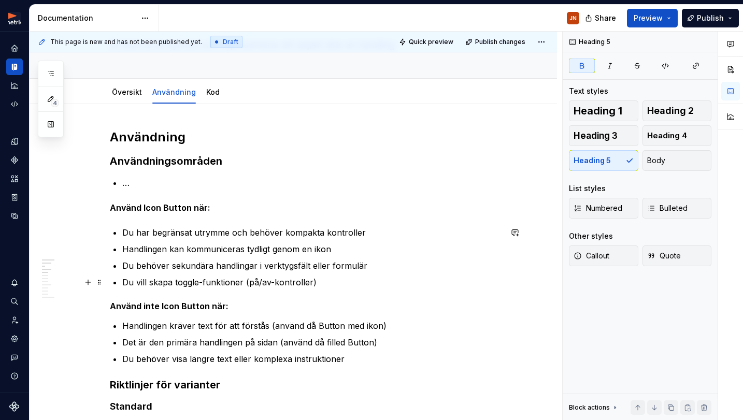
drag, startPoint x: 321, startPoint y: 277, endPoint x: 326, endPoint y: 277, distance: 5.2
click at [321, 277] on p "Du vill skapa toggle-funktioner (på/av-kontroller)" at bounding box center [311, 282] width 379 height 12
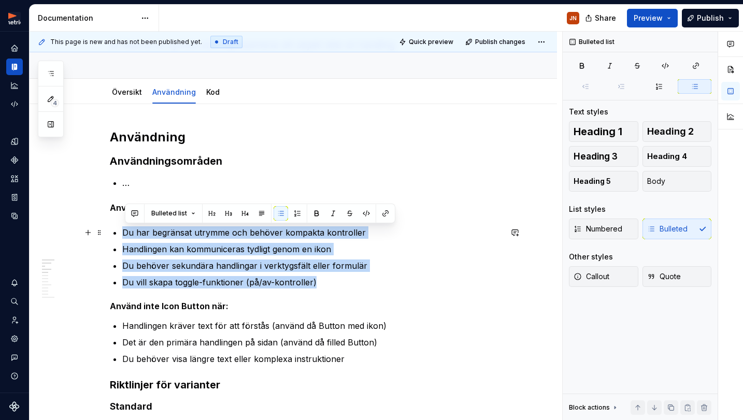
drag, startPoint x: 288, startPoint y: 274, endPoint x: 124, endPoint y: 233, distance: 168.9
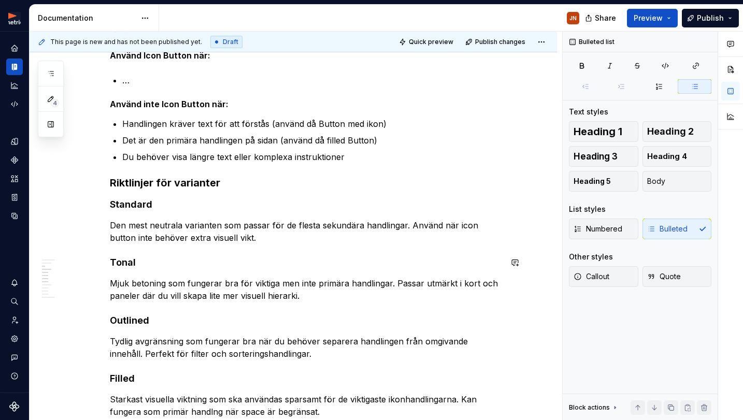
scroll to position [237, 0]
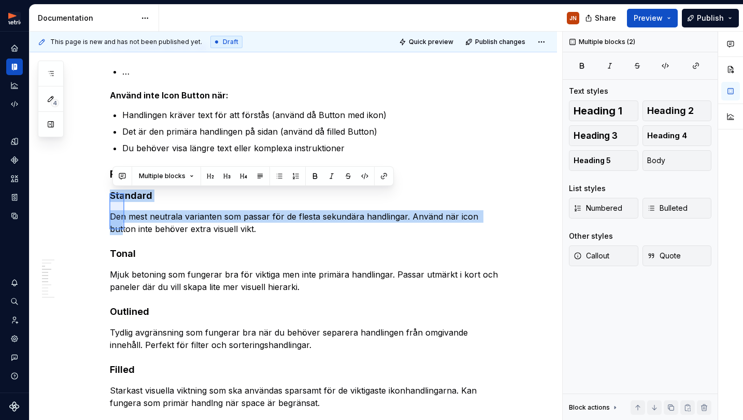
drag, startPoint x: 109, startPoint y: 193, endPoint x: 126, endPoint y: 224, distance: 35.0
click at [126, 224] on div "This page is new and has not been published yet. Draft Quick preview Publish ch…" at bounding box center [296, 226] width 533 height 389
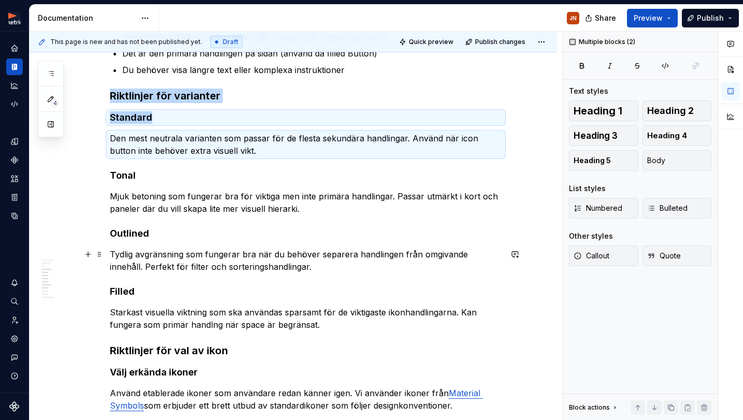
scroll to position [313, 0]
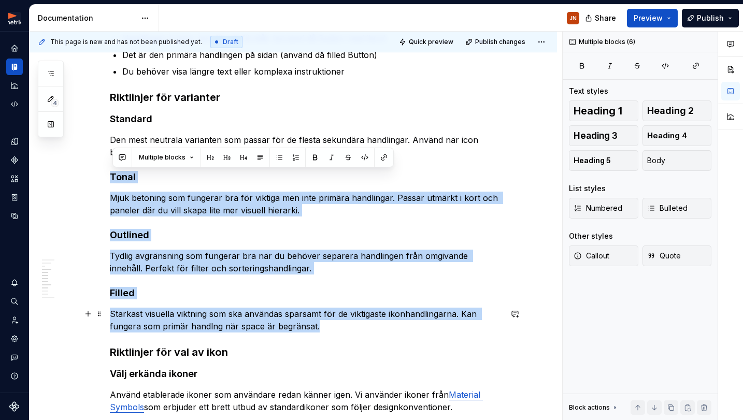
drag, startPoint x: 113, startPoint y: 180, endPoint x: 336, endPoint y: 324, distance: 266.0
click at [336, 324] on div "Användning Användningsområden … Använd Icon Button när: … Använd inte Icon Butt…" at bounding box center [306, 283] width 392 height 785
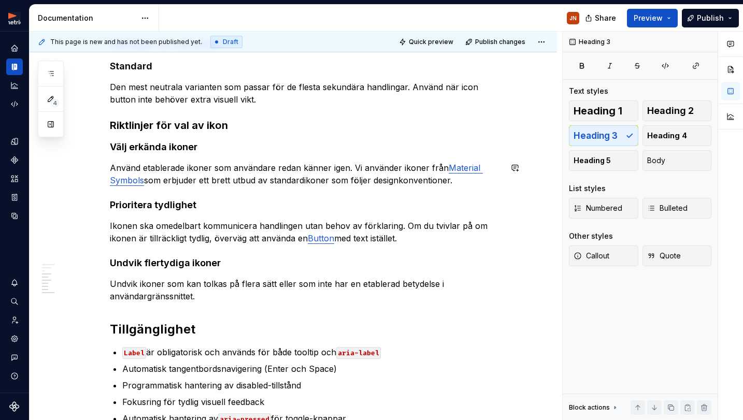
scroll to position [370, 0]
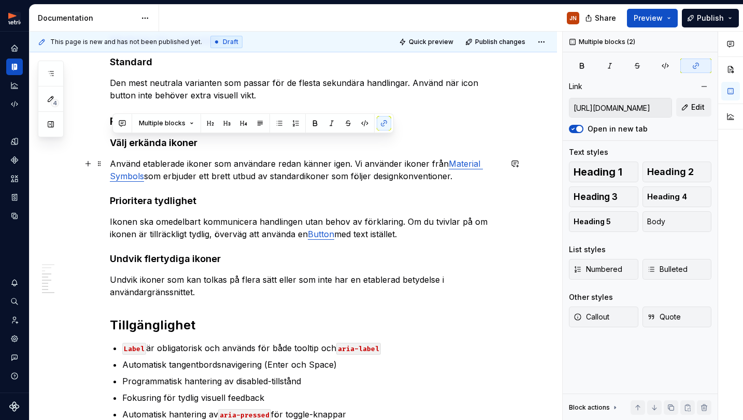
drag, startPoint x: 113, startPoint y: 143, endPoint x: 454, endPoint y: 178, distance: 342.2
click at [460, 177] on div "Användning Användningsområden … Använd Icon Button när: … Använd inte Icon Butt…" at bounding box center [306, 139] width 392 height 611
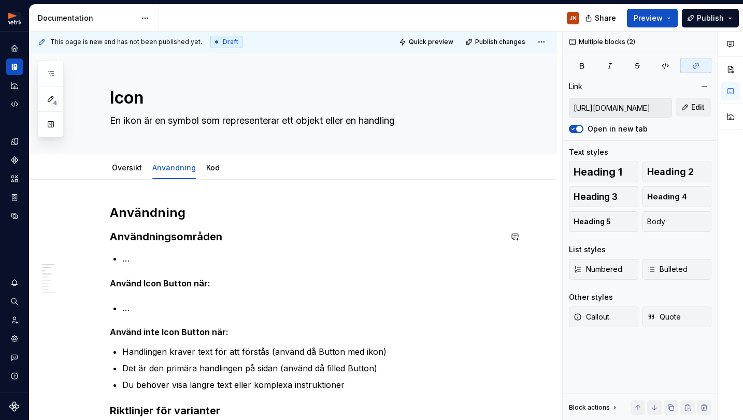
scroll to position [0, 0]
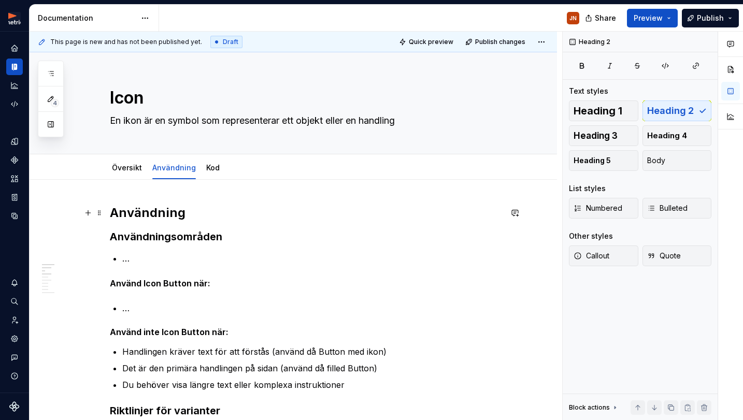
click at [115, 212] on h2 "Användning" at bounding box center [306, 213] width 392 height 17
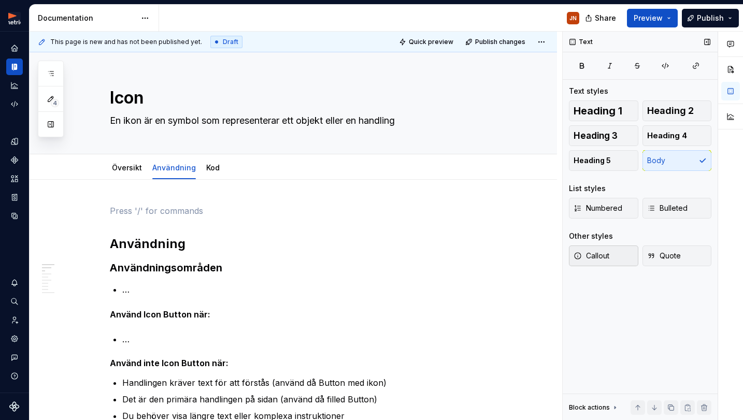
click at [599, 259] on span "Callout" at bounding box center [592, 256] width 36 height 10
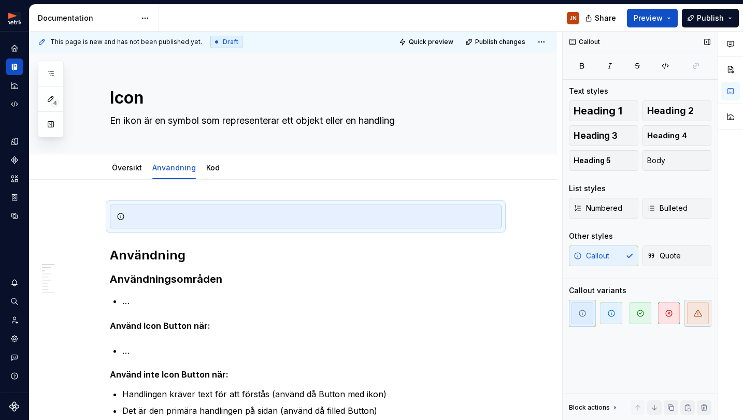
click at [695, 315] on icon "button" at bounding box center [697, 313] width 7 height 6
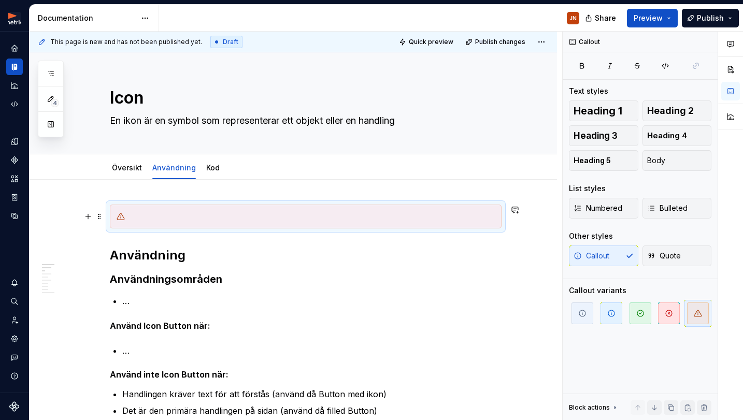
click at [178, 214] on div at bounding box center [312, 216] width 366 height 10
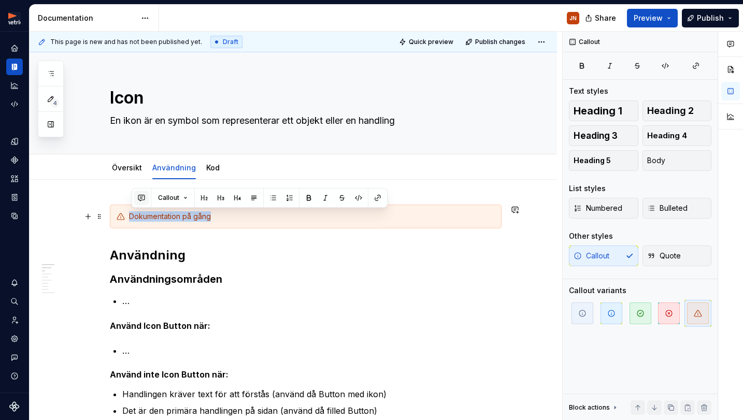
copy div "Dokumentation på gång"
drag, startPoint x: 242, startPoint y: 264, endPoint x: 225, endPoint y: 254, distance: 19.7
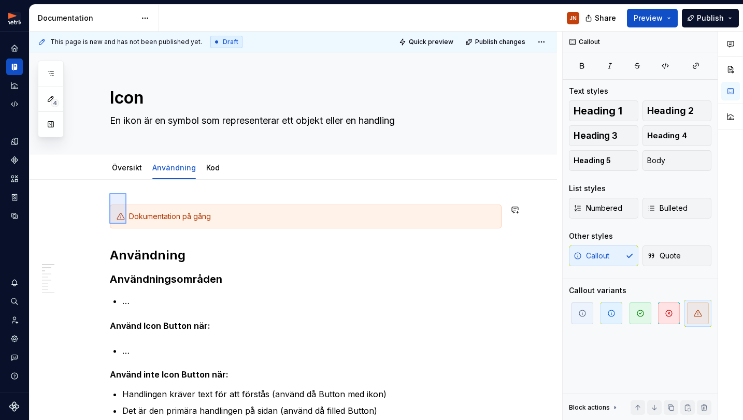
click at [120, 201] on div "This page is new and has not been published yet. Draft Quick preview Publish ch…" at bounding box center [296, 226] width 533 height 389
click at [121, 207] on div "Dokumentation på gång" at bounding box center [306, 217] width 392 height 24
click at [123, 205] on div "Dokumentation på gång" at bounding box center [306, 217] width 392 height 24
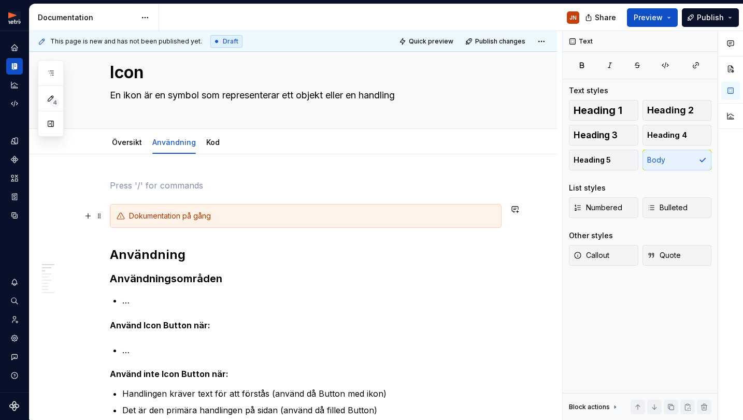
click at [125, 208] on div "Dokumentation på gång" at bounding box center [306, 216] width 392 height 24
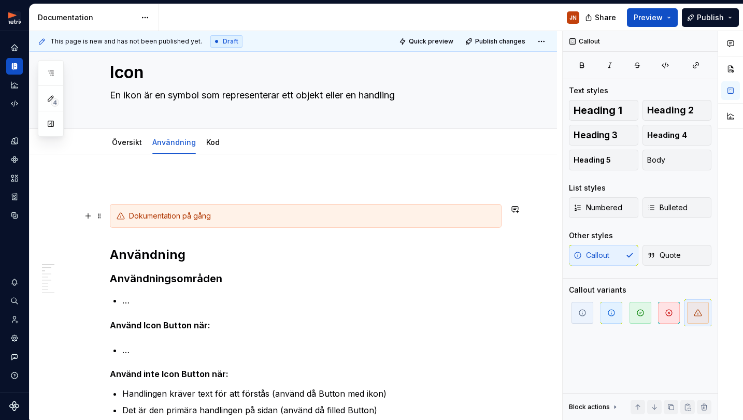
click at [111, 207] on div "This page is new and has not been published yet. Draft Quick preview Publish ch…" at bounding box center [296, 225] width 533 height 389
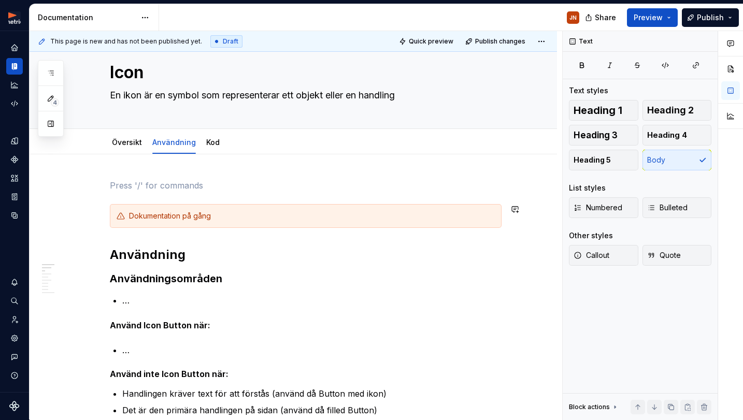
click at [119, 204] on div "Dokumentation på gång" at bounding box center [306, 216] width 392 height 24
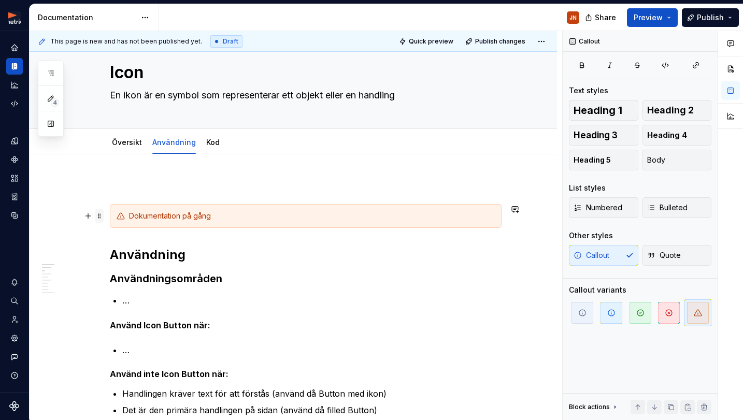
drag, startPoint x: 119, startPoint y: 210, endPoint x: 102, endPoint y: 214, distance: 17.6
click at [118, 210] on div "Dokumentation på gång" at bounding box center [306, 216] width 392 height 24
click at [100, 214] on span at bounding box center [99, 216] width 8 height 15
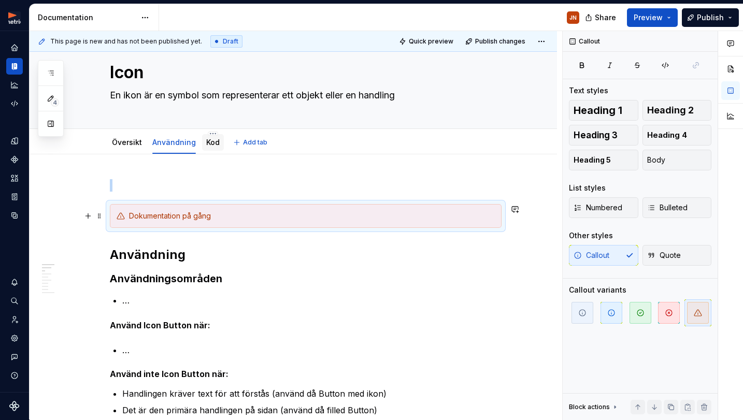
click at [209, 149] on div "Kod" at bounding box center [213, 142] width 22 height 17
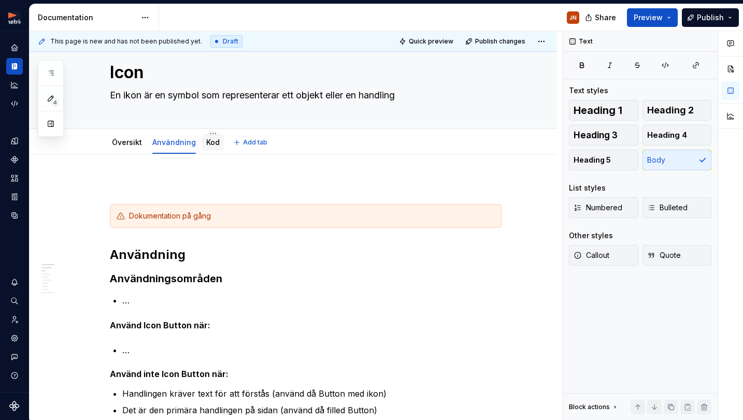
click at [213, 140] on link "Kod" at bounding box center [212, 142] width 13 height 9
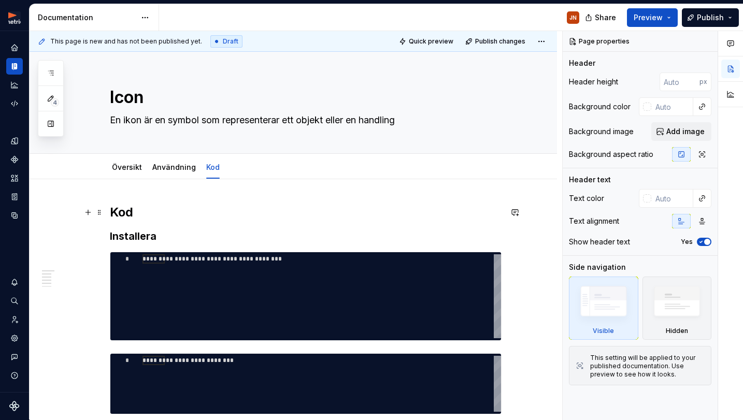
drag, startPoint x: 116, startPoint y: 205, endPoint x: 163, endPoint y: 217, distance: 48.8
click at [116, 205] on h2 "Kod" at bounding box center [306, 212] width 392 height 17
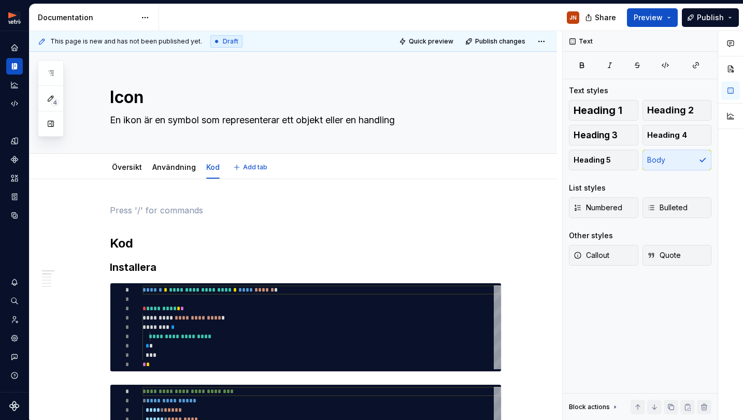
type textarea "*"
click at [618, 258] on button "Callout" at bounding box center [603, 255] width 69 height 21
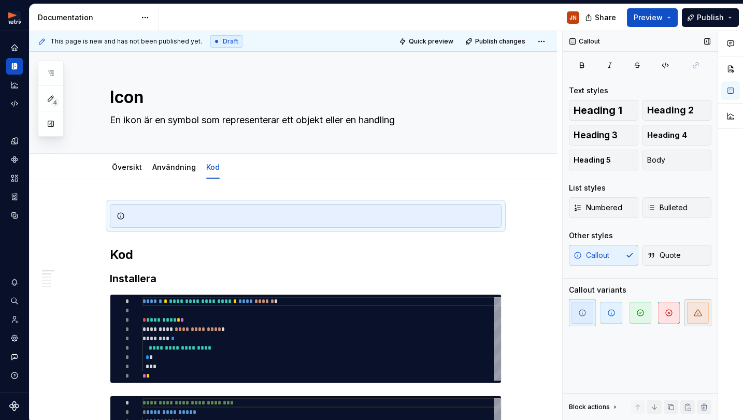
click at [699, 313] on icon "button" at bounding box center [698, 313] width 8 height 8
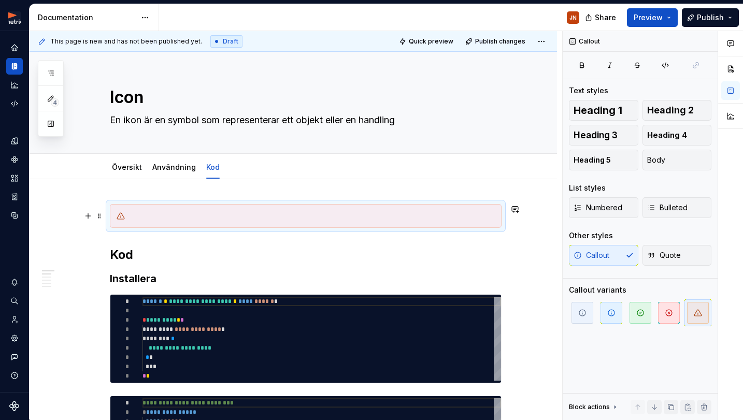
click at [160, 216] on div at bounding box center [312, 216] width 366 height 10
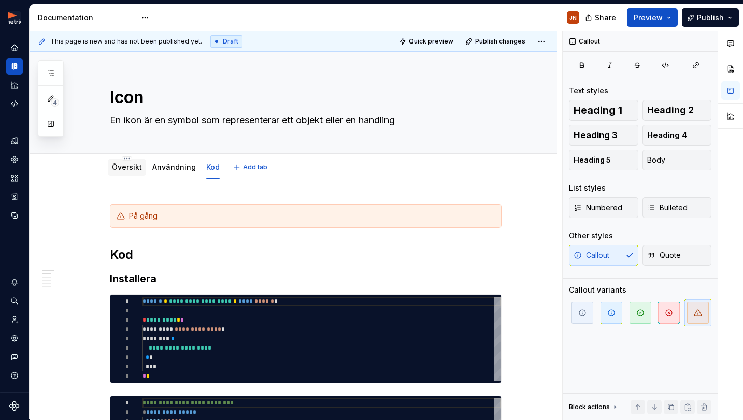
click at [127, 168] on link "Översikt" at bounding box center [127, 167] width 30 height 9
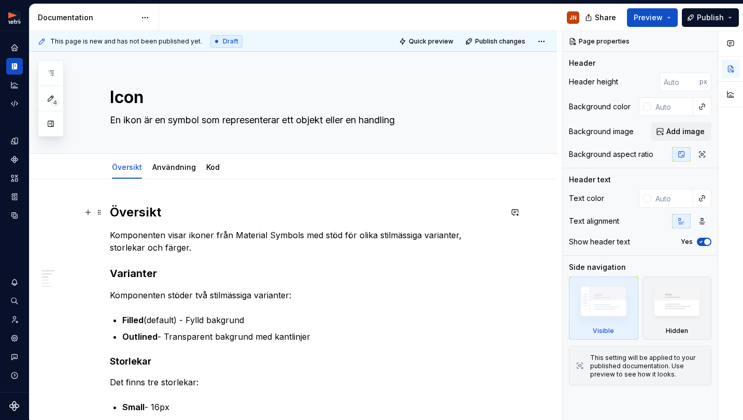
click at [114, 211] on h2 "Översikt" at bounding box center [306, 212] width 392 height 17
click at [717, 20] on span "Publish" at bounding box center [710, 17] width 27 height 10
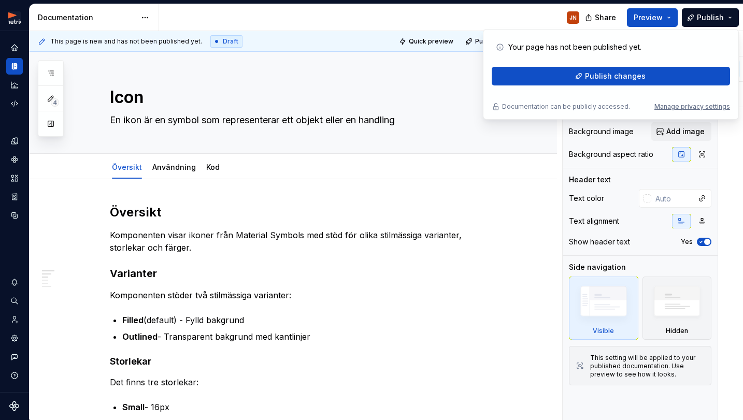
drag, startPoint x: 526, startPoint y: 195, endPoint x: 527, endPoint y: 187, distance: 7.8
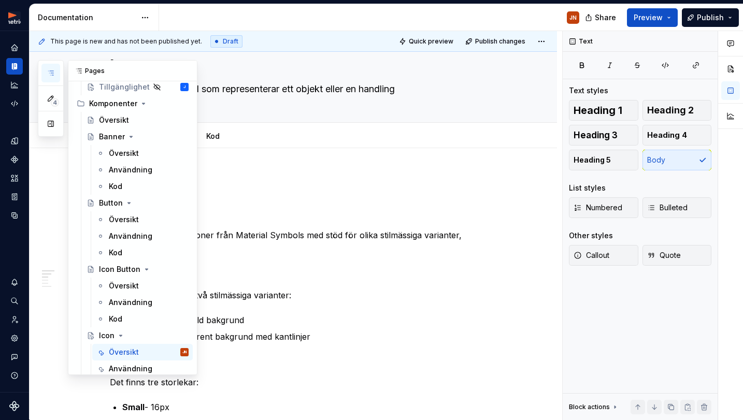
click at [48, 74] on icon "button" at bounding box center [51, 73] width 8 height 8
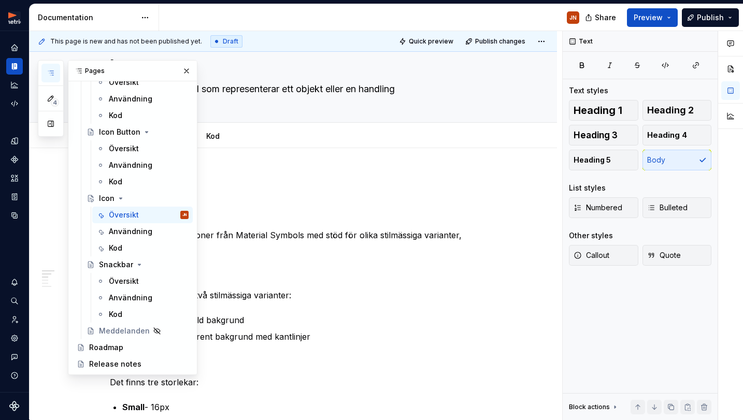
scroll to position [32, 0]
click at [190, 69] on div "Pages" at bounding box center [132, 71] width 128 height 21
click at [185, 71] on button "button" at bounding box center [186, 71] width 15 height 15
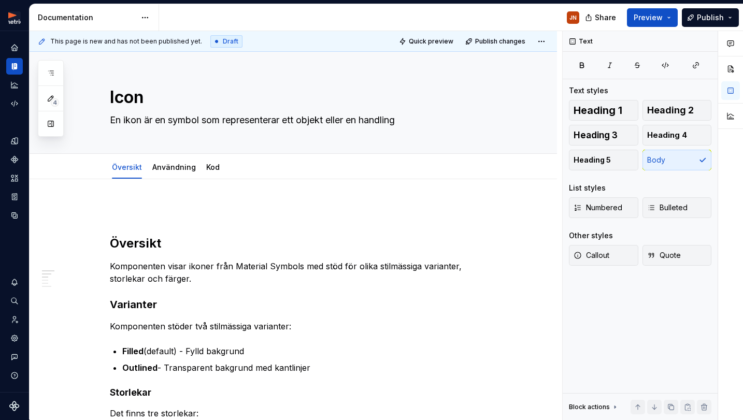
scroll to position [0, 0]
type textarea "*"
